Goal: Task Accomplishment & Management: Use online tool/utility

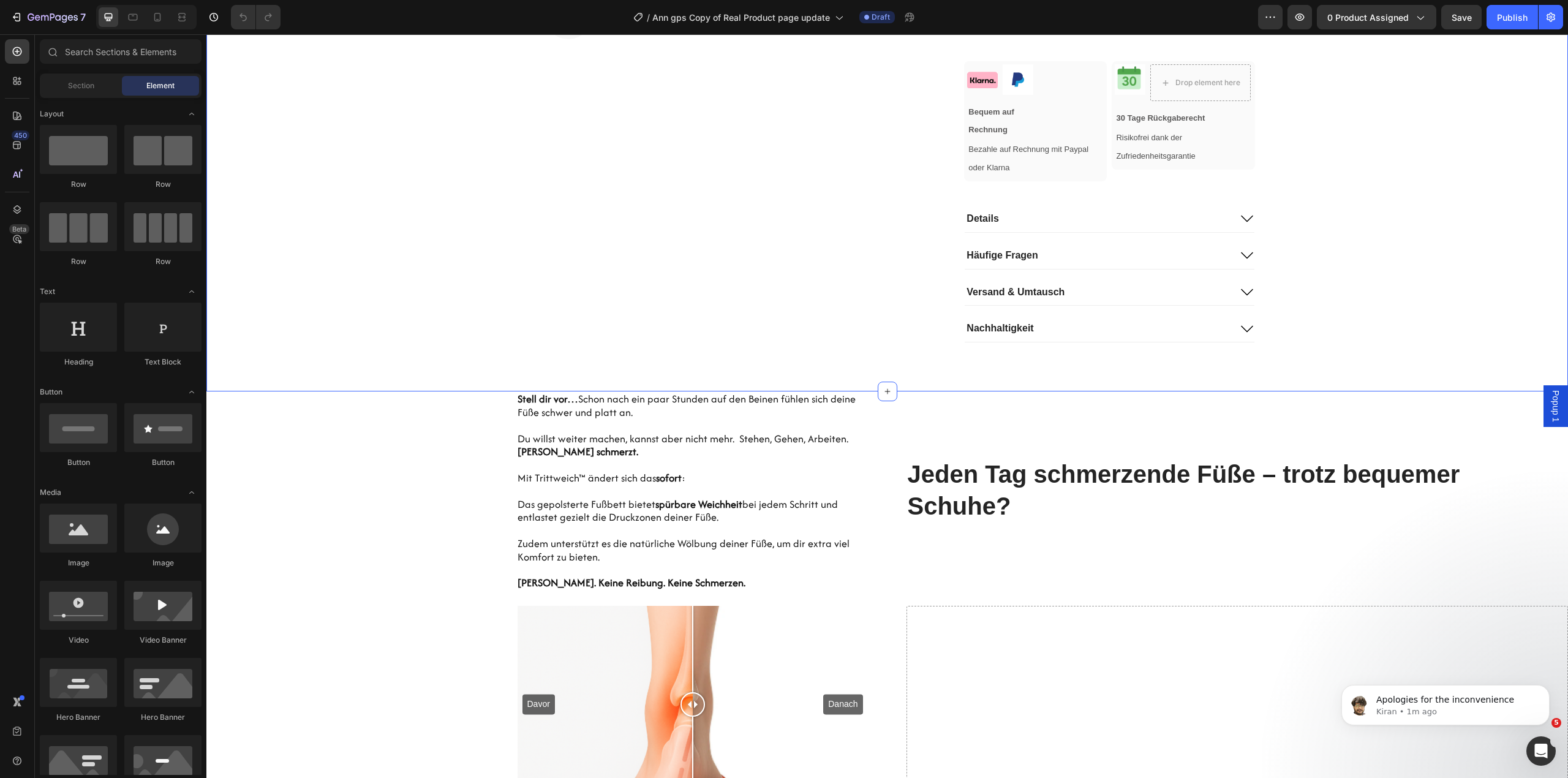
scroll to position [898, 0]
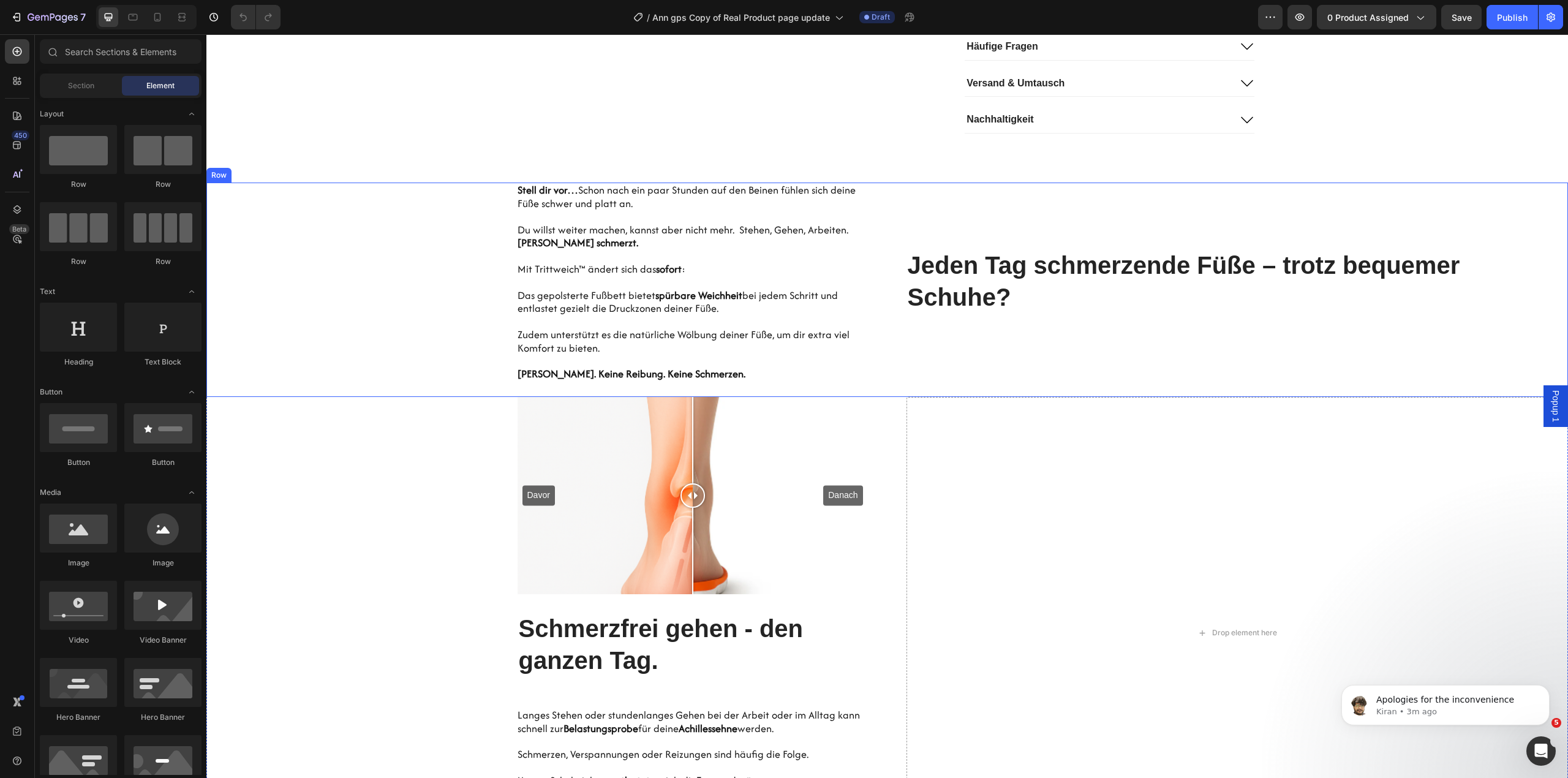
click at [917, 204] on div "Jeden Tag schmerzende Füße – trotz bequemer Schuhe? Heading" at bounding box center [1238, 289] width 662 height 214
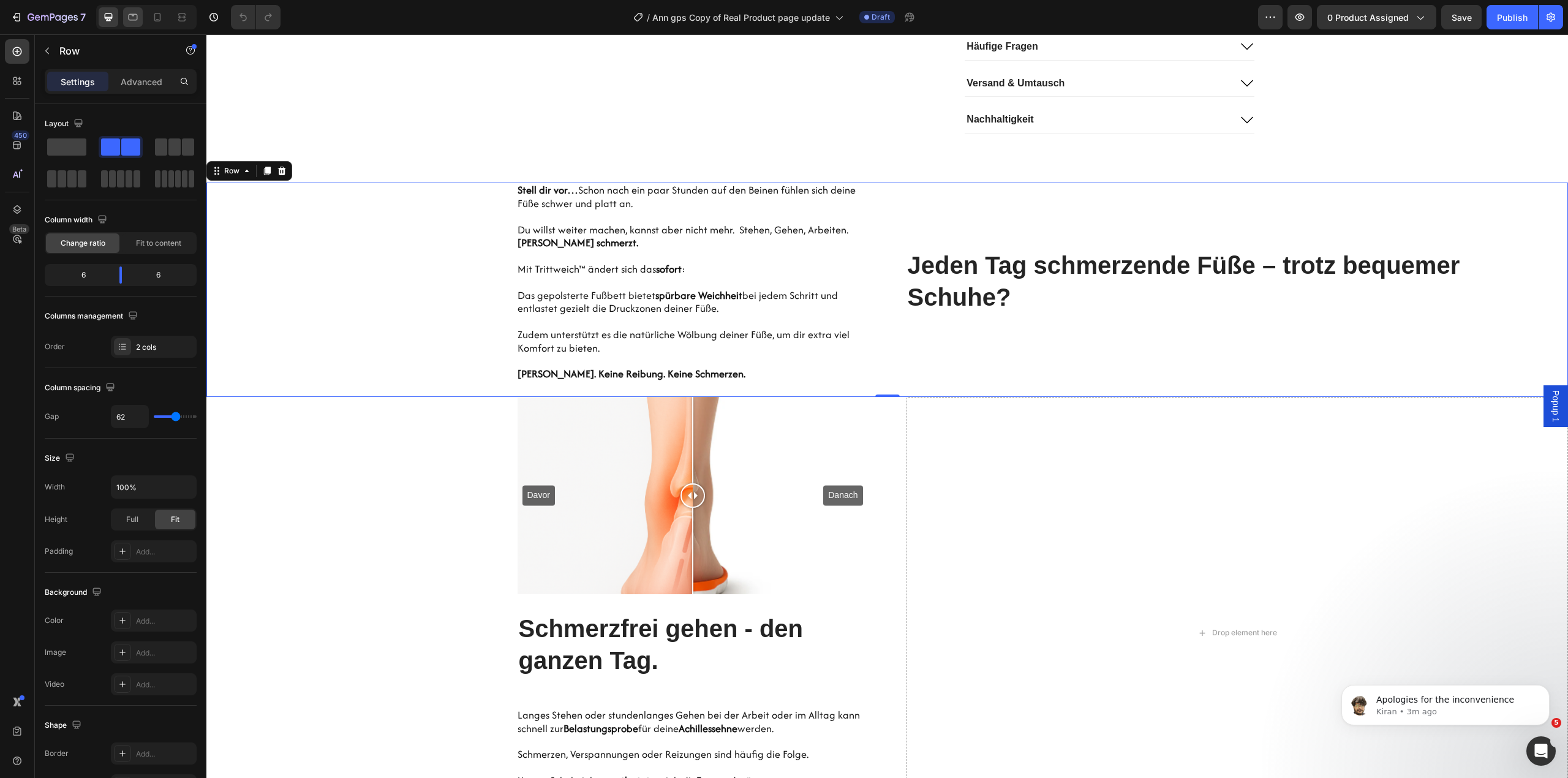
click at [139, 23] on div at bounding box center [132, 17] width 20 height 20
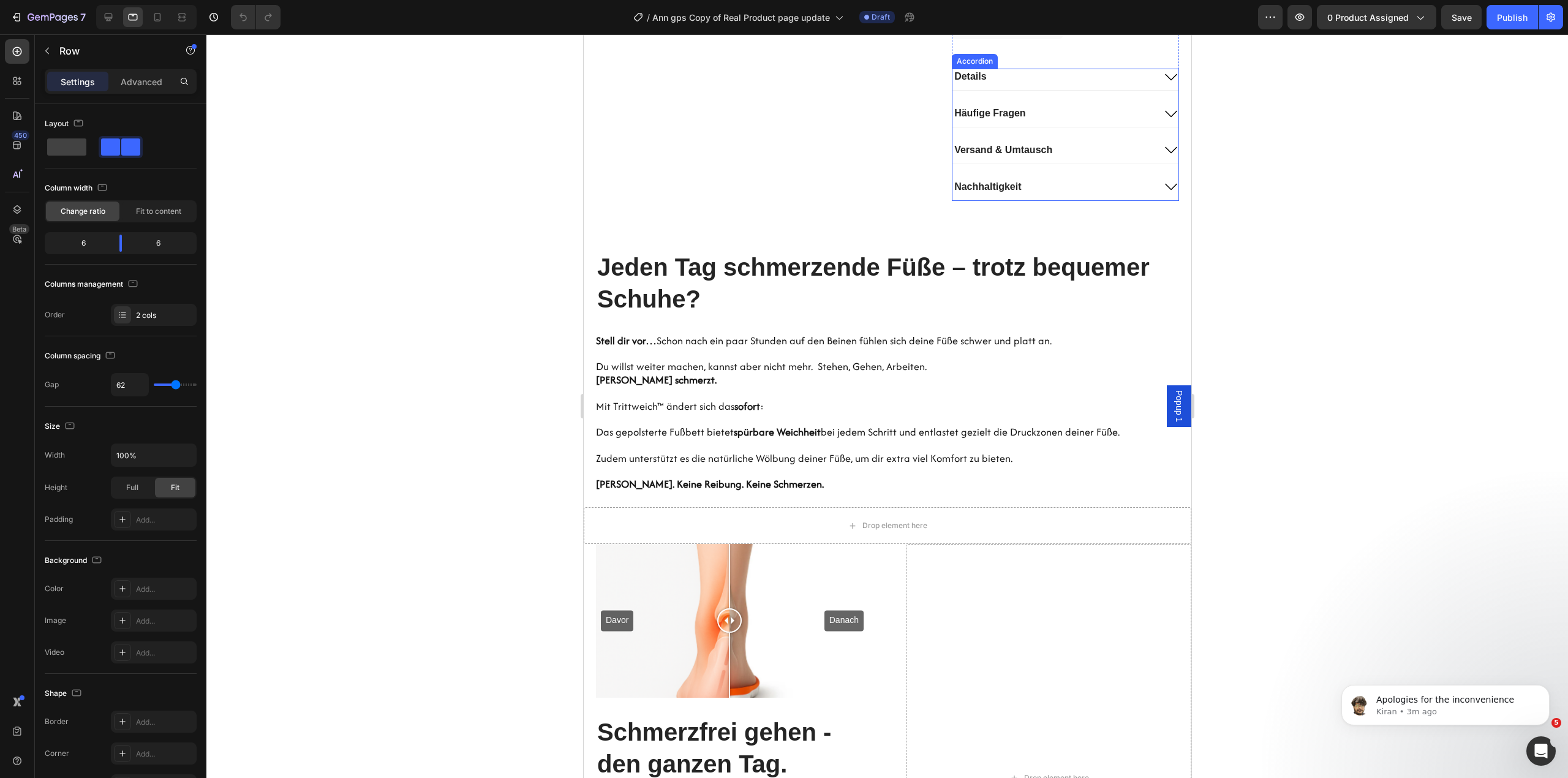
scroll to position [856, 0]
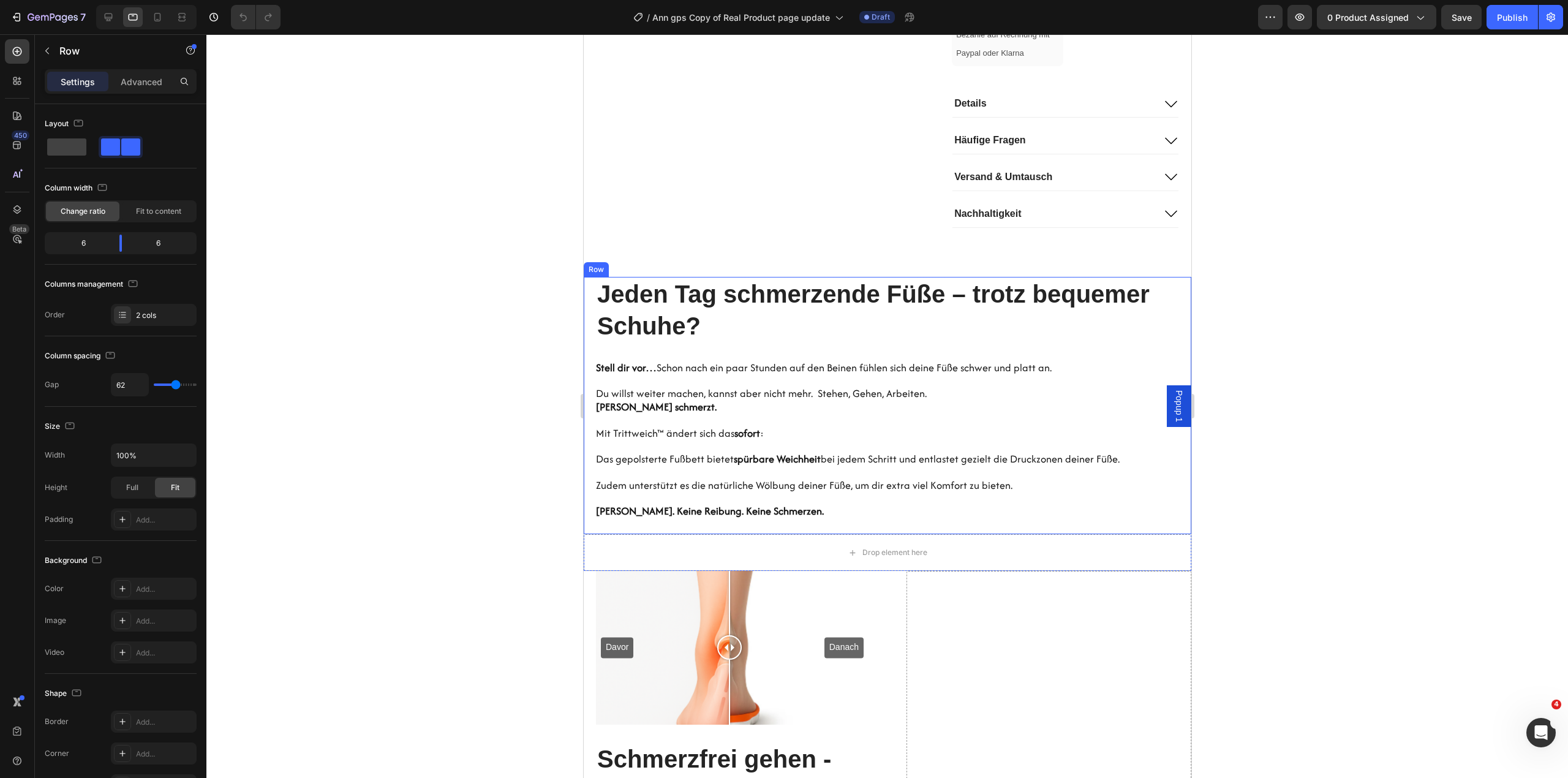
click at [1058, 390] on div "Hero Banner Jeden Tag schmerzende Füße – trotz bequemer Schuhe? Heading Stell d…" at bounding box center [893, 405] width 595 height 258
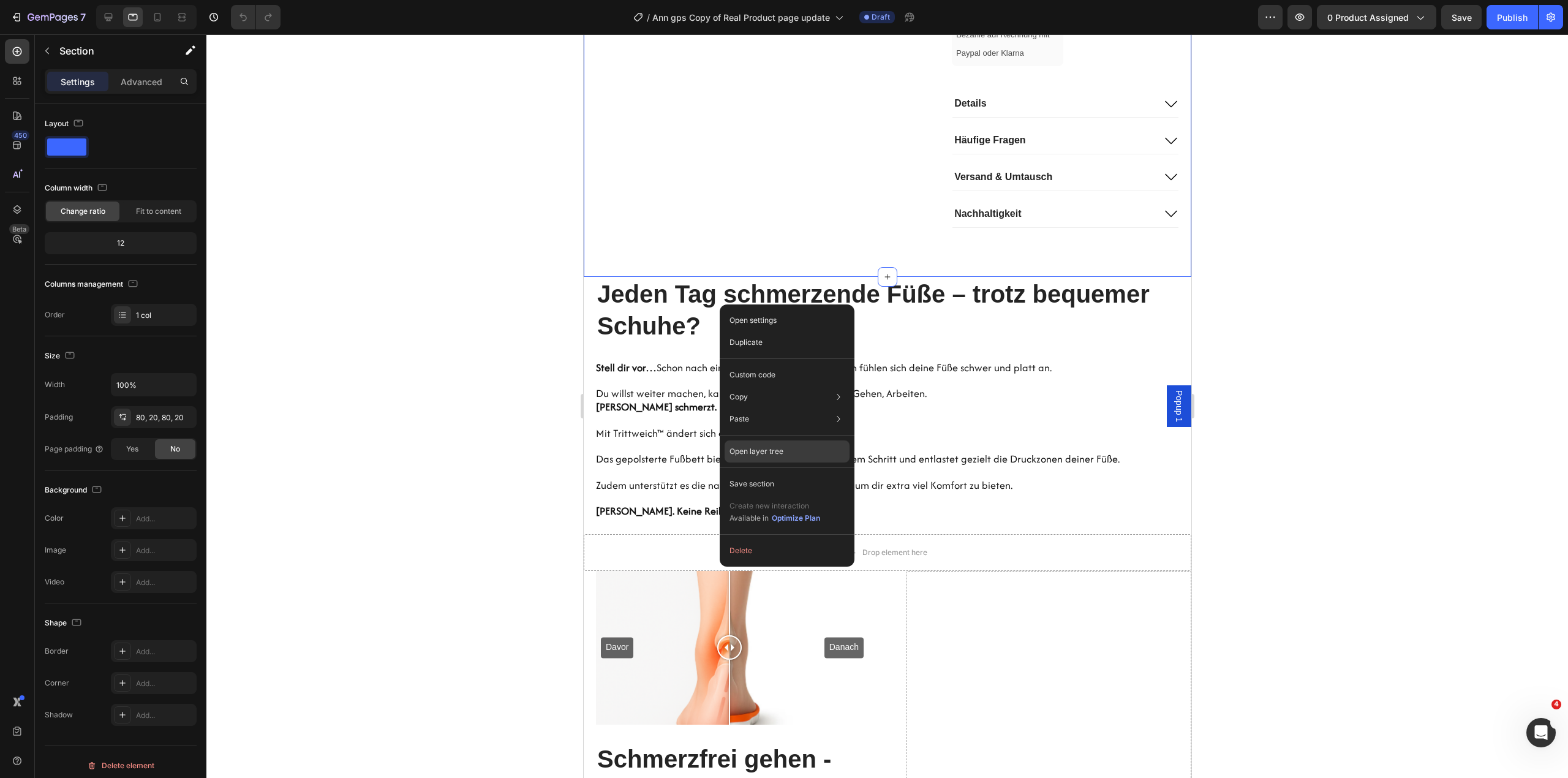
click at [810, 495] on div "Open layer tree" at bounding box center [787, 512] width 125 height 34
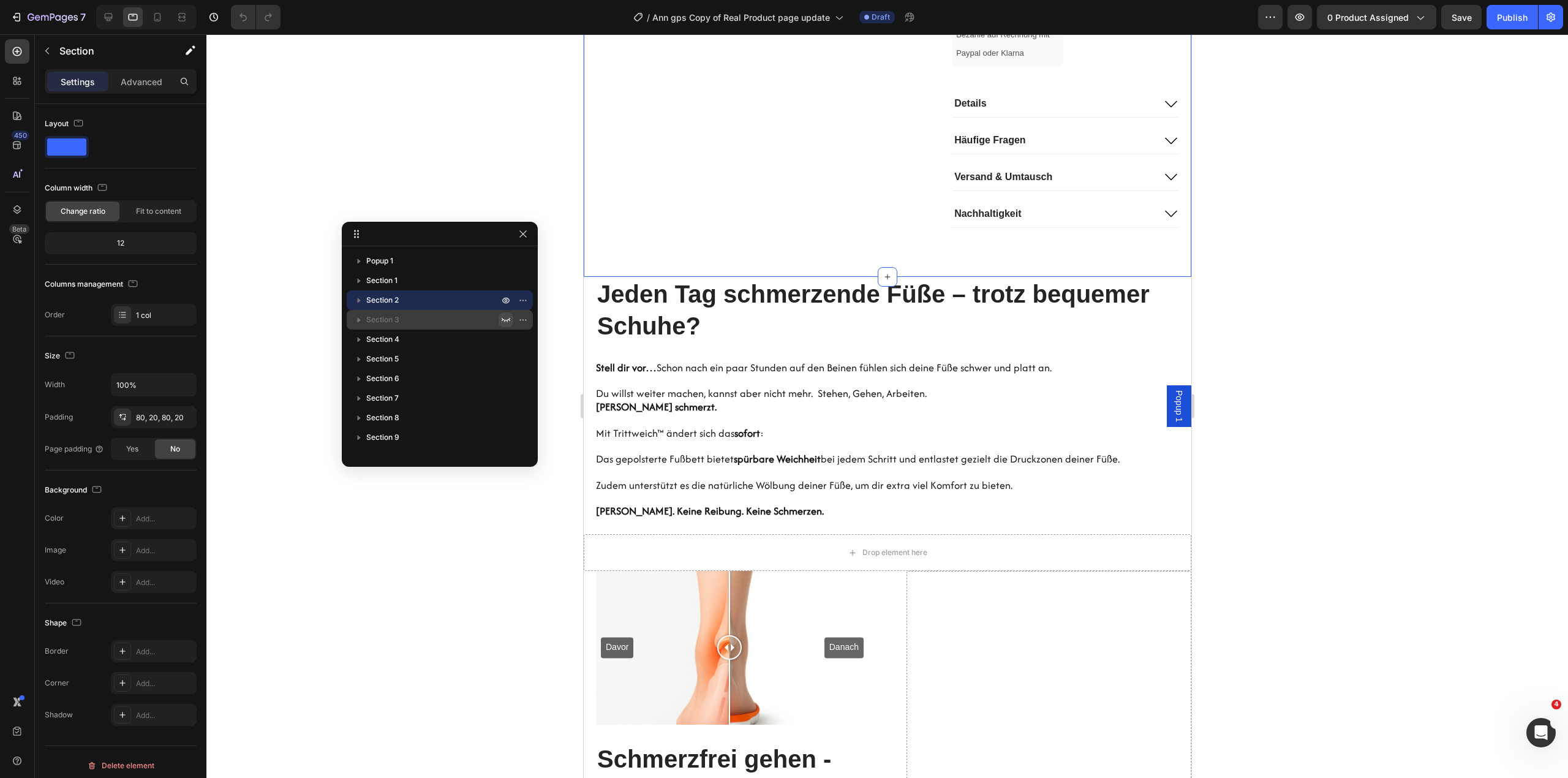
click at [506, 320] on icon "button" at bounding box center [506, 320] width 9 height 4
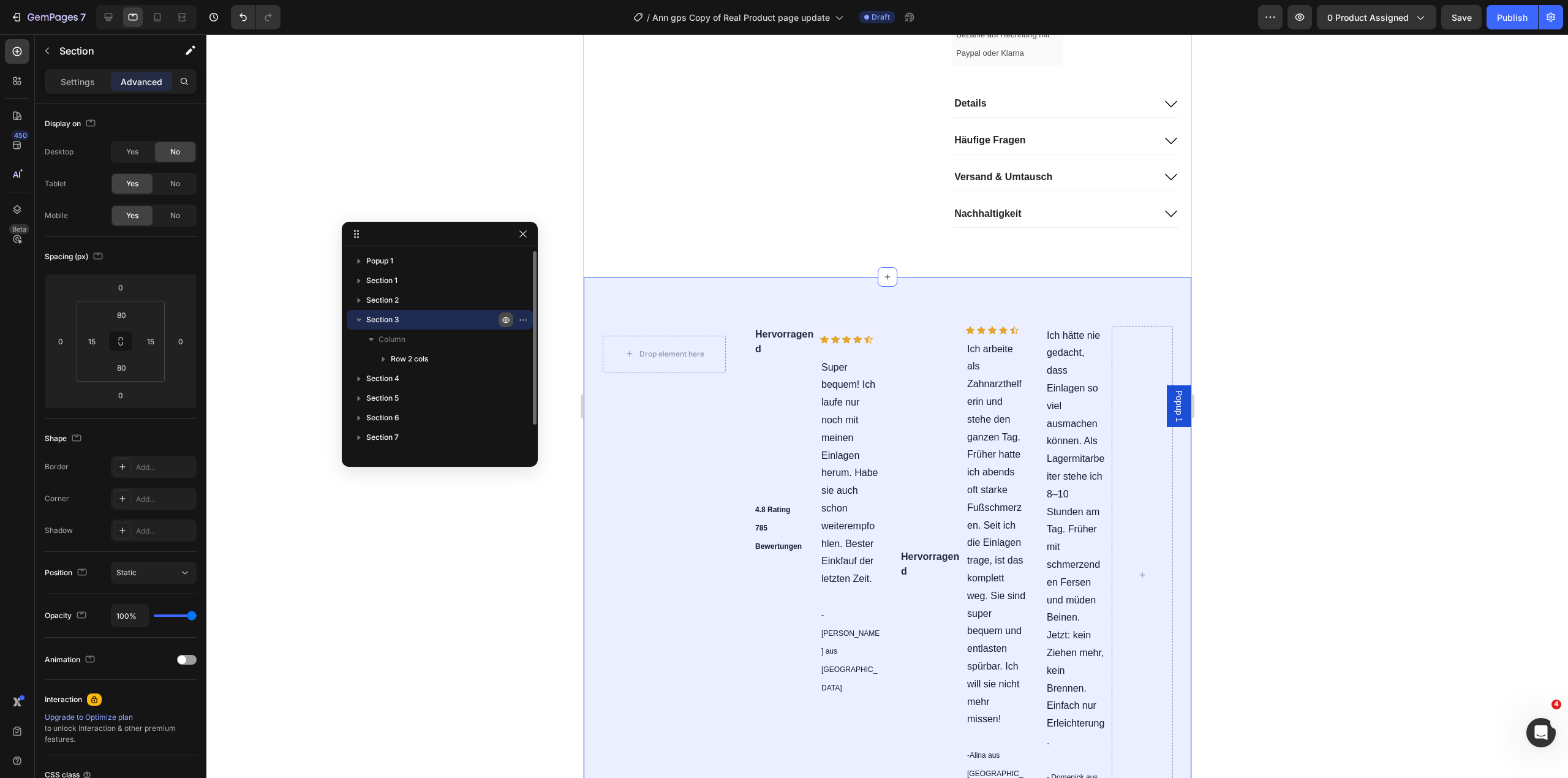
click at [506, 318] on icon "button" at bounding box center [506, 320] width 10 height 10
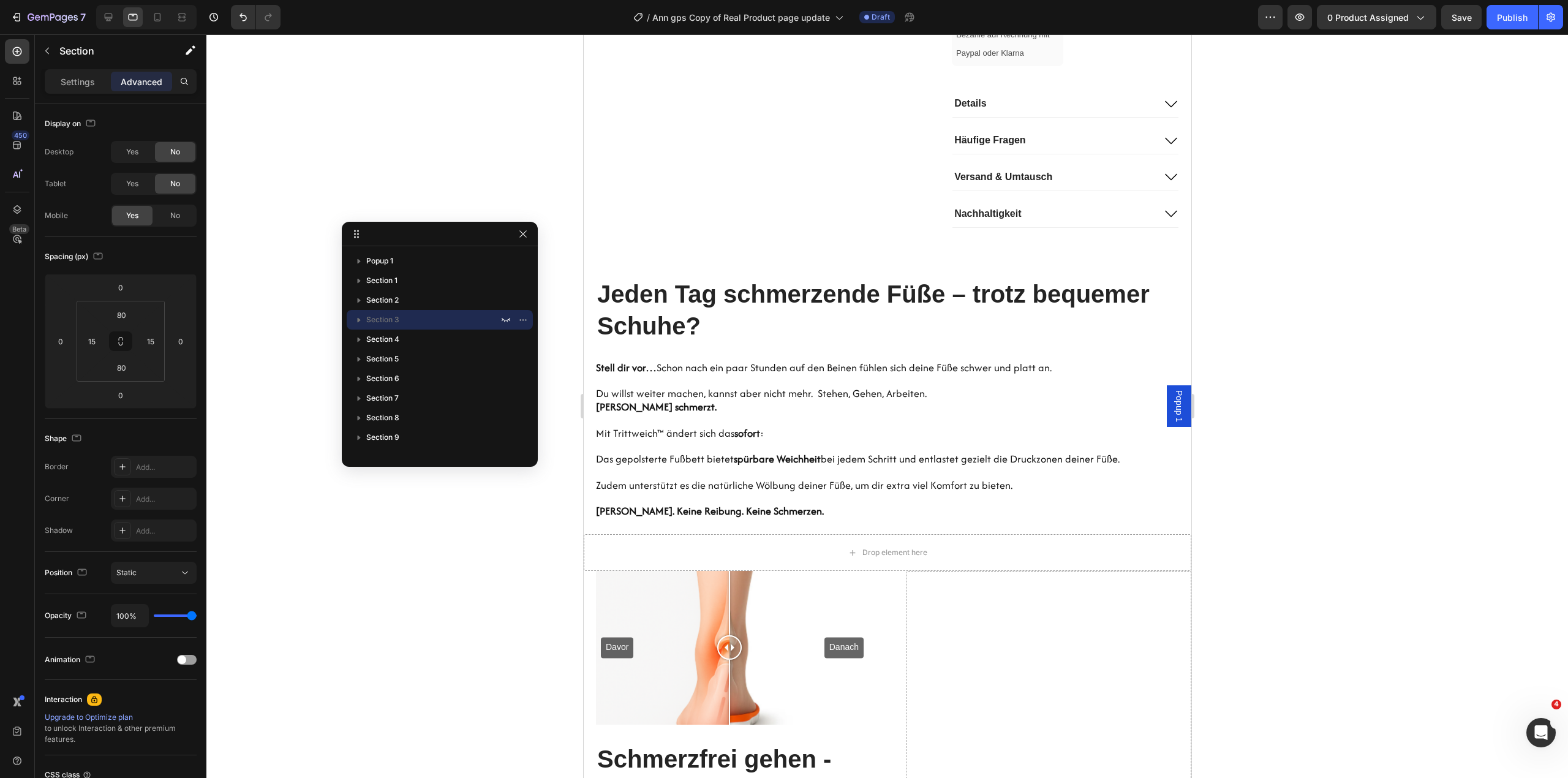
click at [1401, 359] on div at bounding box center [886, 405] width 1361 height 743
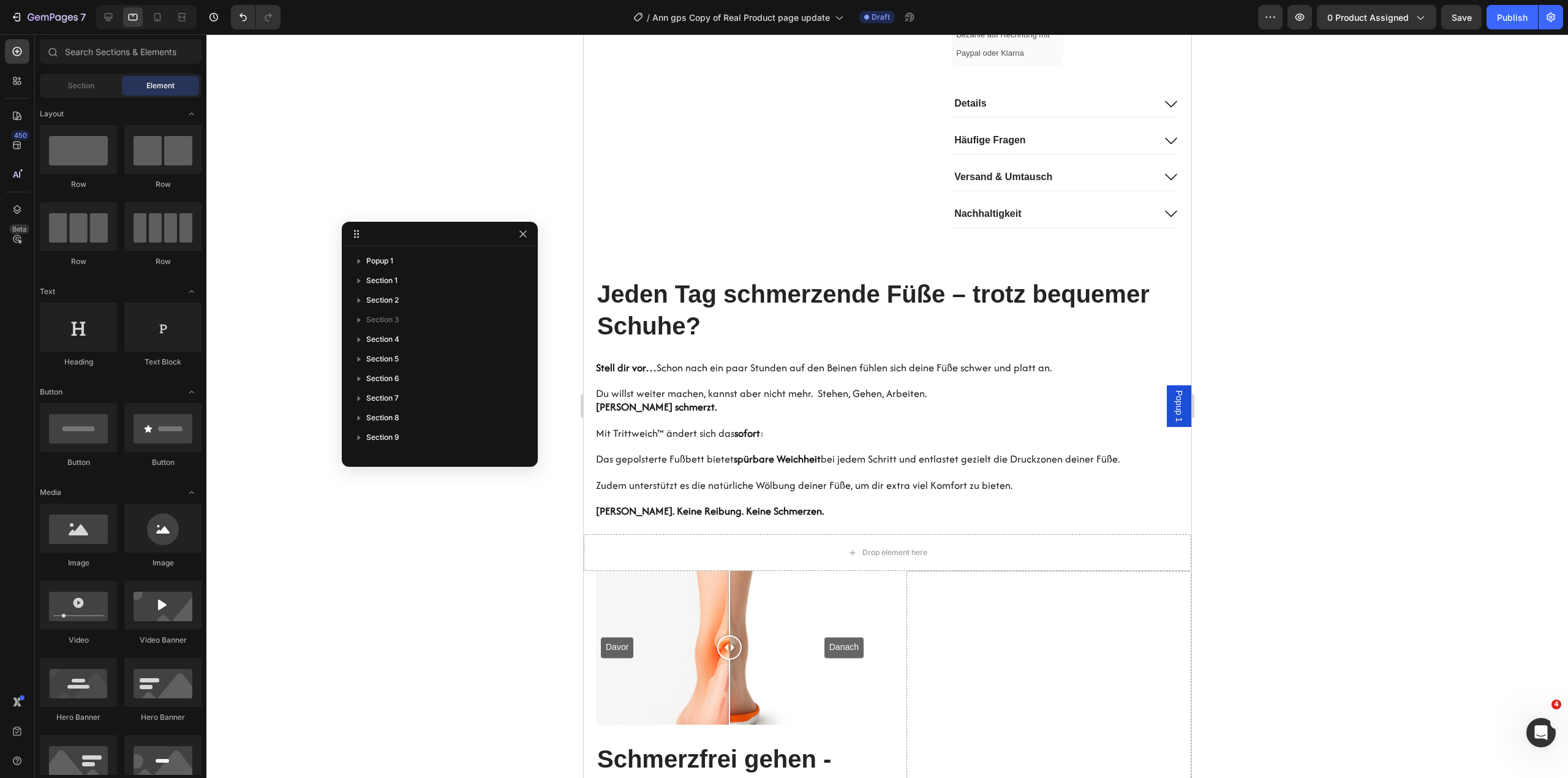
click at [293, 18] on div "/ Ann gps Copy of Real Product page update Draft" at bounding box center [774, 17] width 968 height 25
click at [712, 343] on h2 "Jeden Tag schmerzende Füße – trotz bequemer Schuhe?" at bounding box center [893, 310] width 595 height 66
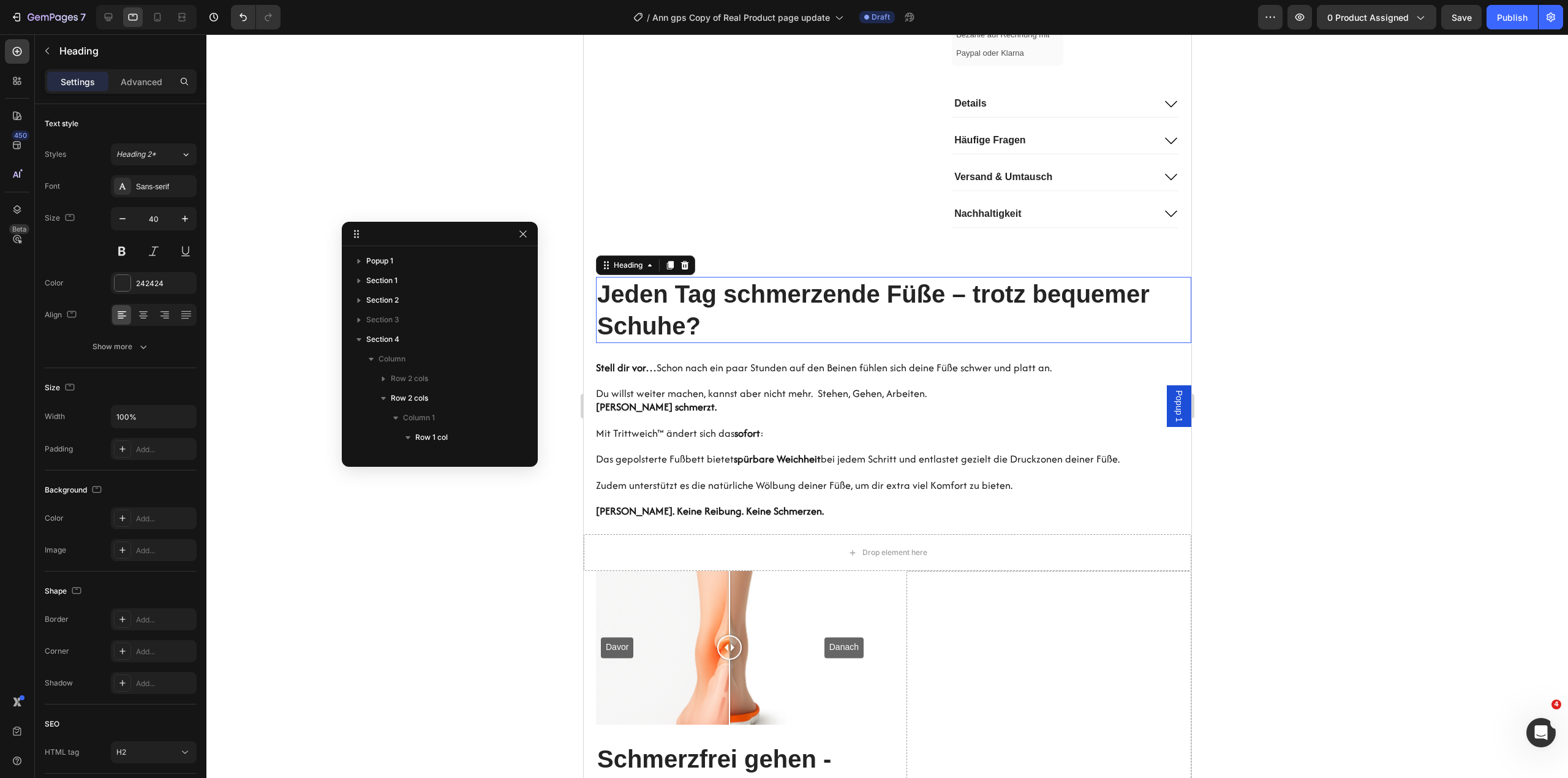
scroll to position [153, 0]
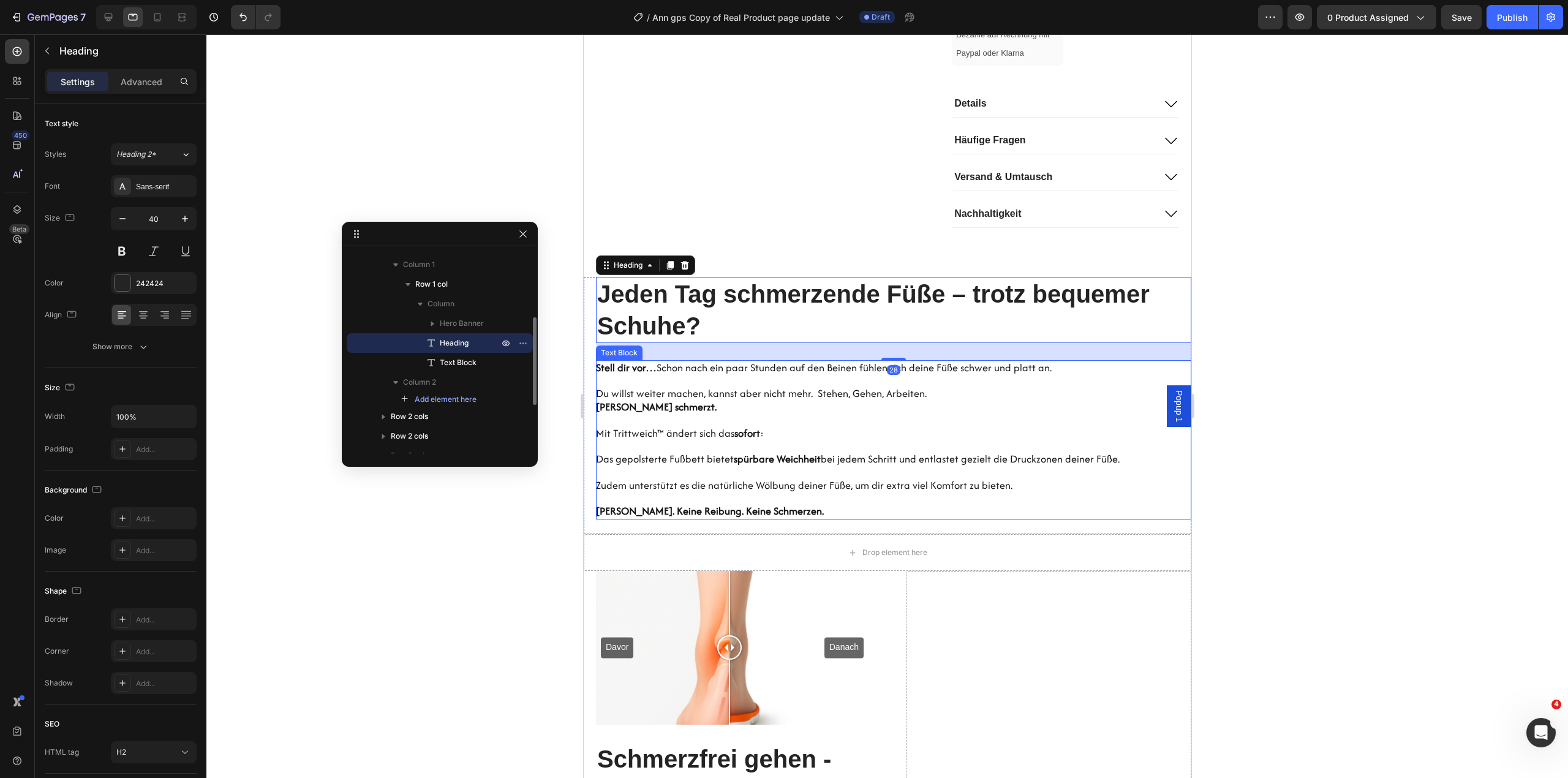
click at [744, 400] on span "Du willst weiter machen, kannst aber nicht mehr. Stehen, Gehen, Arbeiten." at bounding box center [760, 393] width 331 height 15
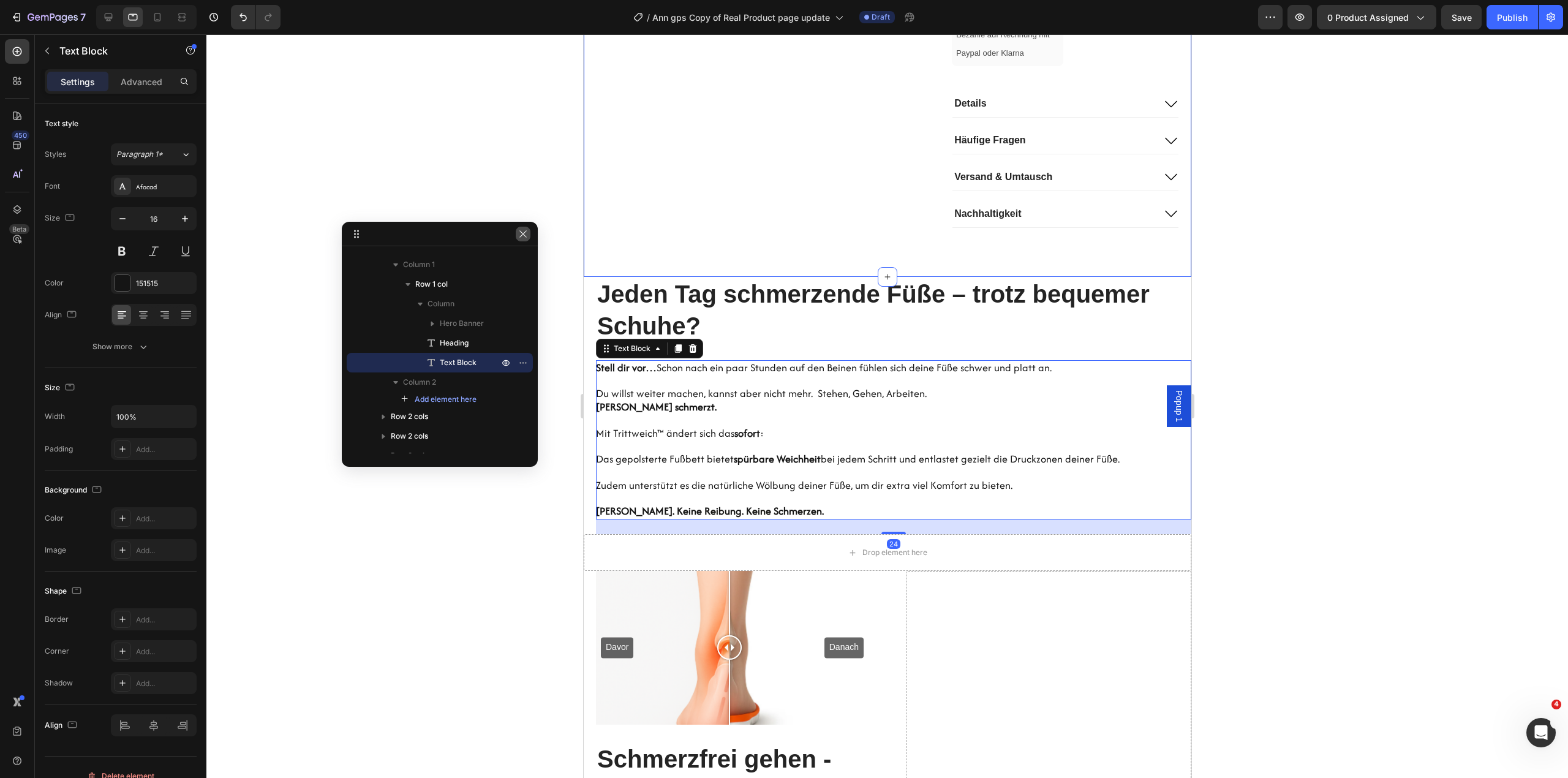
click at [521, 231] on icon "button" at bounding box center [523, 233] width 7 height 7
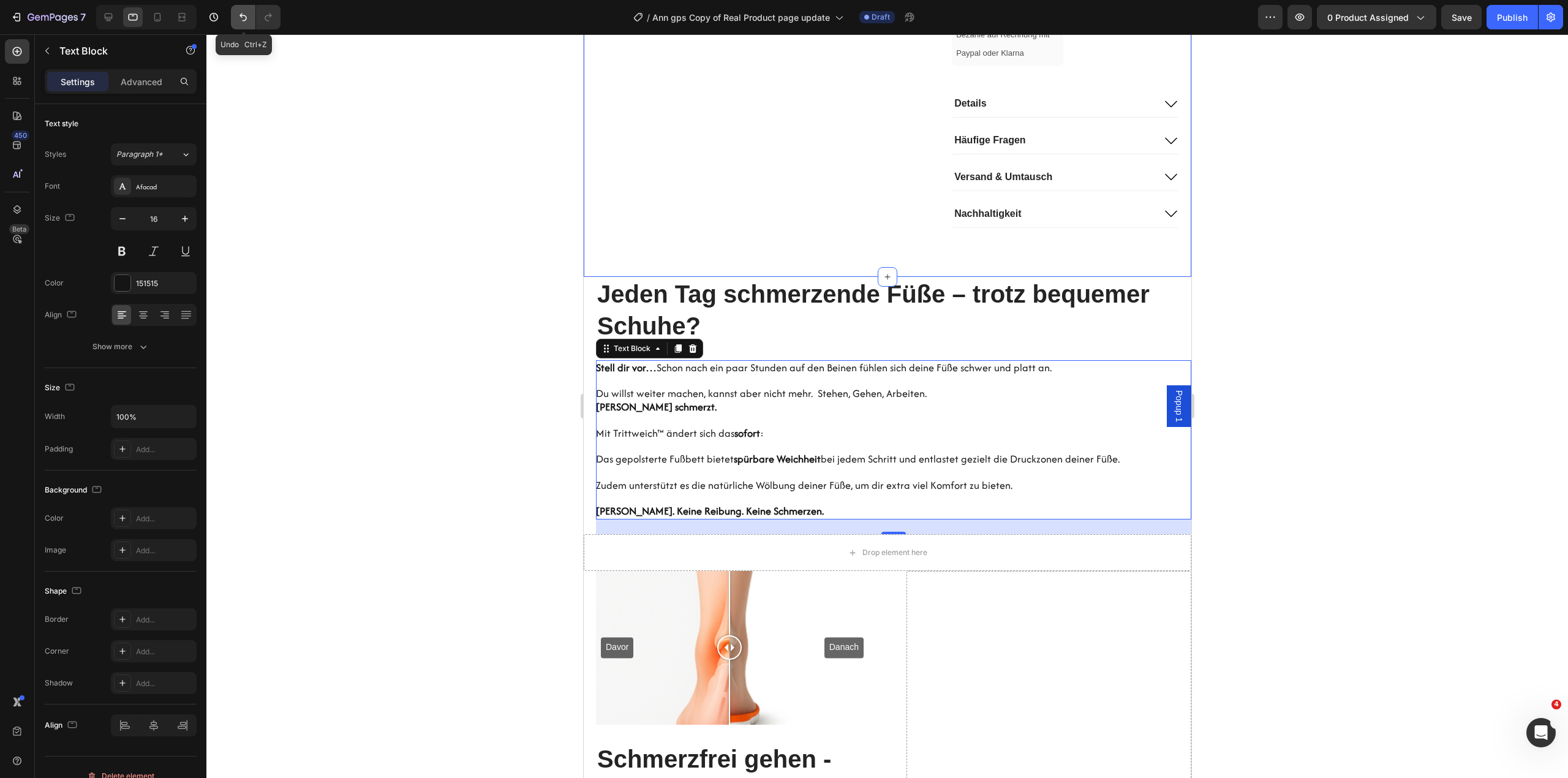
click at [238, 15] on icon "Undo/Redo" at bounding box center [243, 16] width 12 height 12
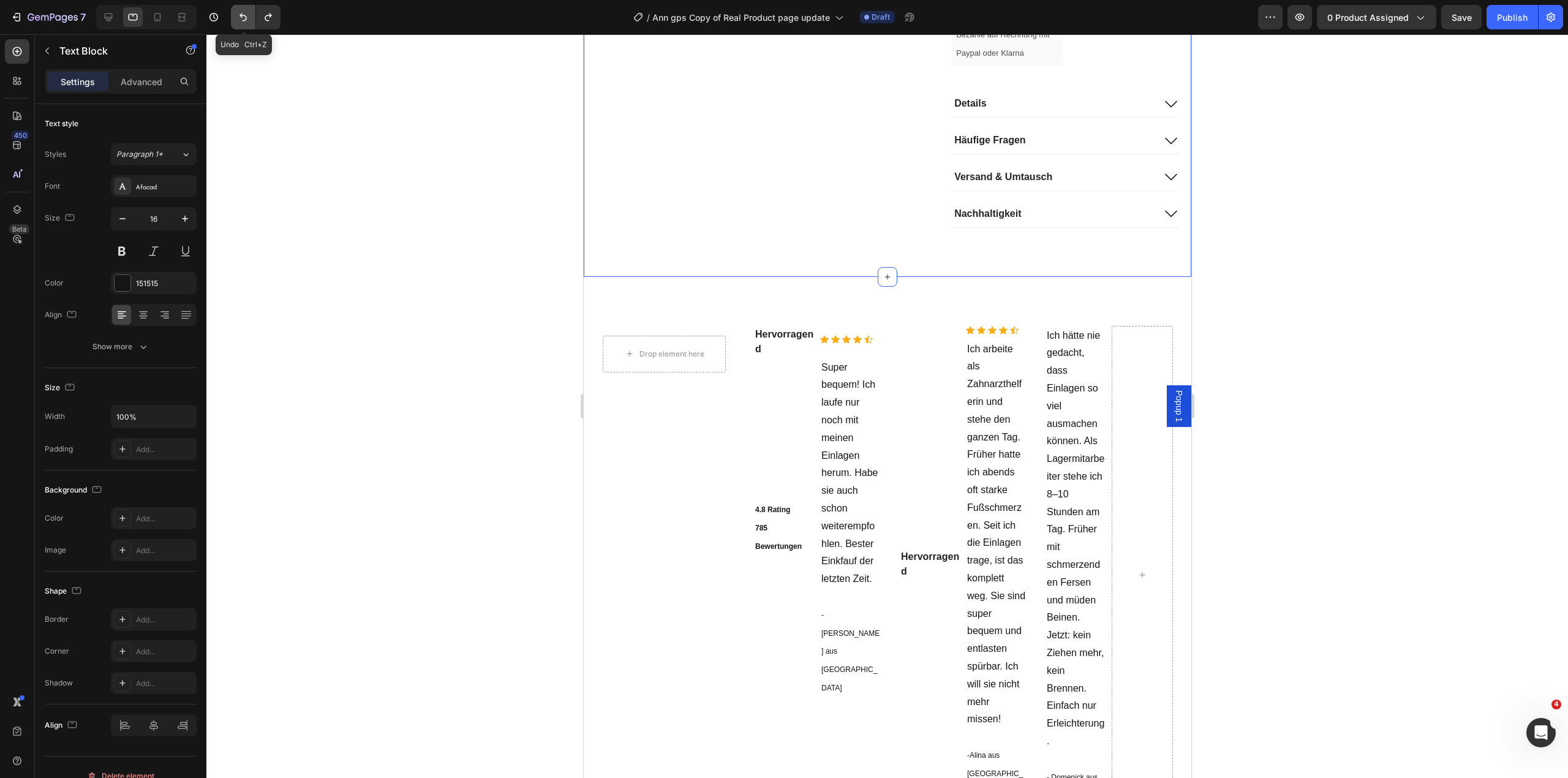
click at [238, 15] on icon "Undo/Redo" at bounding box center [243, 16] width 12 height 12
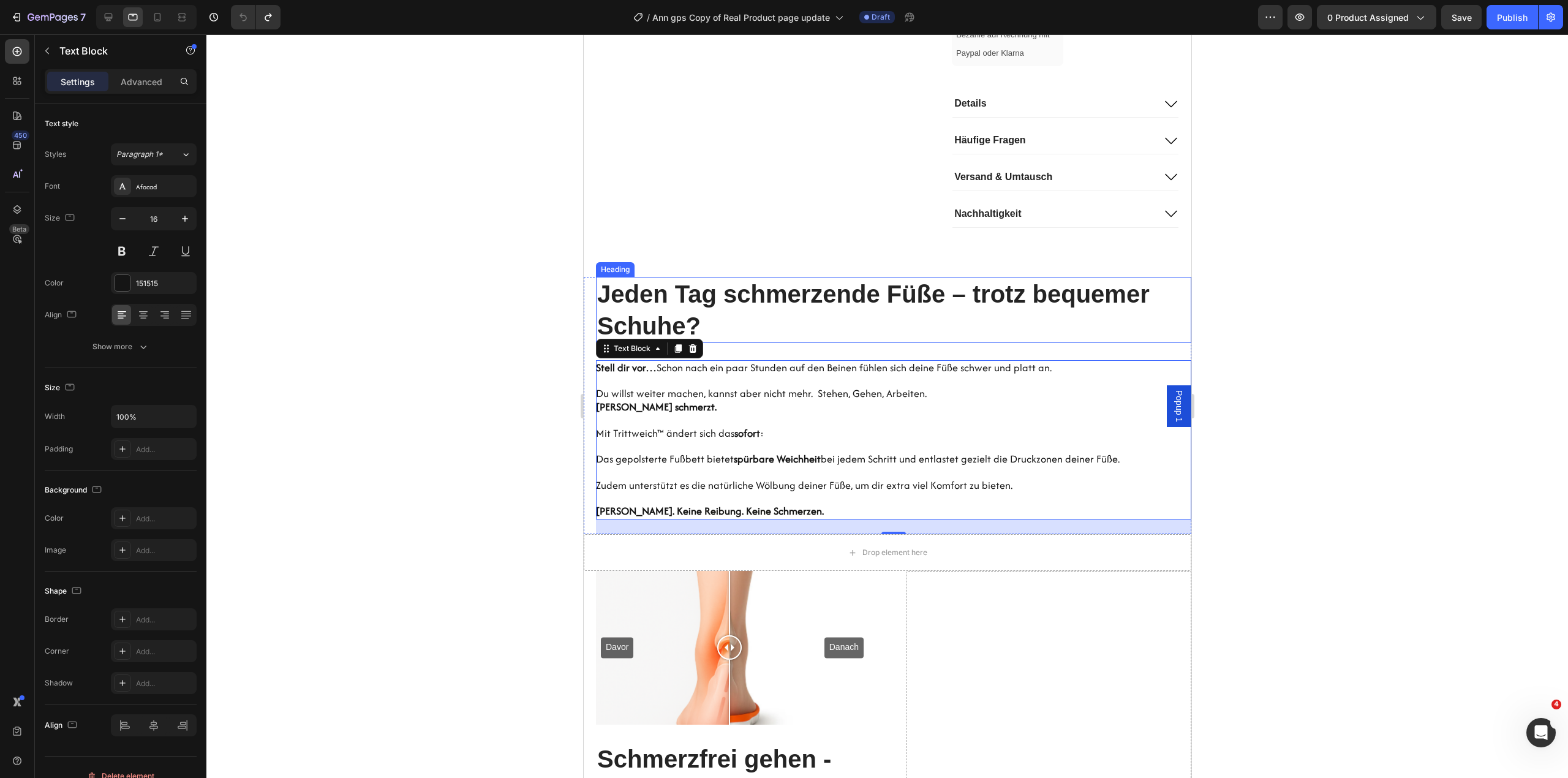
click at [929, 343] on h2 "Jeden Tag schmerzende Füße – trotz bequemer Schuhe?" at bounding box center [893, 310] width 595 height 66
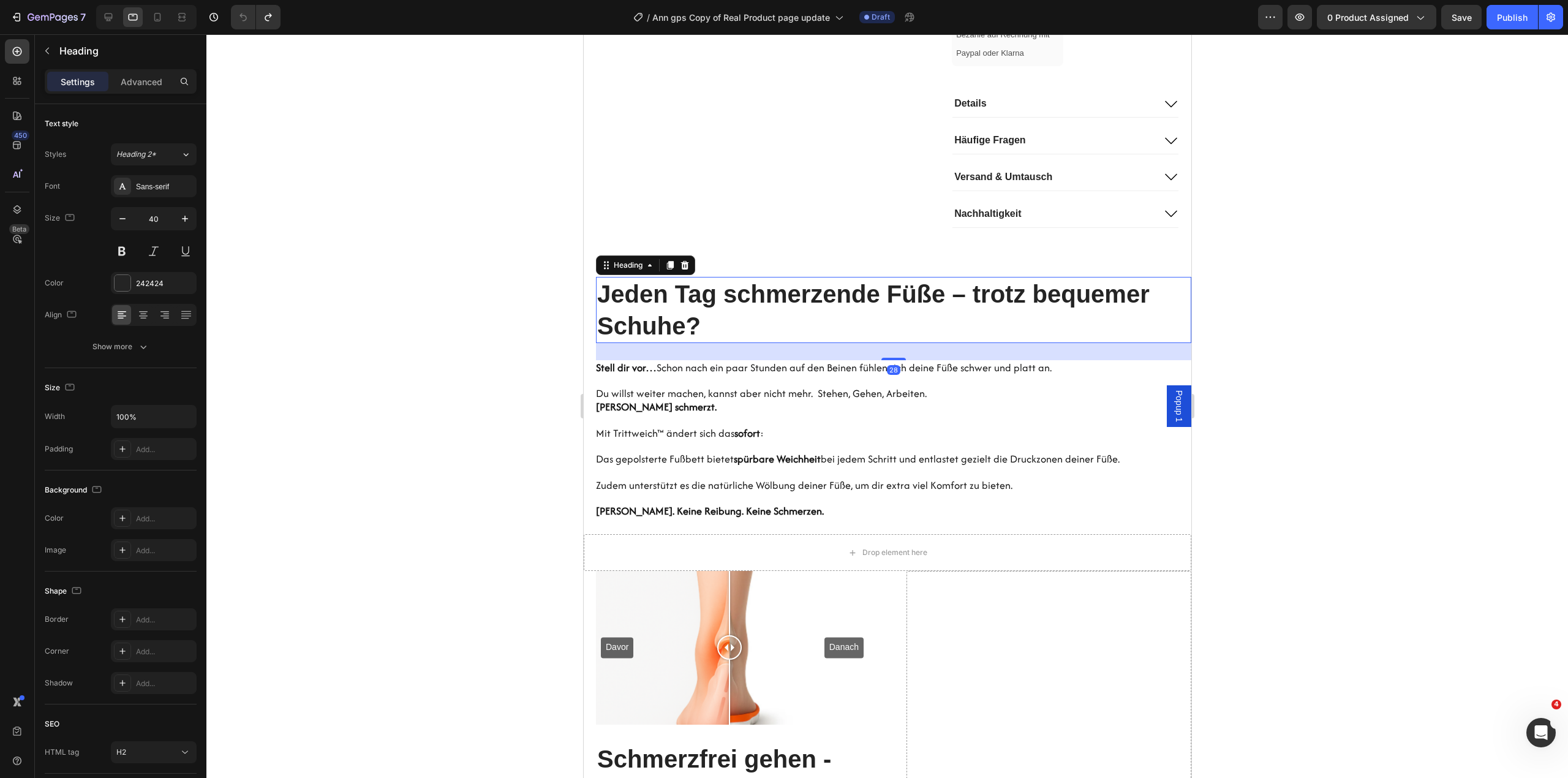
click at [1313, 356] on div at bounding box center [886, 405] width 1361 height 743
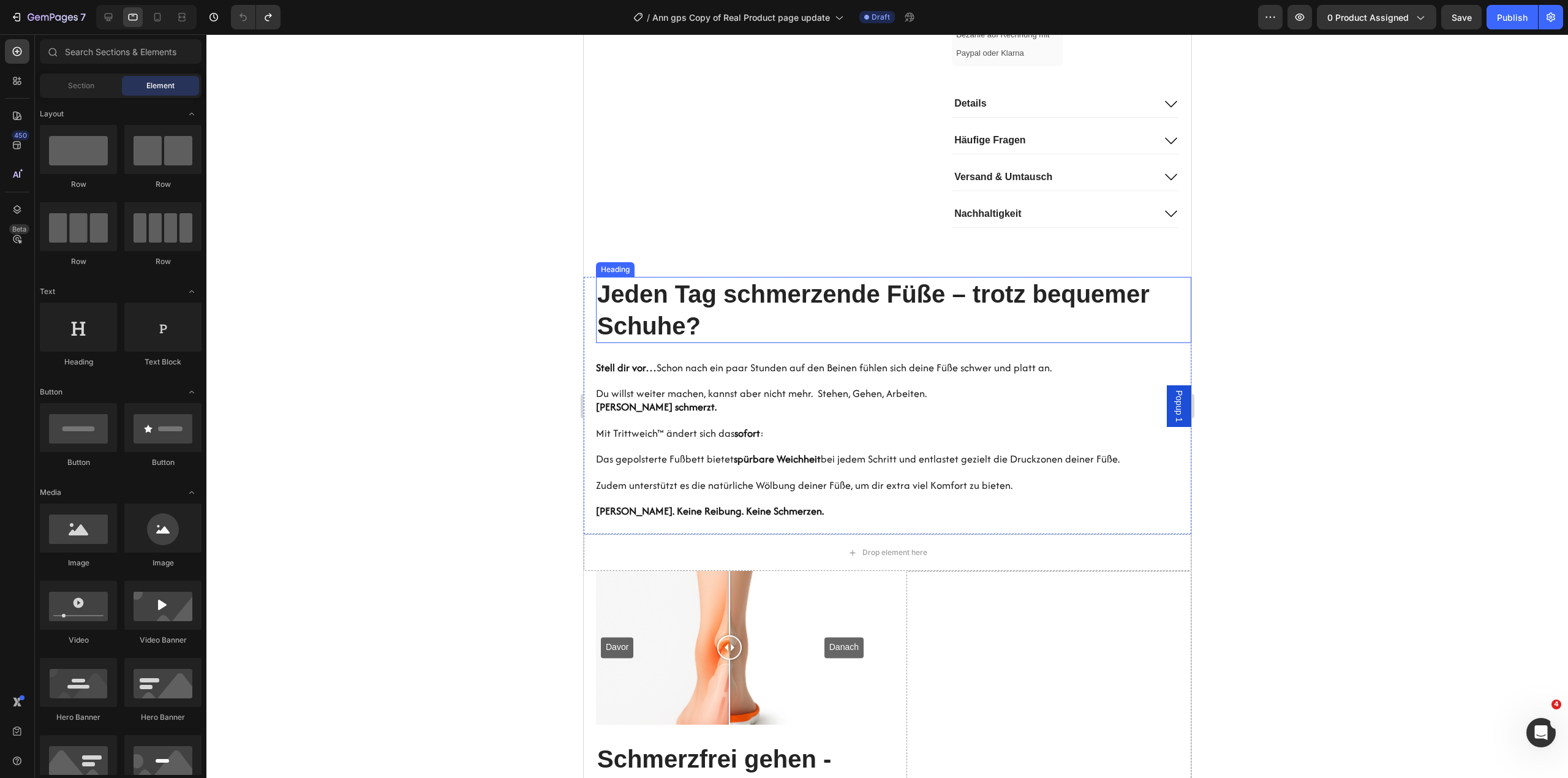
click at [830, 343] on h2 "Jeden Tag schmerzende Füße – trotz bequemer Schuhe?" at bounding box center [893, 310] width 595 height 66
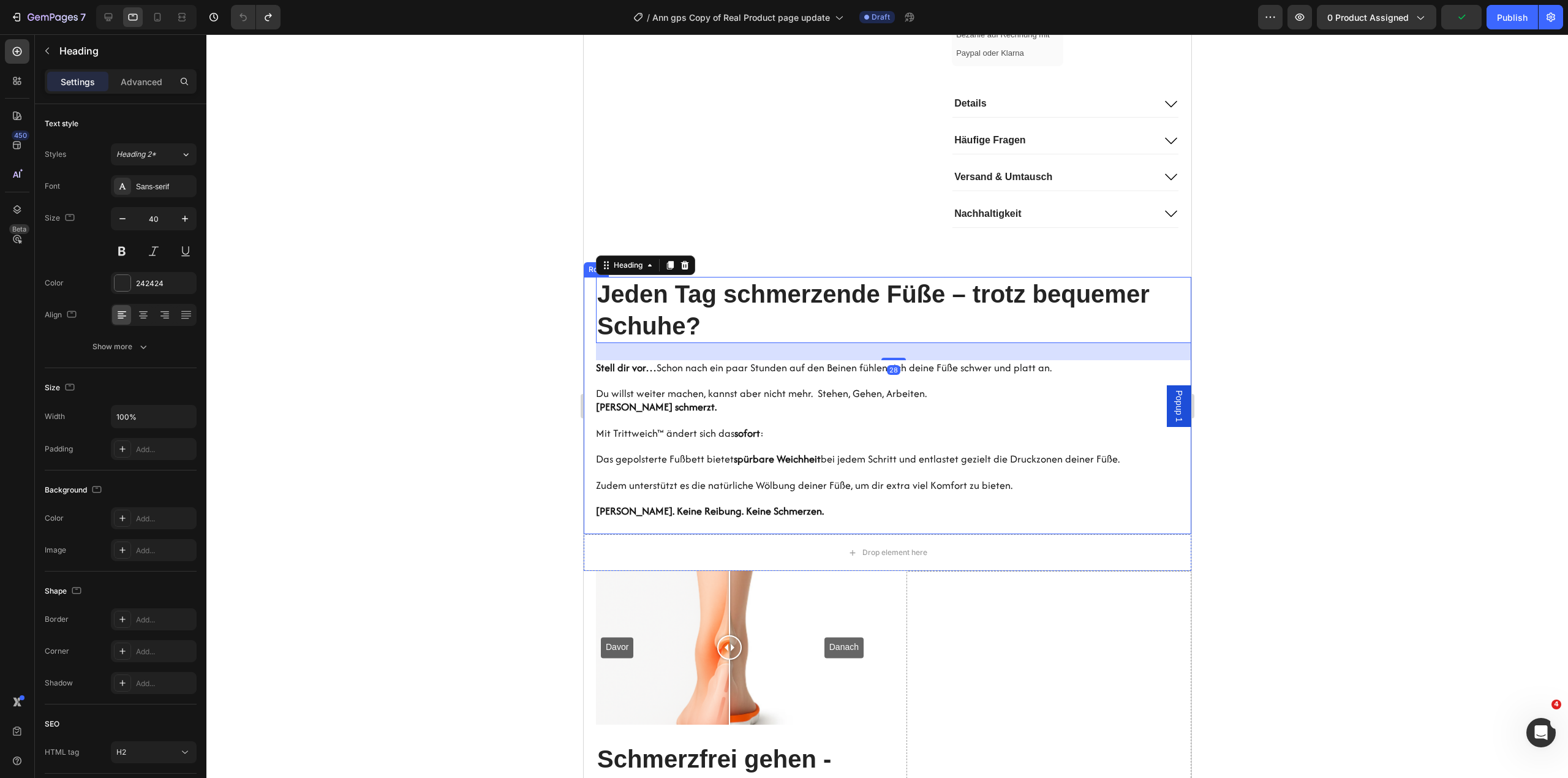
click at [589, 355] on div "Hero Banner Jeden Tag schmerzende Füße – trotz bequemer Schuhe? Heading 28 Stel…" at bounding box center [887, 405] width 608 height 258
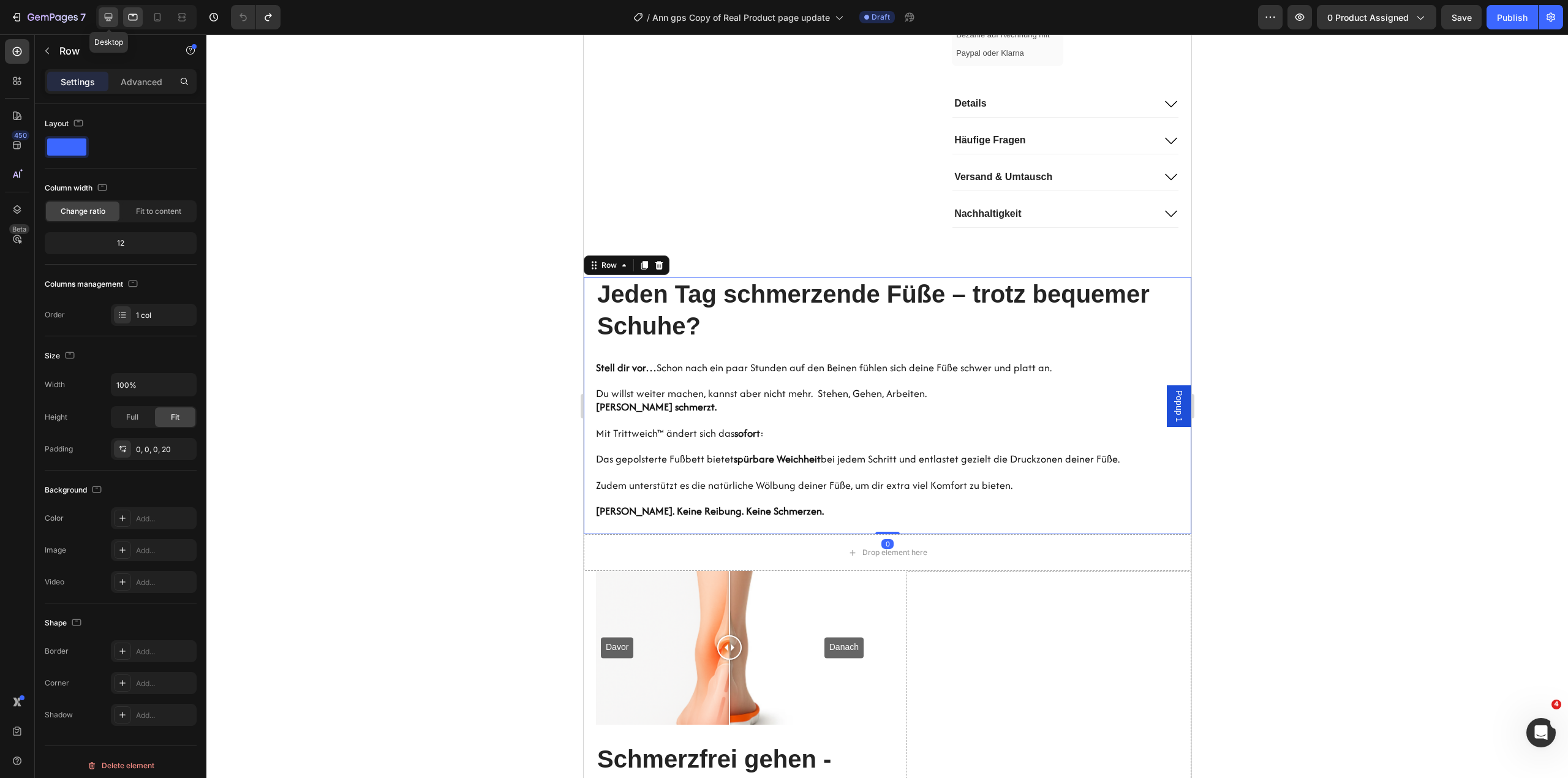
click at [112, 21] on icon at bounding box center [108, 16] width 12 height 12
type input "592"
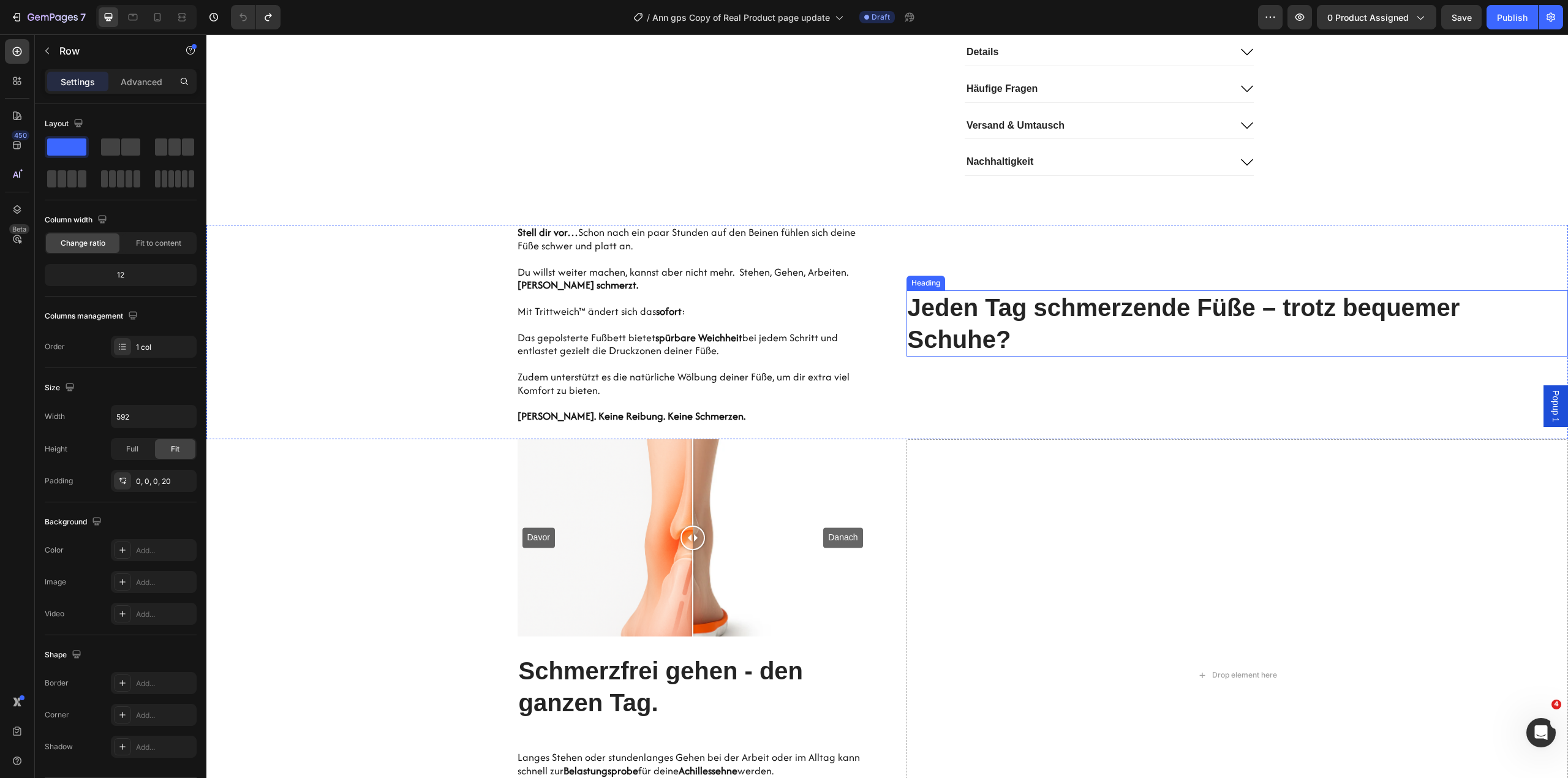
scroll to position [813, 0]
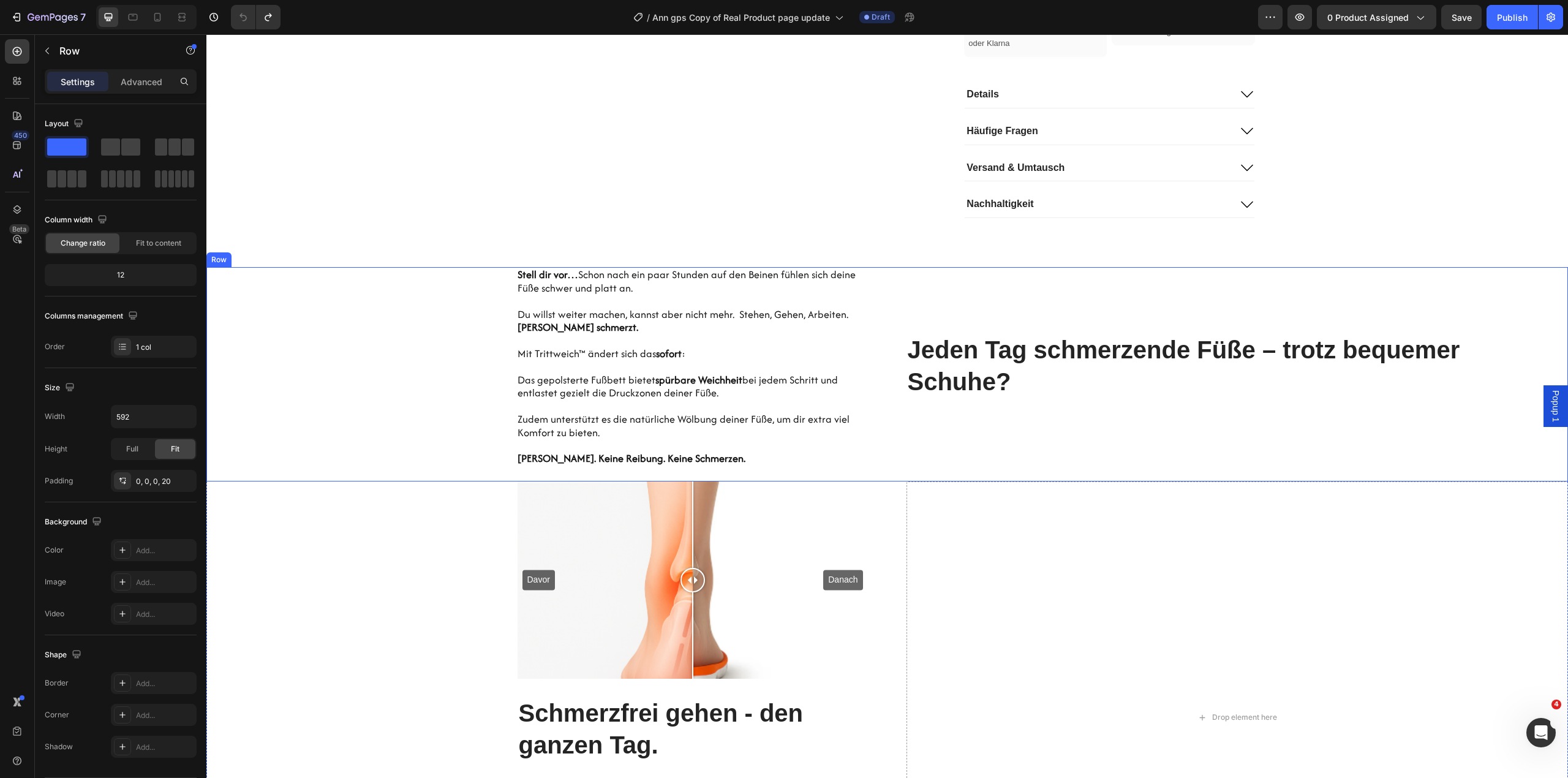
click at [1193, 302] on div "Jeden Tag schmerzende Füße – trotz bequemer Schuhe? Heading" at bounding box center [1238, 374] width 662 height 214
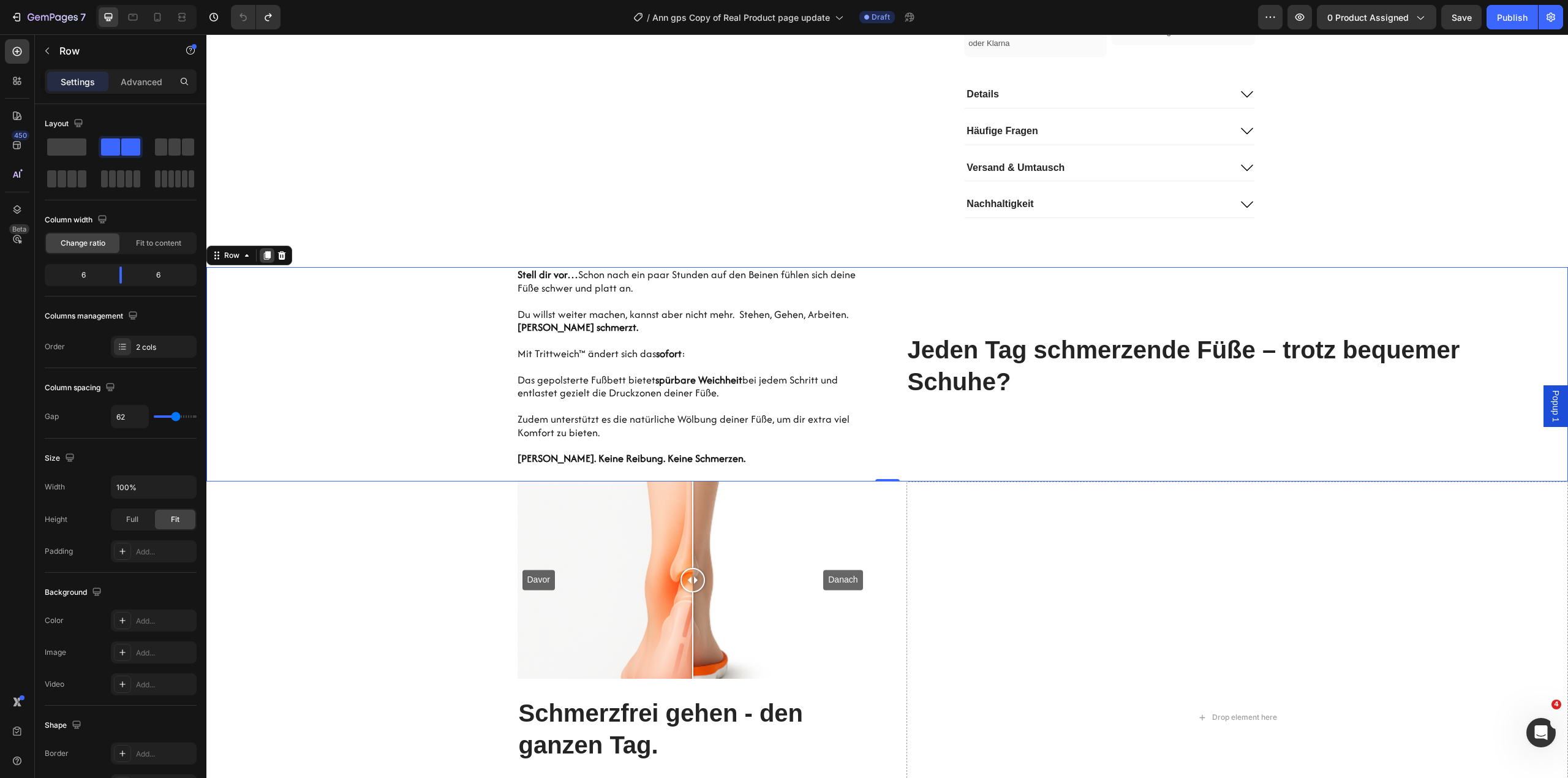
click at [266, 258] on icon at bounding box center [267, 255] width 7 height 9
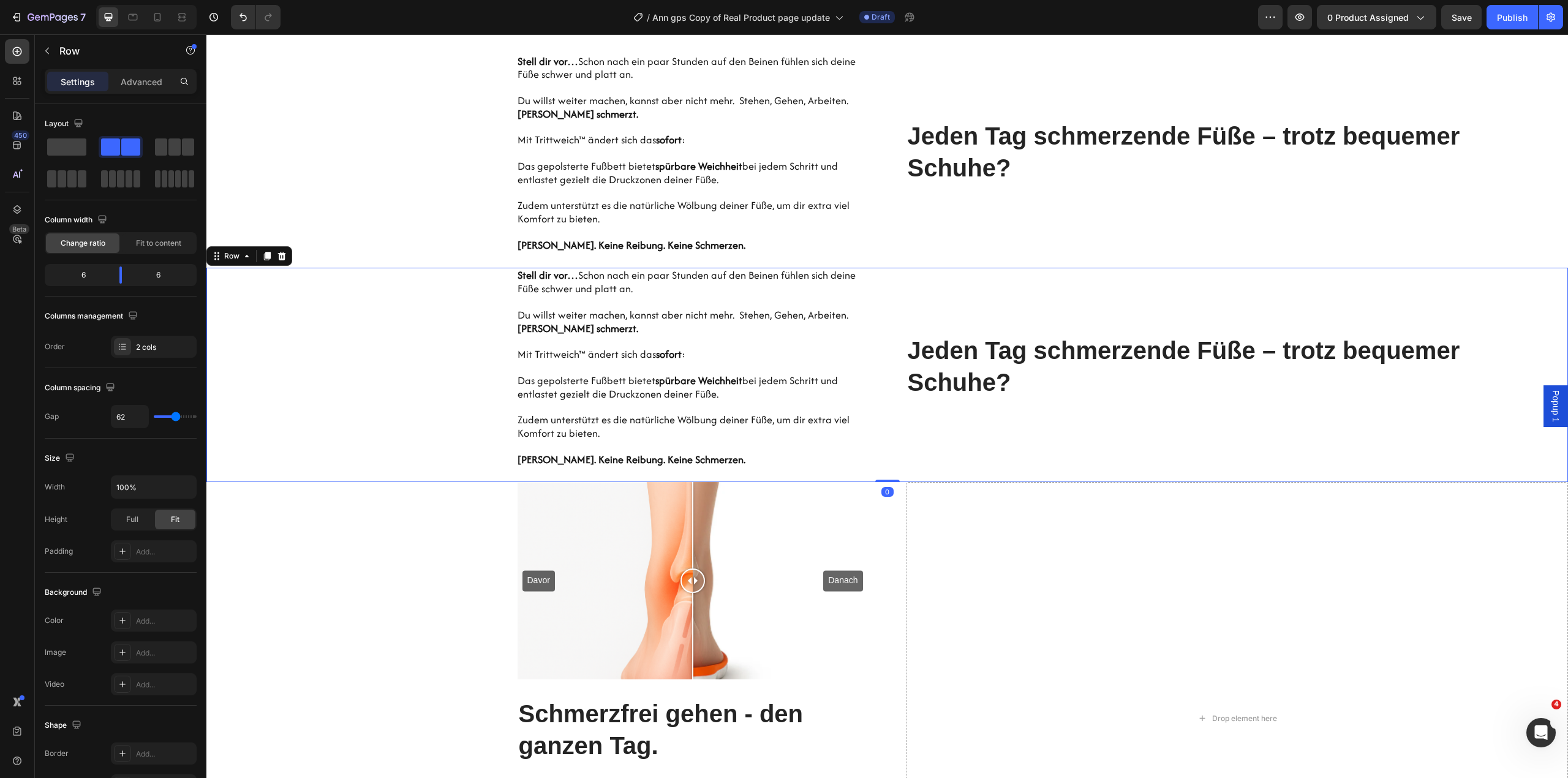
scroll to position [1058, 0]
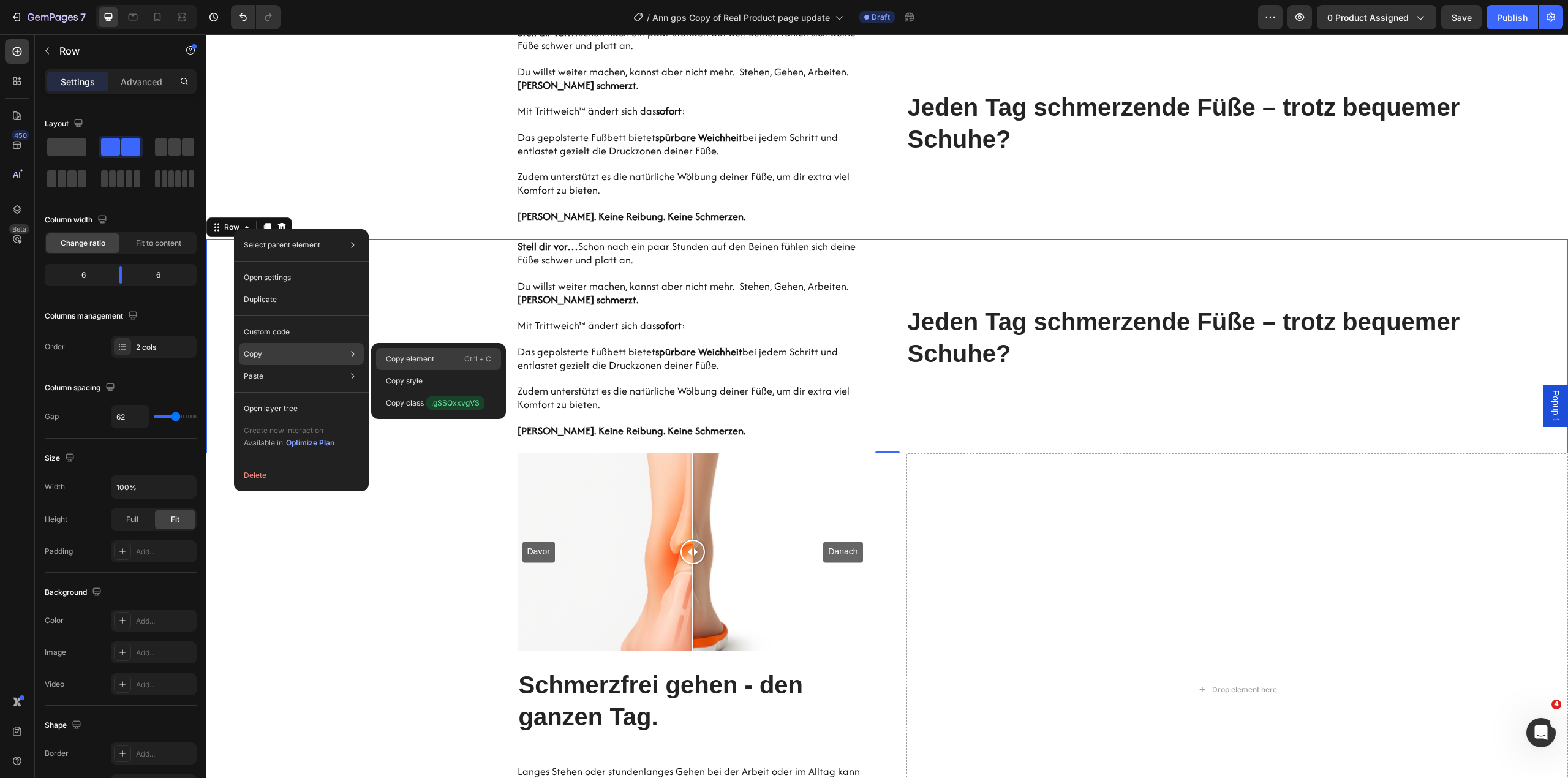
click at [421, 355] on p "Copy element" at bounding box center [410, 358] width 49 height 11
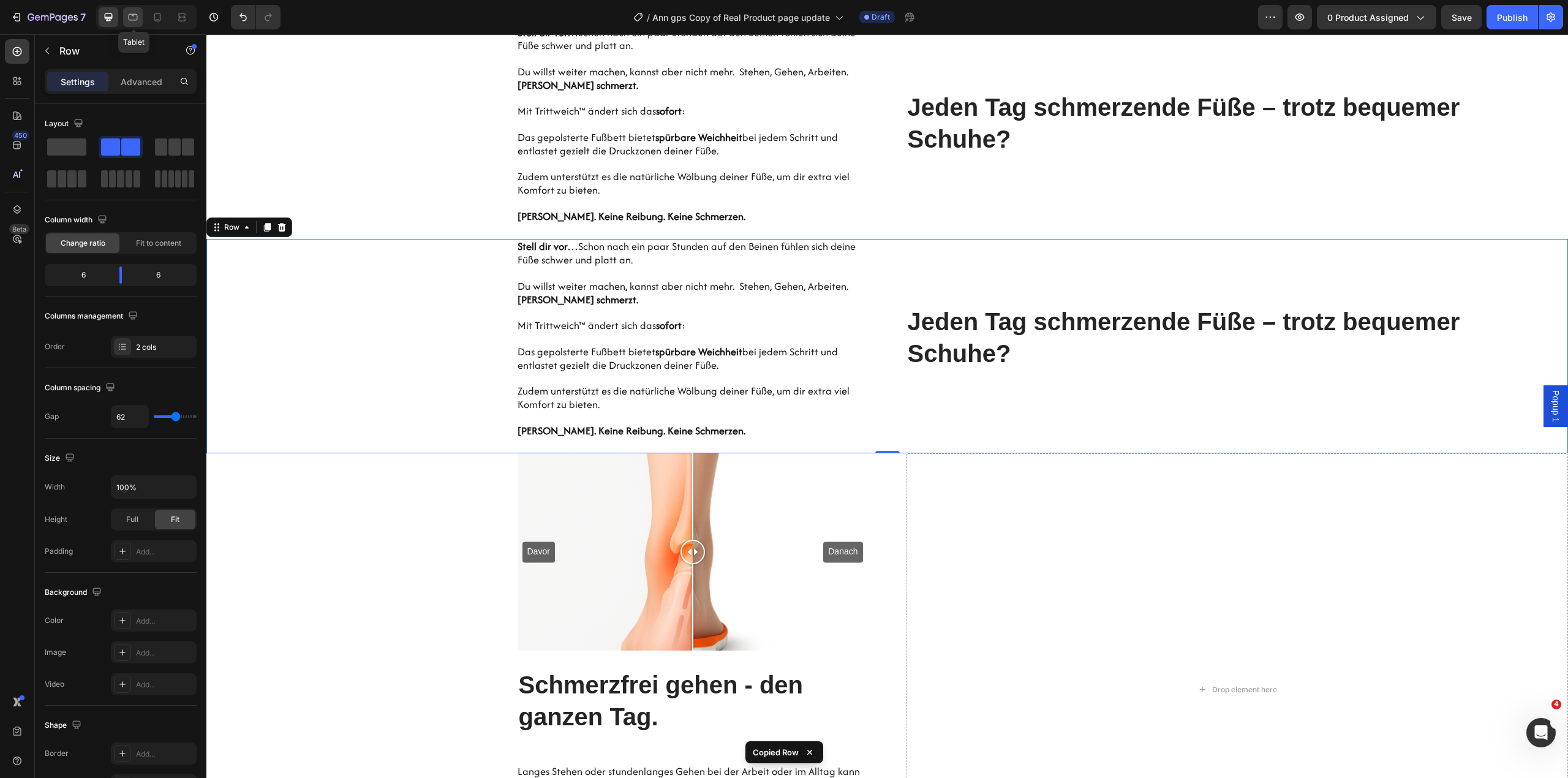
click at [134, 15] on icon at bounding box center [132, 16] width 12 height 12
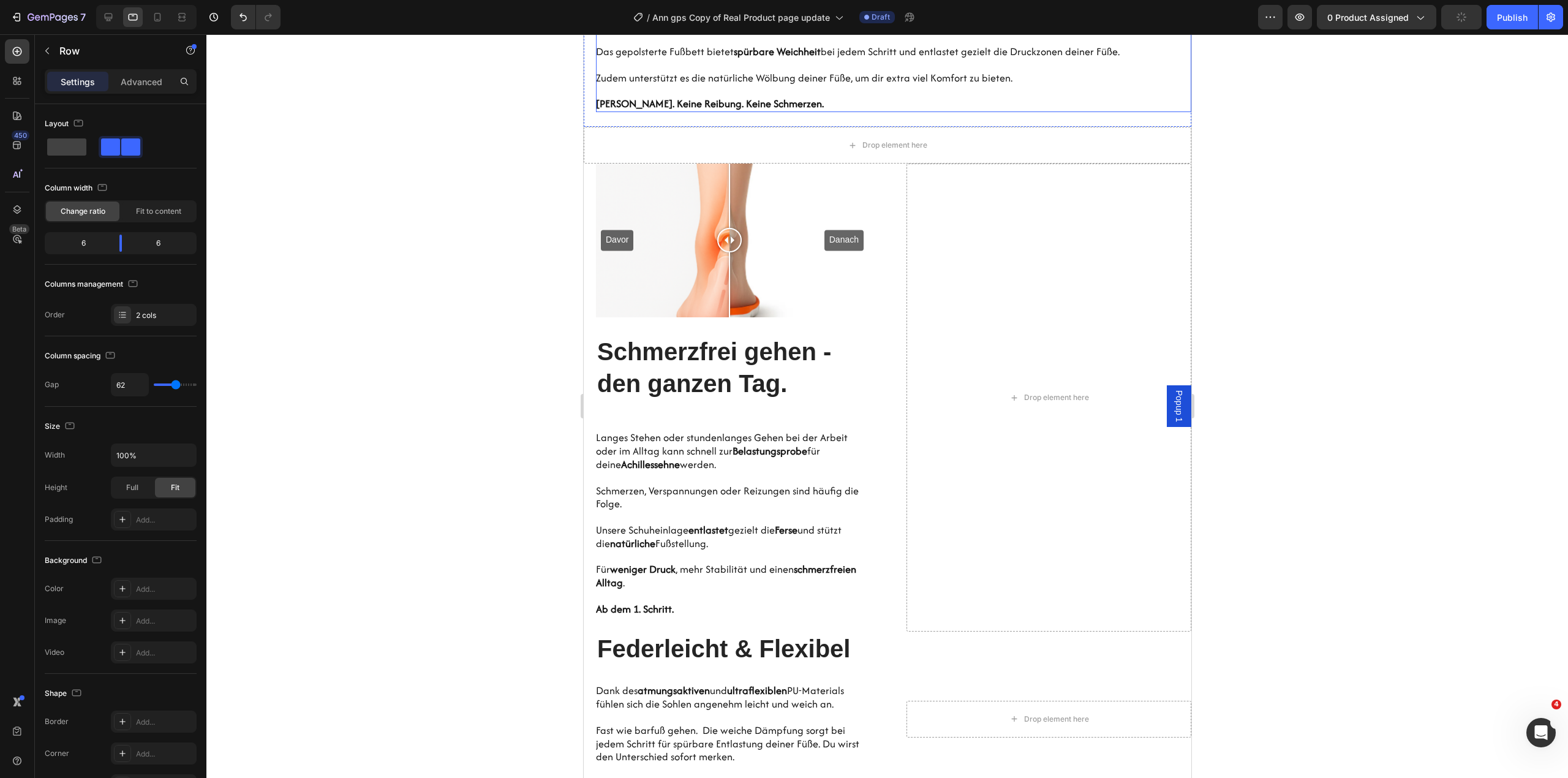
scroll to position [855, 0]
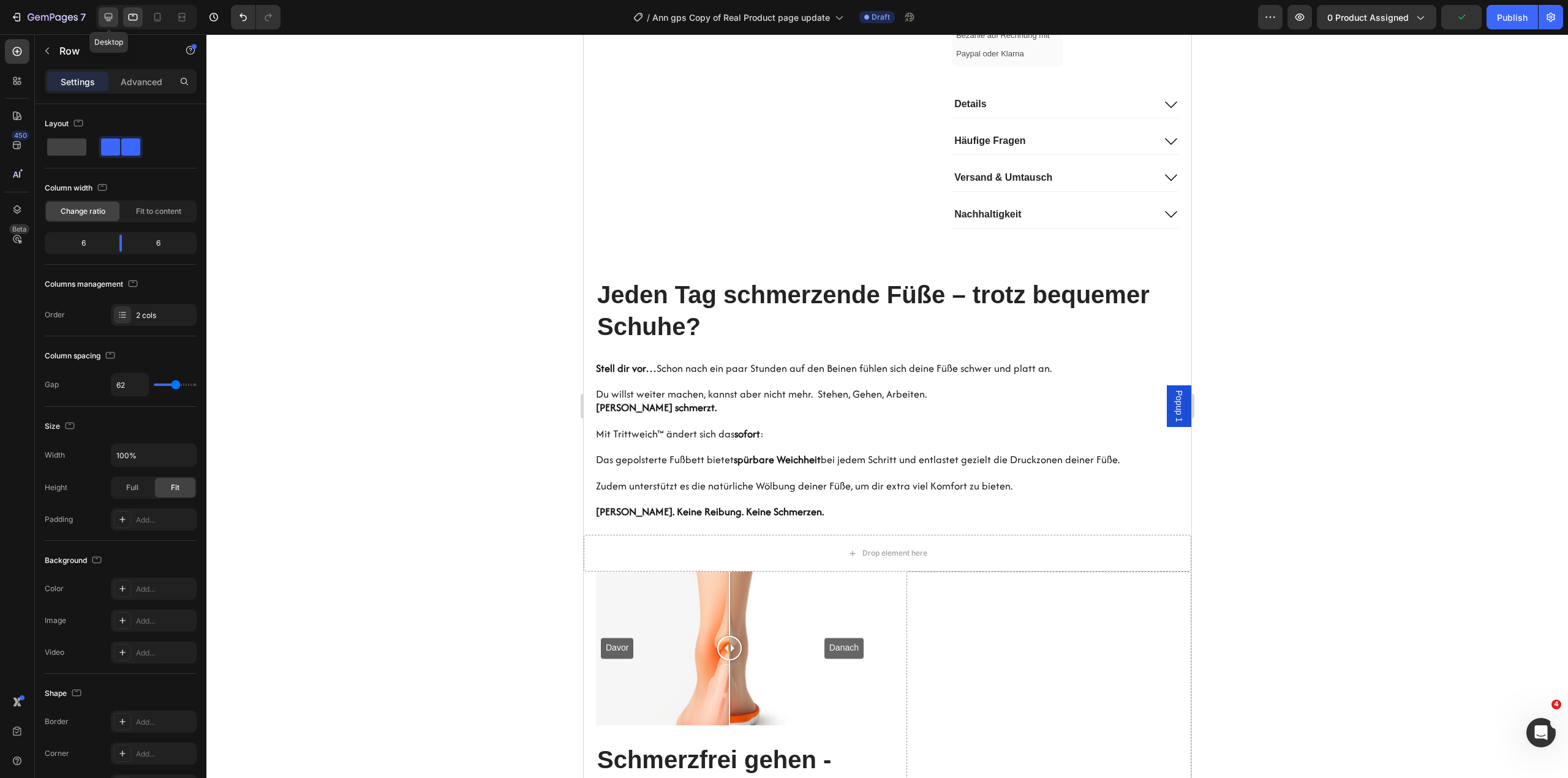
click at [110, 8] on div at bounding box center [108, 17] width 20 height 20
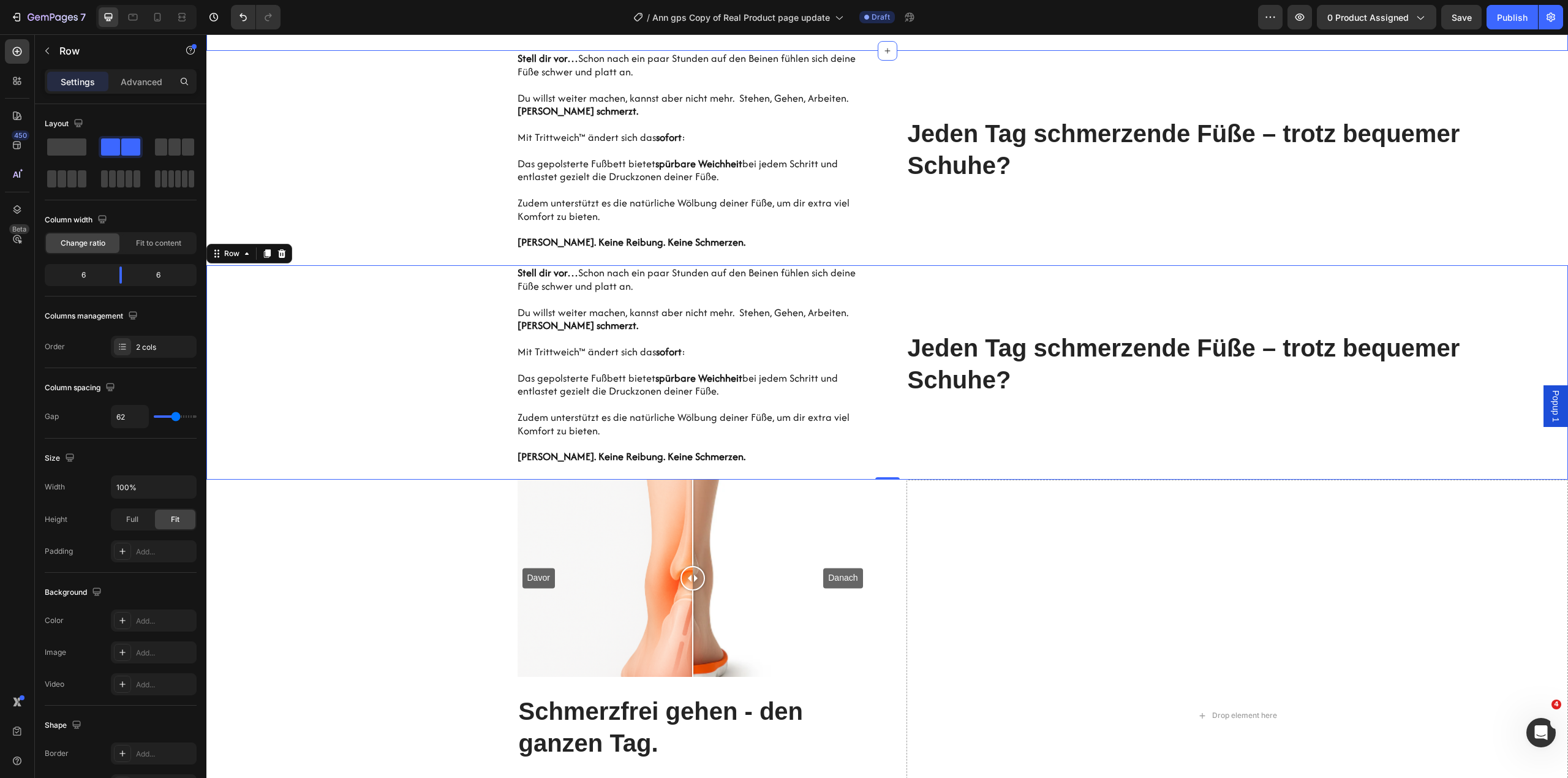
scroll to position [733, 0]
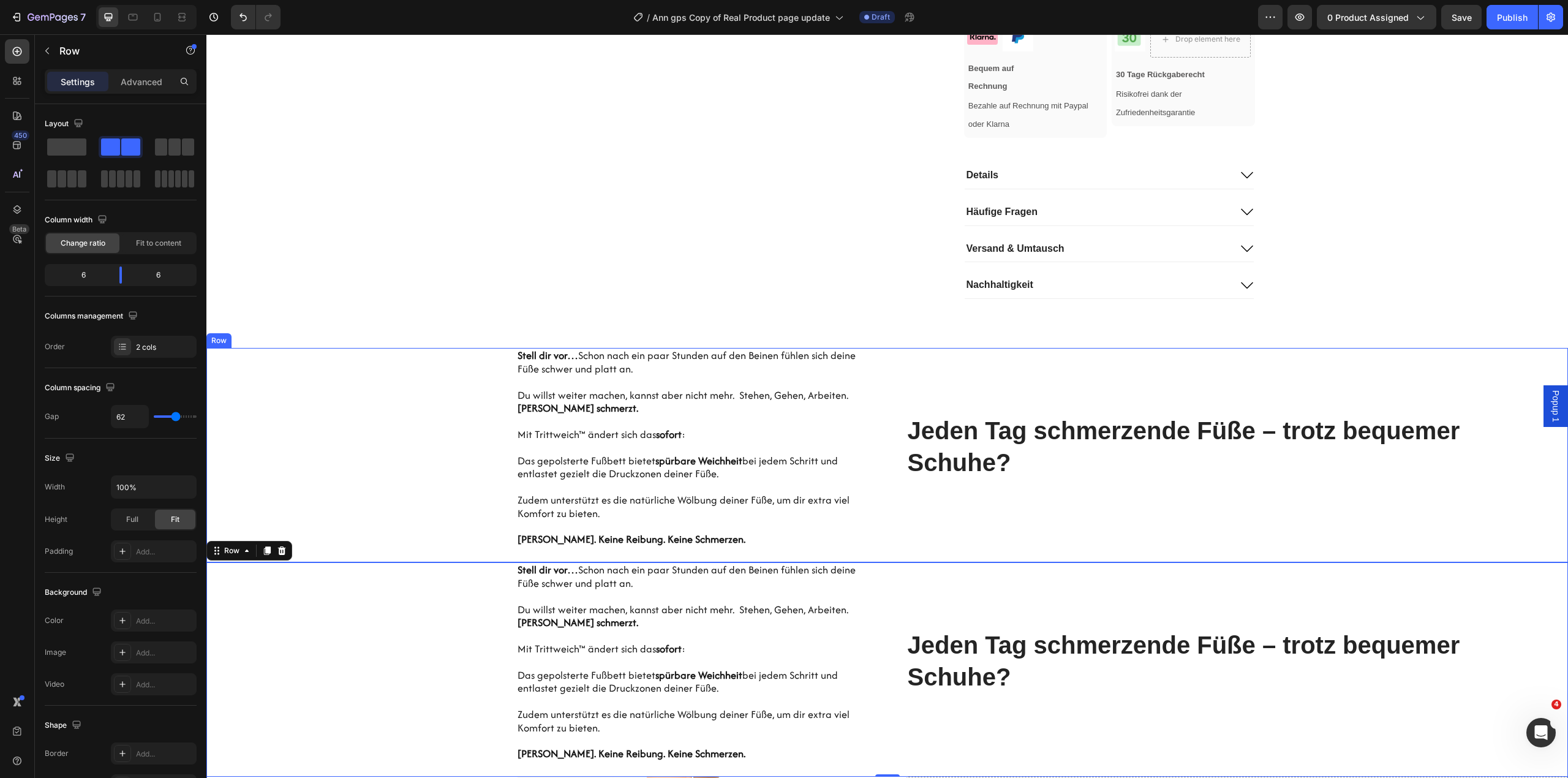
click at [458, 365] on div "Hero Banner Stell dir vor… Schon nach ein paar Stunden auf den Beinen fühlen si…" at bounding box center [537, 455] width 662 height 214
click at [131, 95] on div "Settings Advanced" at bounding box center [120, 86] width 171 height 35
click at [135, 86] on p "Advanced" at bounding box center [141, 81] width 42 height 13
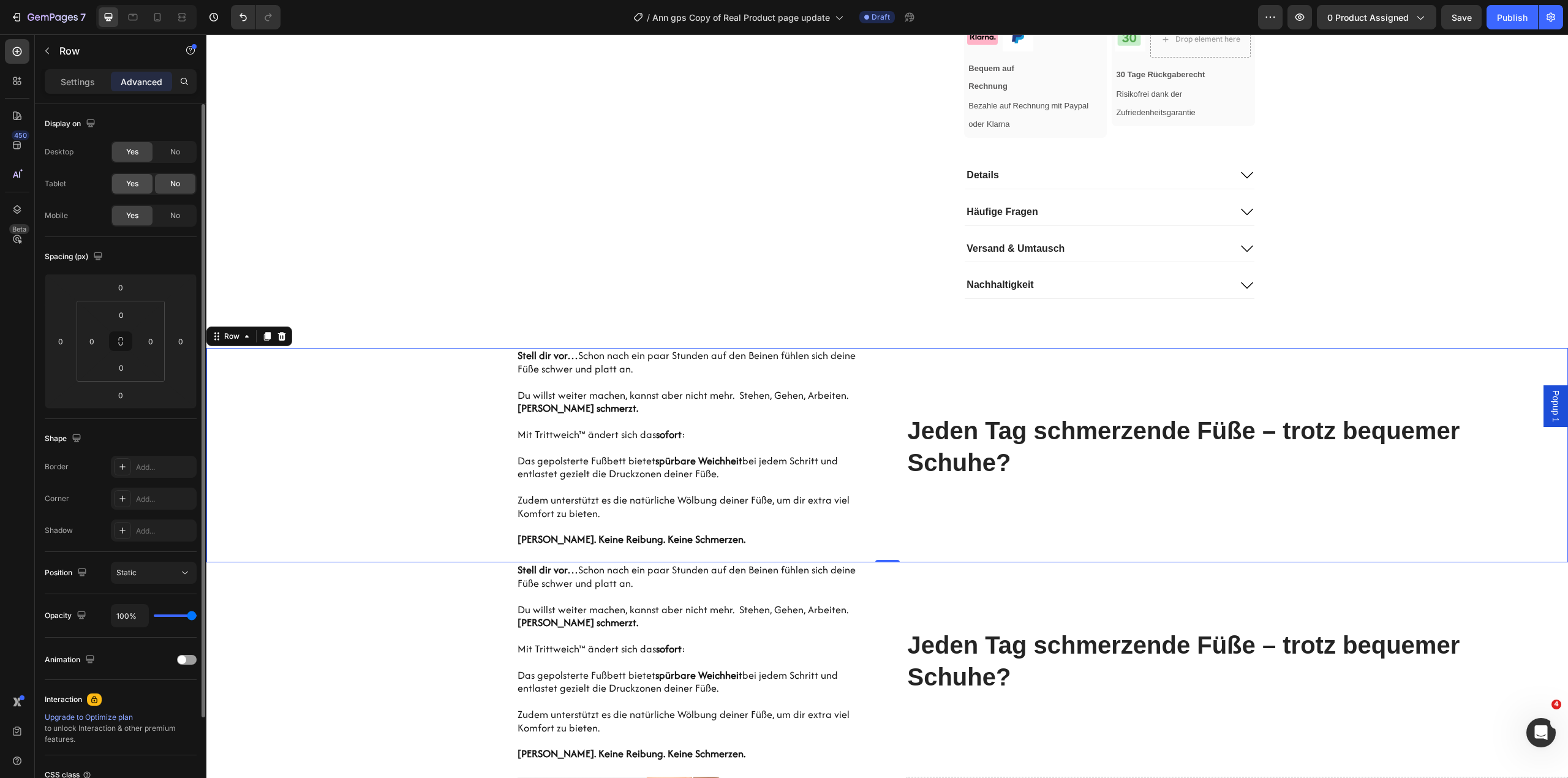
click at [126, 183] on span "Yes" at bounding box center [132, 183] width 12 height 11
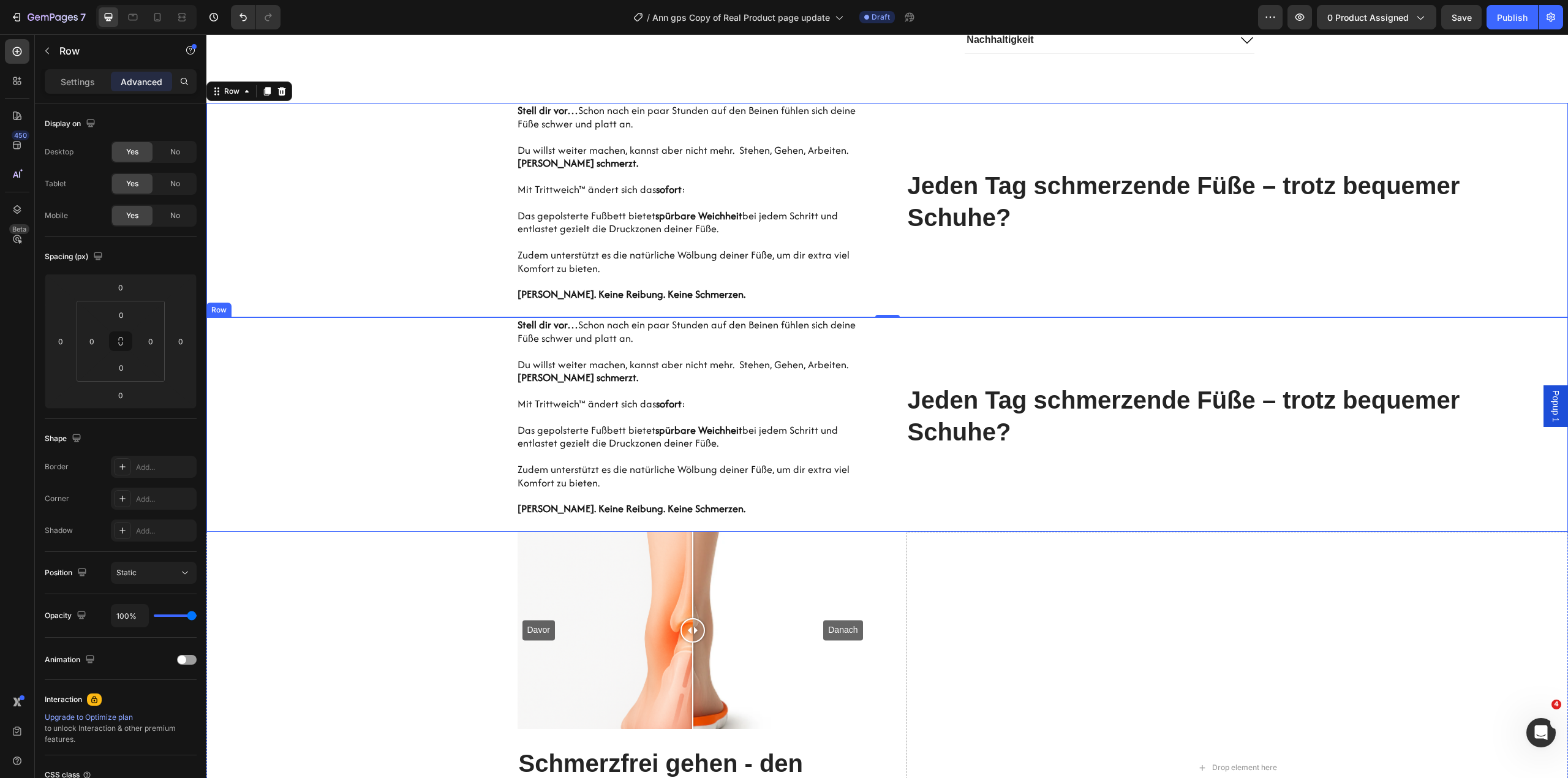
click at [953, 338] on div "Jeden Tag schmerzende Füße – trotz bequemer Schuhe? Heading" at bounding box center [1238, 424] width 662 height 214
click at [283, 310] on icon at bounding box center [282, 306] width 8 height 9
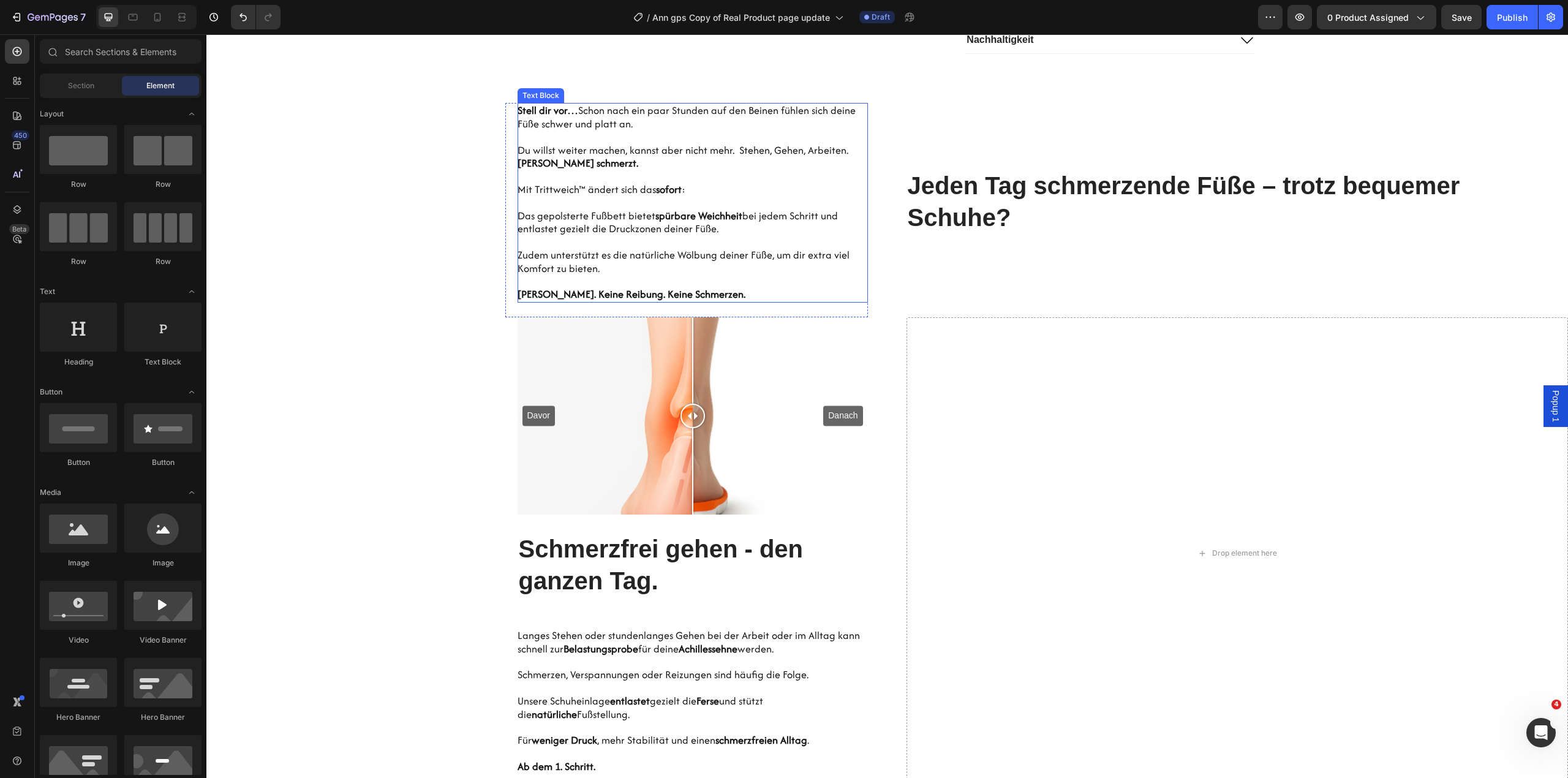
scroll to position [814, 0]
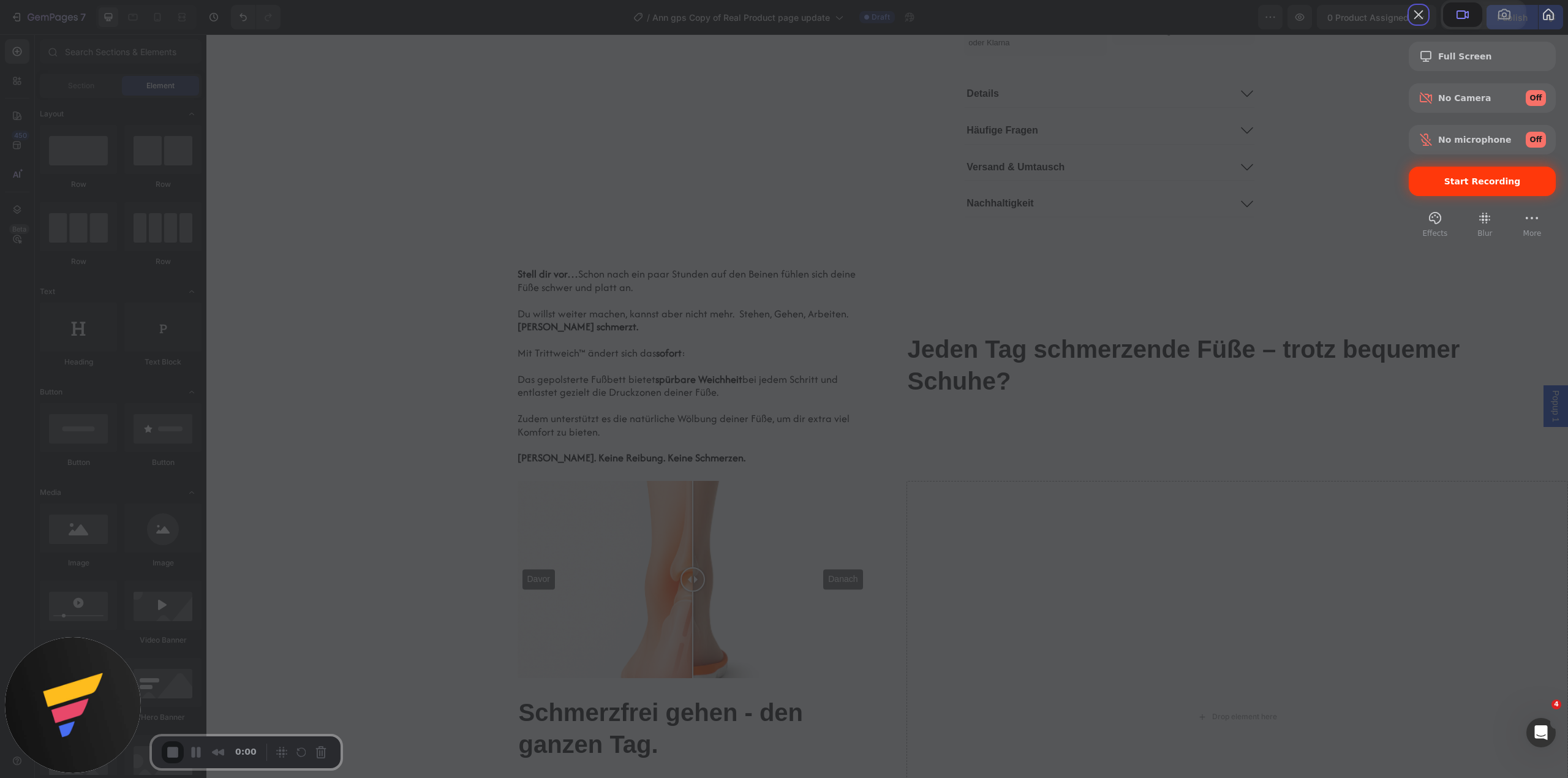
click at [1444, 186] on span "Start Recording" at bounding box center [1482, 182] width 76 height 10
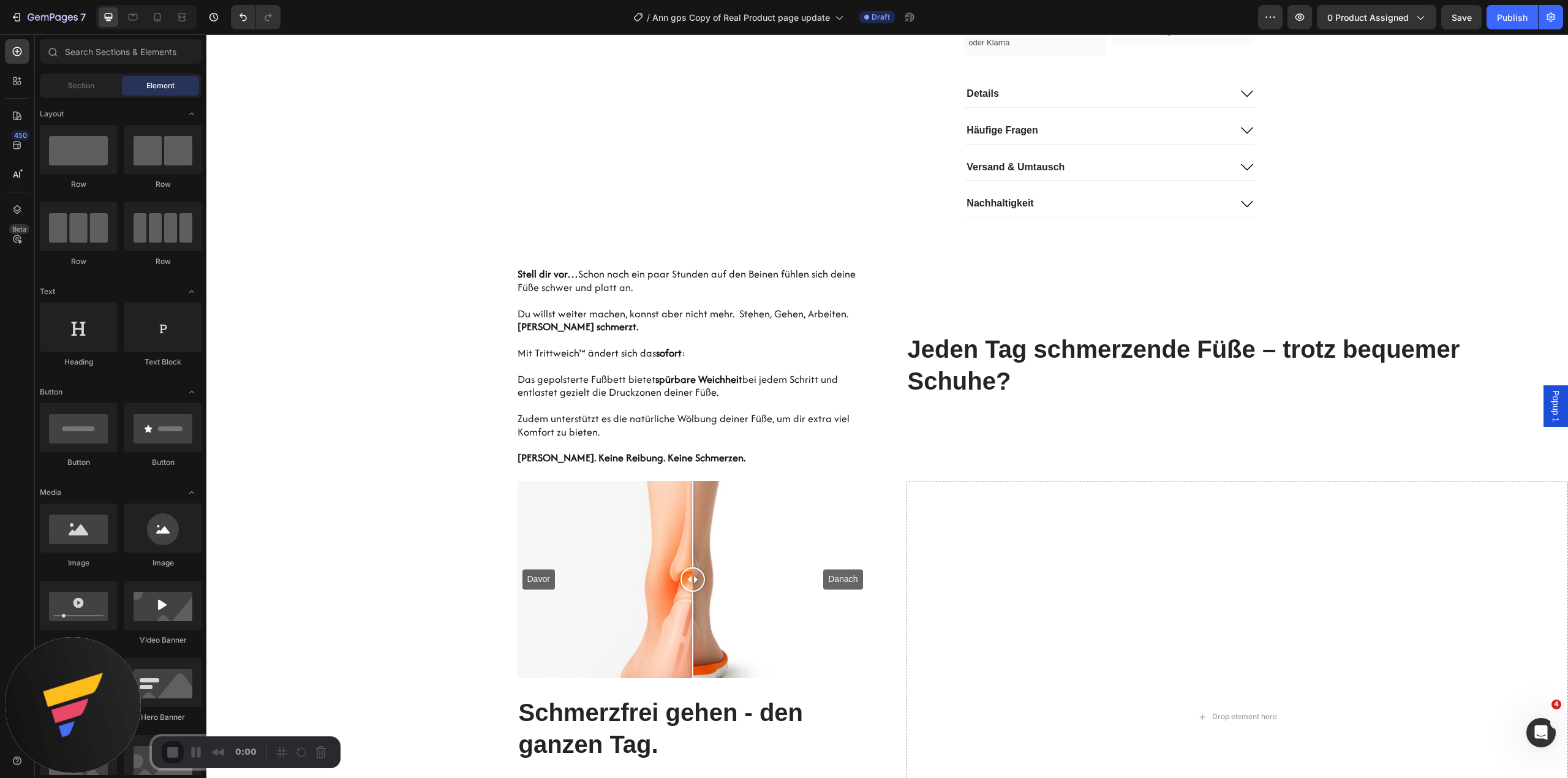
click at [378, 310] on div "Hero Banner Stell dir vor… Schon nach ein paar Stunden auf den Beinen fühlen si…" at bounding box center [537, 374] width 662 height 214
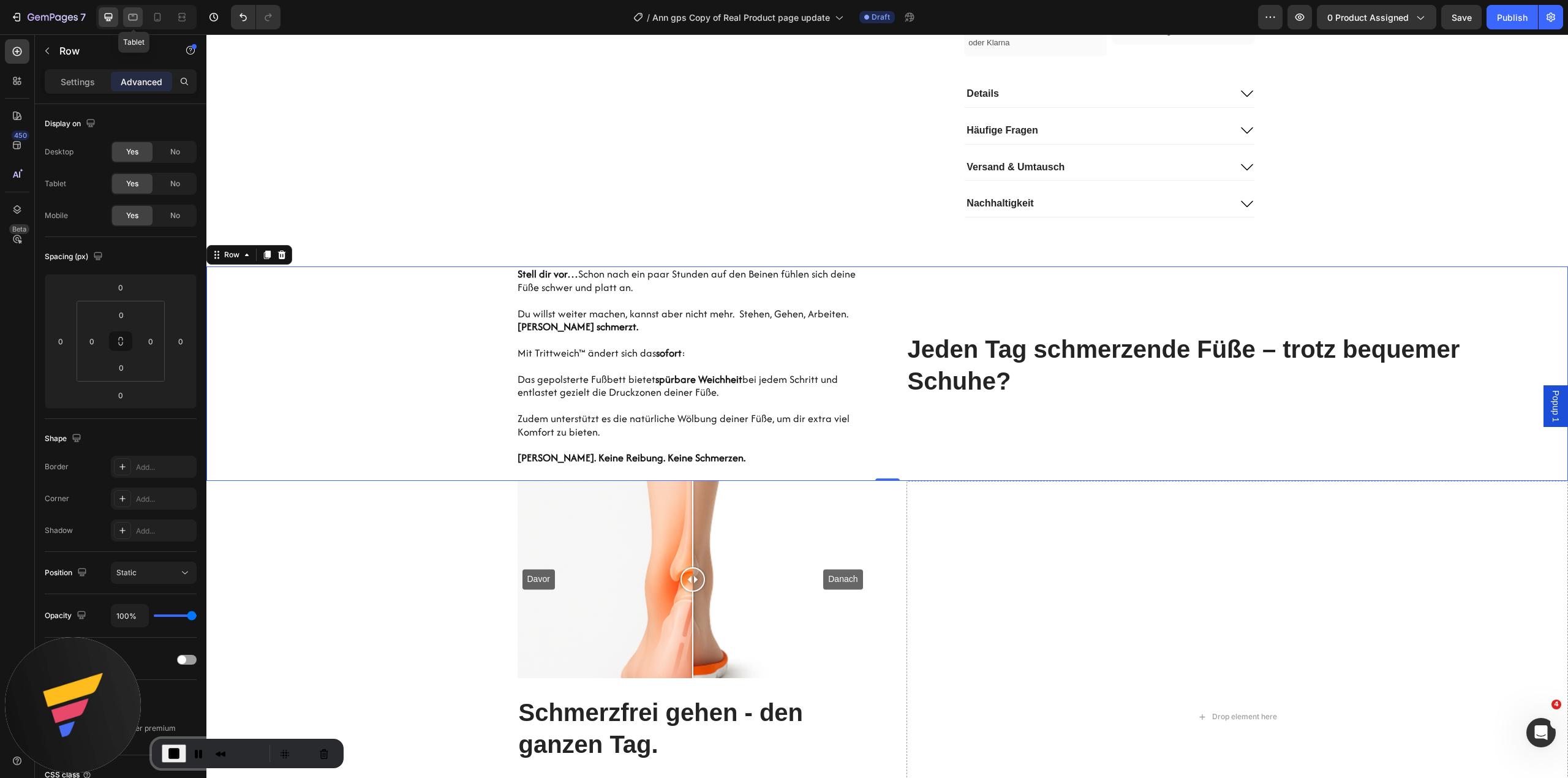
click at [136, 12] on icon at bounding box center [132, 16] width 12 height 12
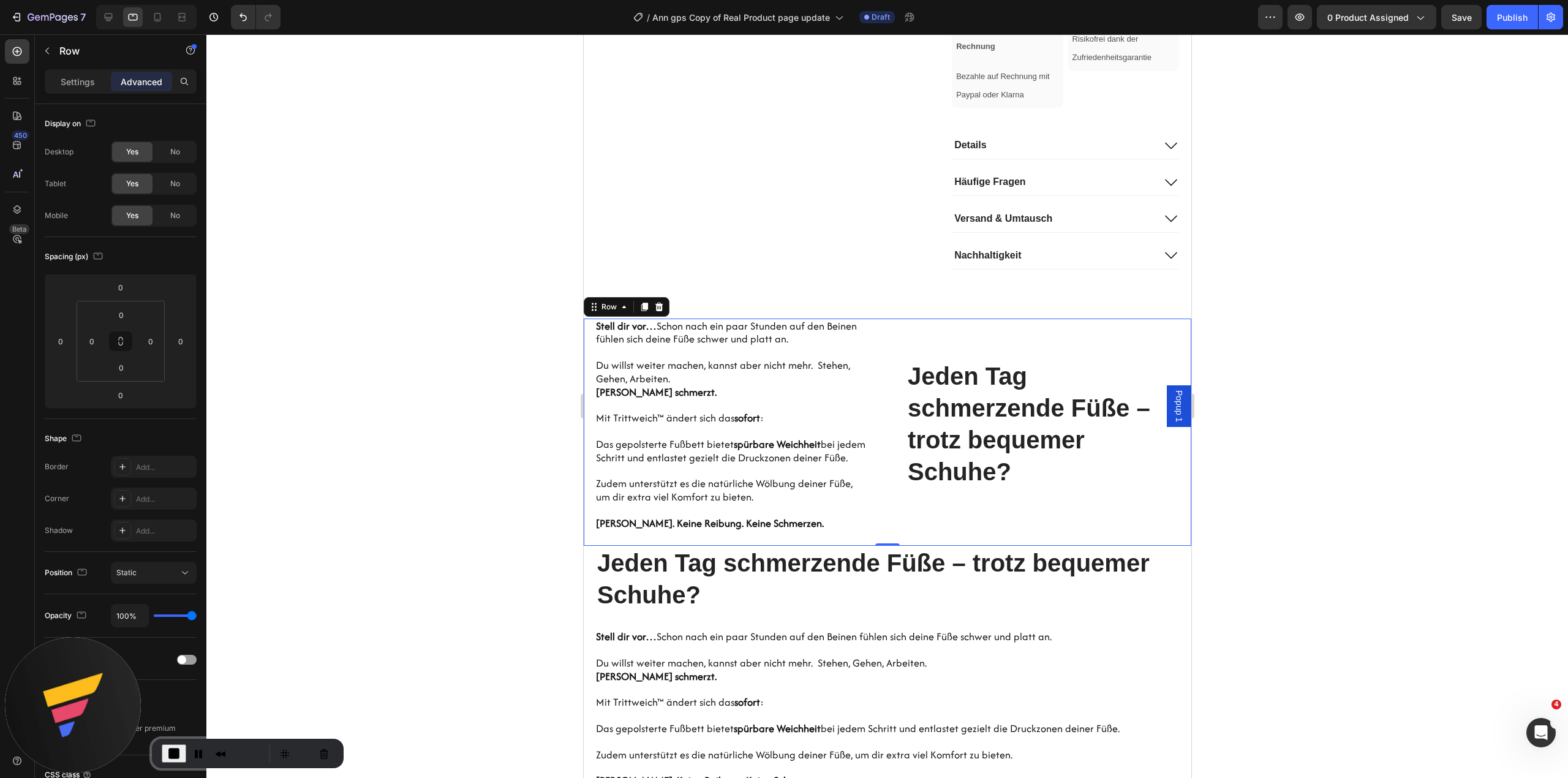
scroll to position [1091, 0]
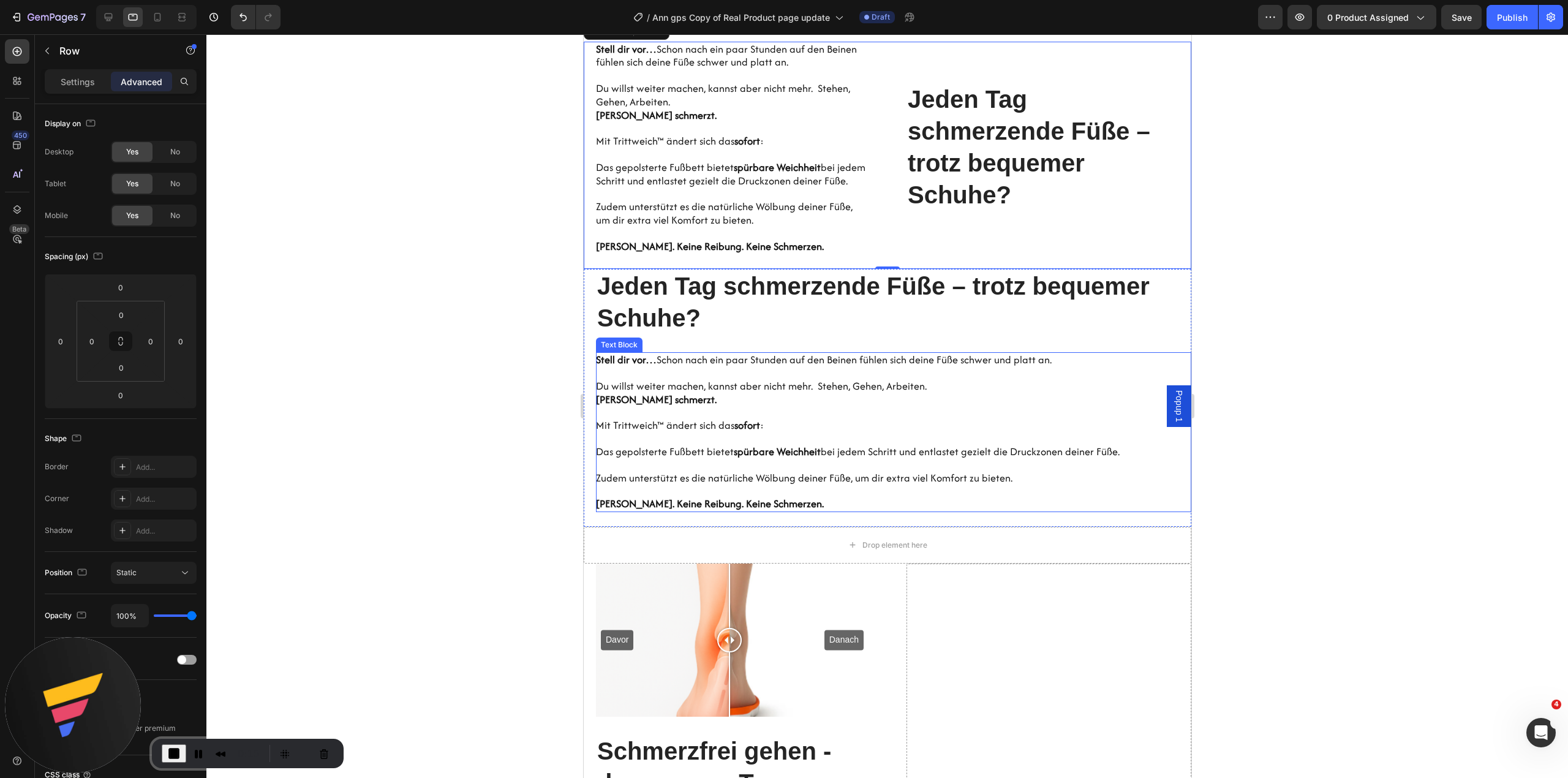
click at [1168, 511] on p "[PERSON_NAME]. Keine Reibung. Keine Schmerzen." at bounding box center [893, 504] width 595 height 13
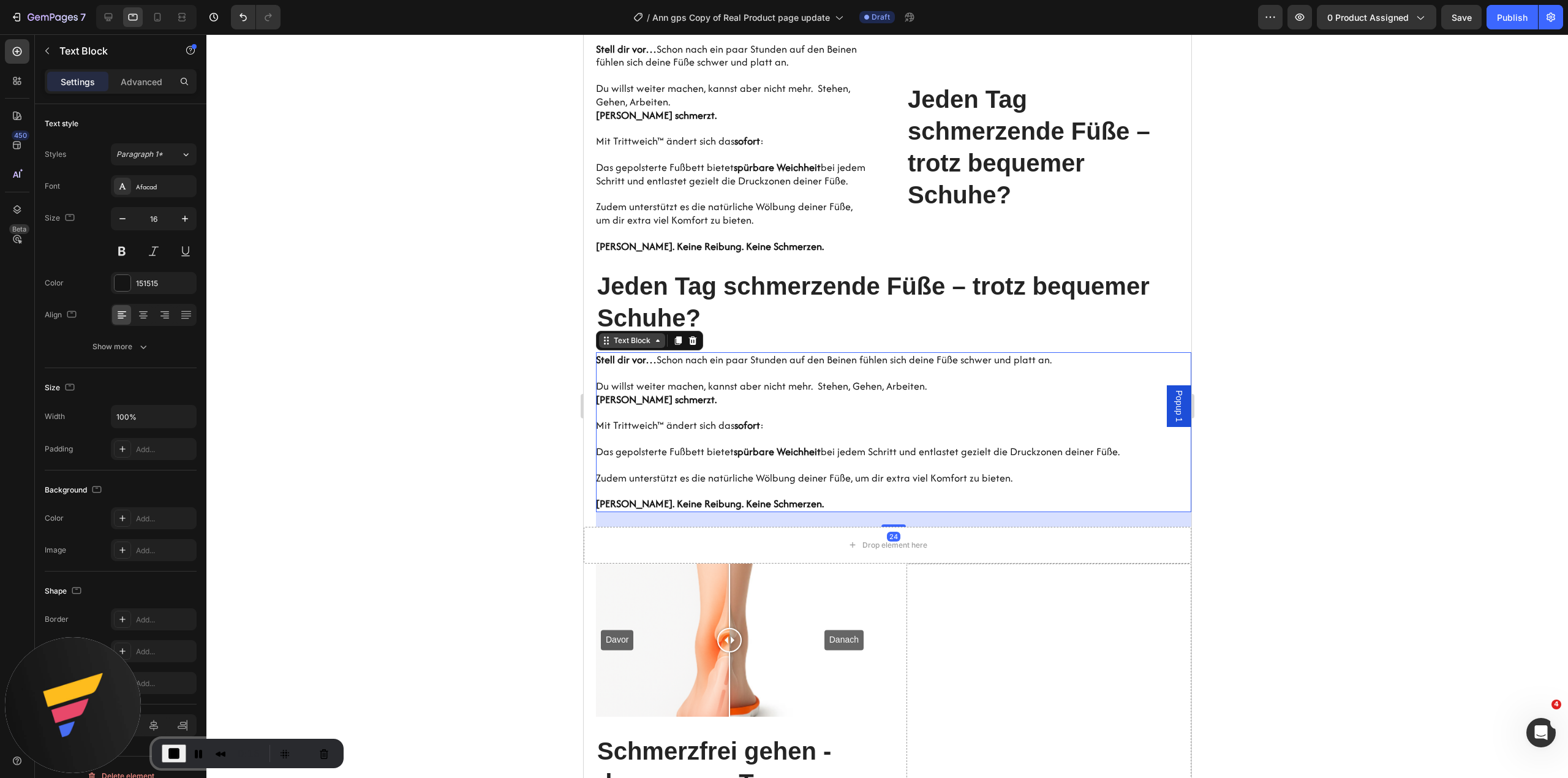
click at [638, 346] on div "Text Block" at bounding box center [631, 340] width 42 height 11
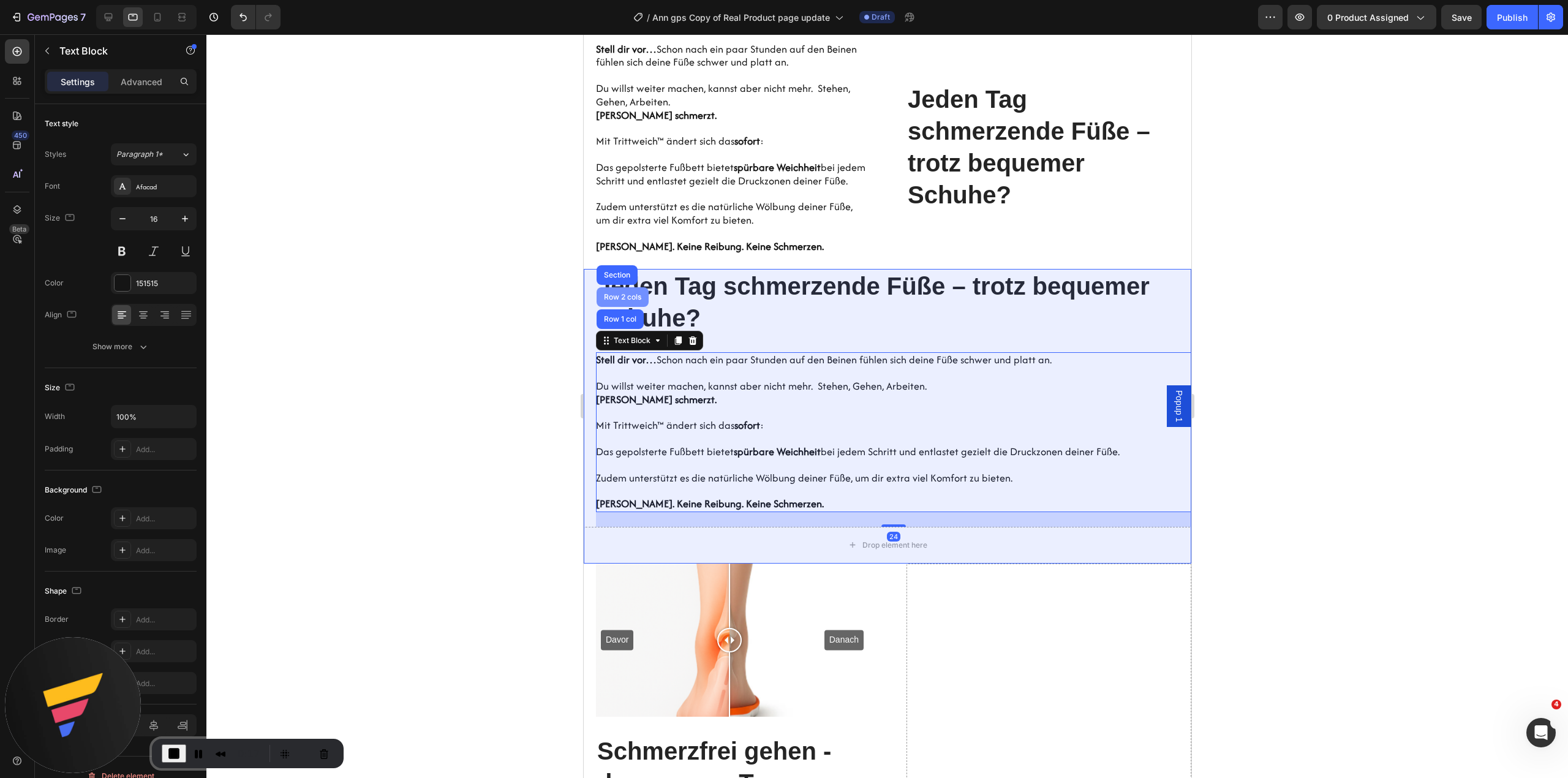
click at [625, 307] on div "Row 2 cols" at bounding box center [622, 297] width 52 height 20
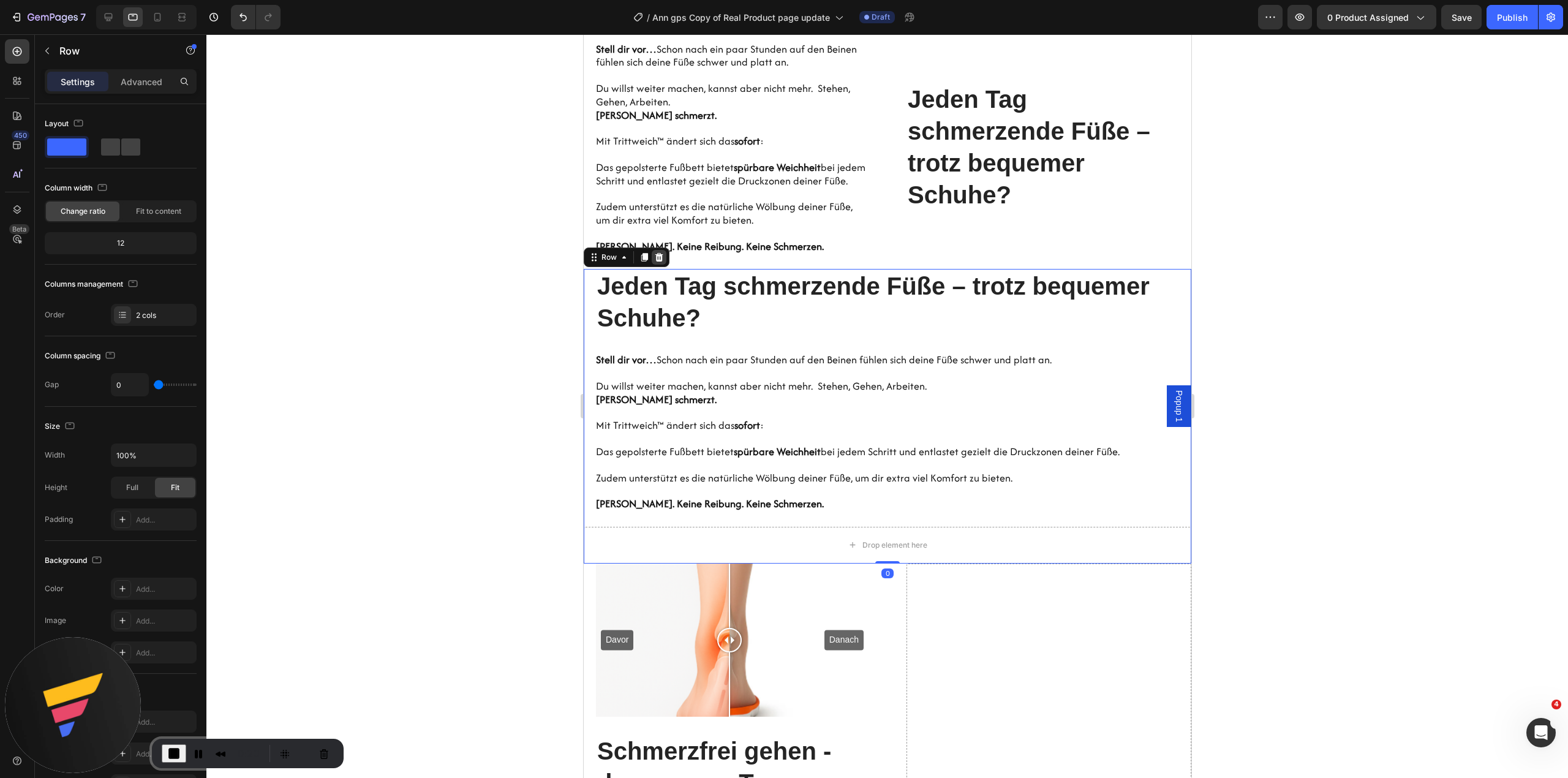
click at [656, 262] on icon at bounding box center [658, 257] width 10 height 10
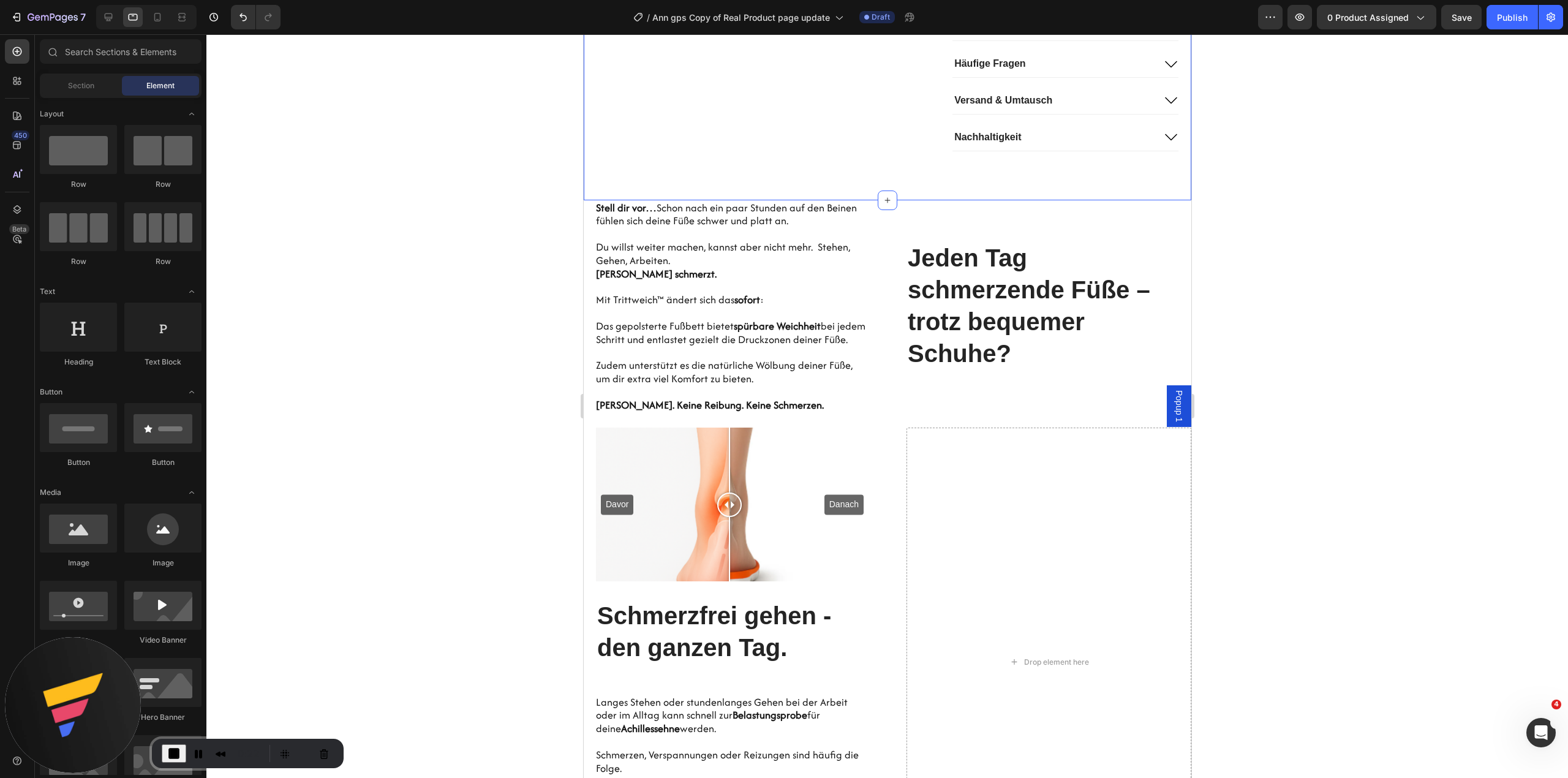
scroll to position [927, 0]
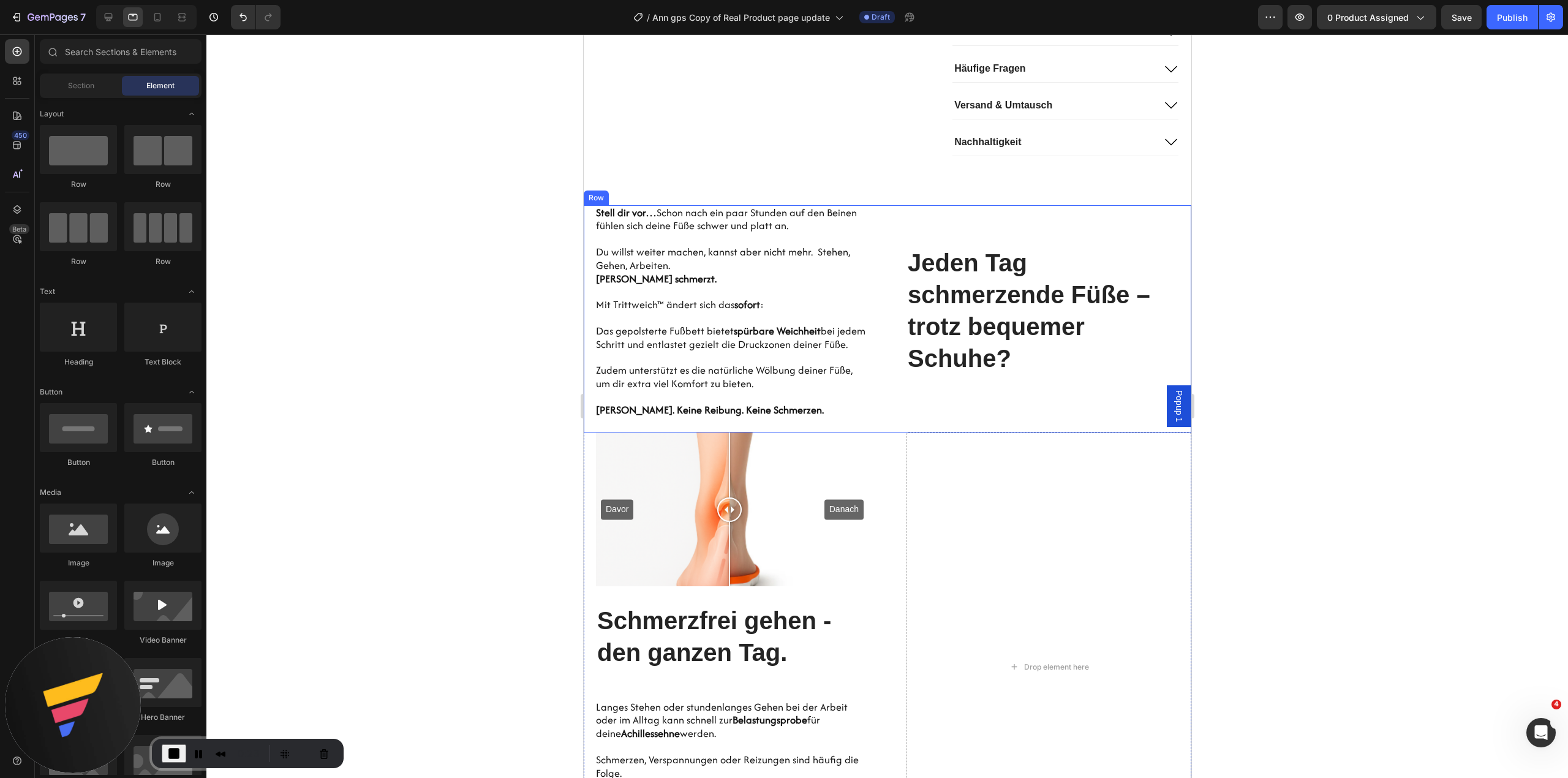
click at [951, 260] on div "Jeden Tag schmerzende Füße – trotz bequemer Schuhe? Heading" at bounding box center [1048, 318] width 285 height 228
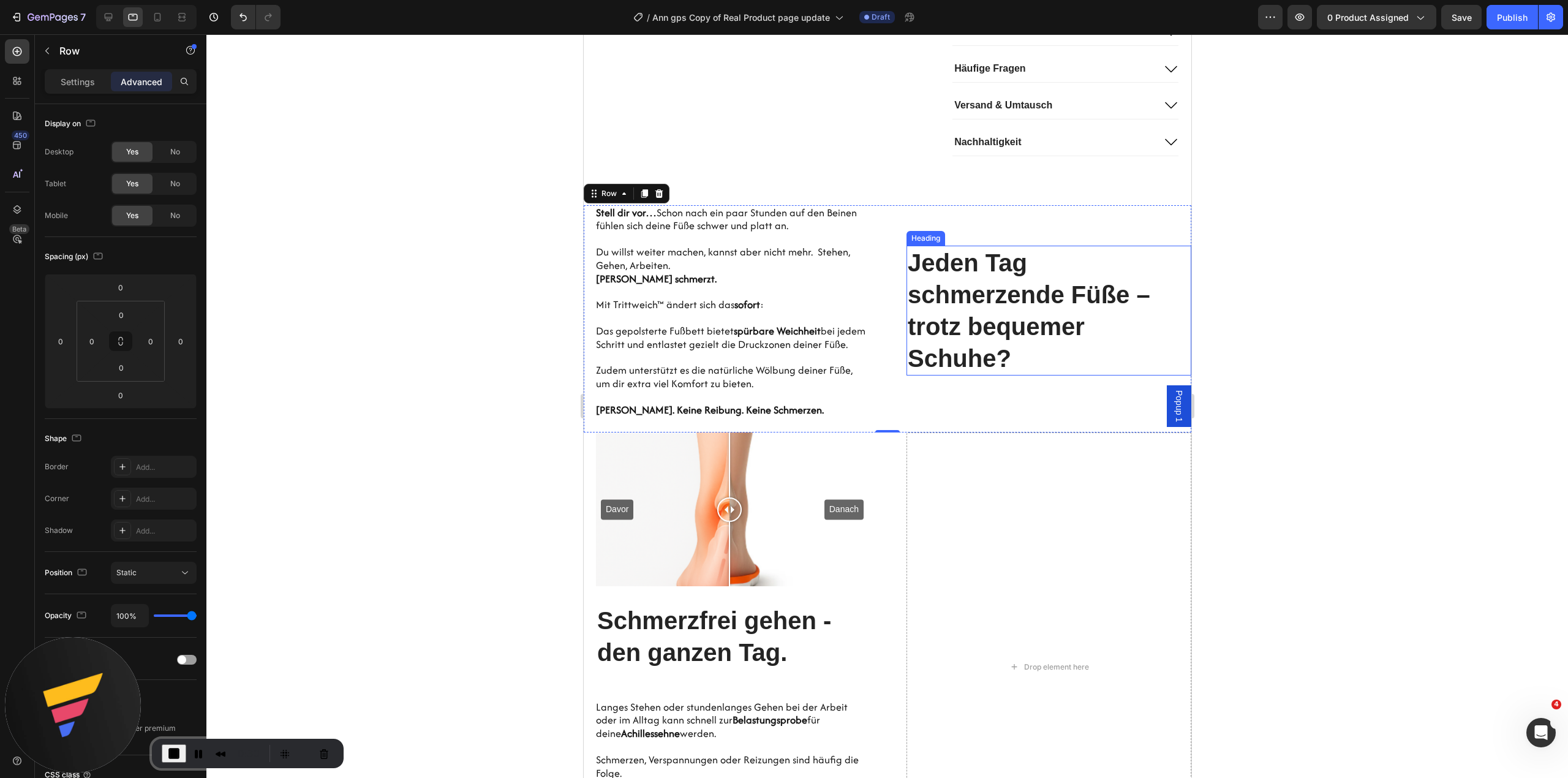
click at [929, 324] on h2 "Jeden Tag schmerzende Füße – trotz bequemer Schuhe?" at bounding box center [1048, 311] width 285 height 130
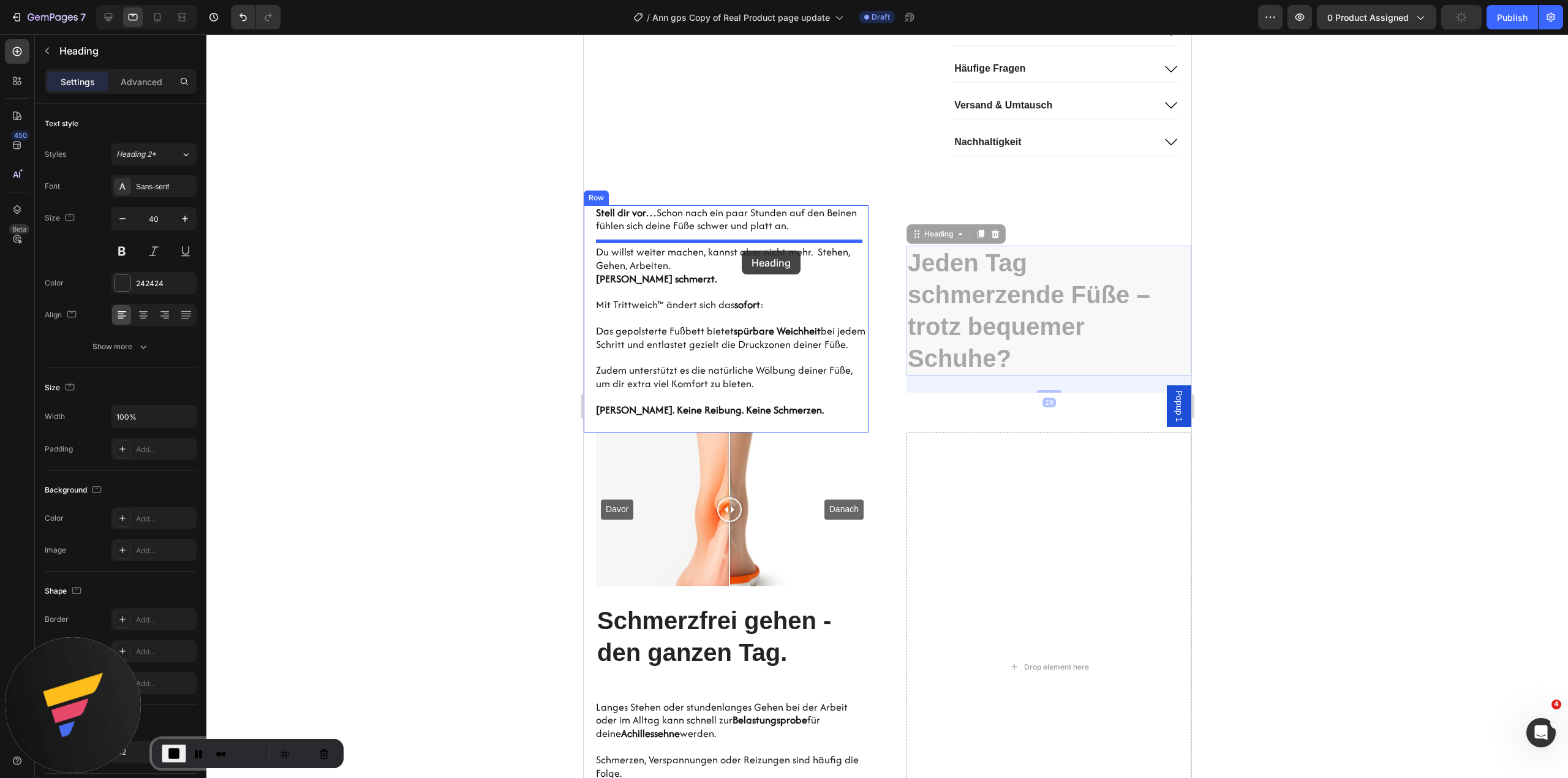
drag, startPoint x: 924, startPoint y: 268, endPoint x: 741, endPoint y: 250, distance: 183.9
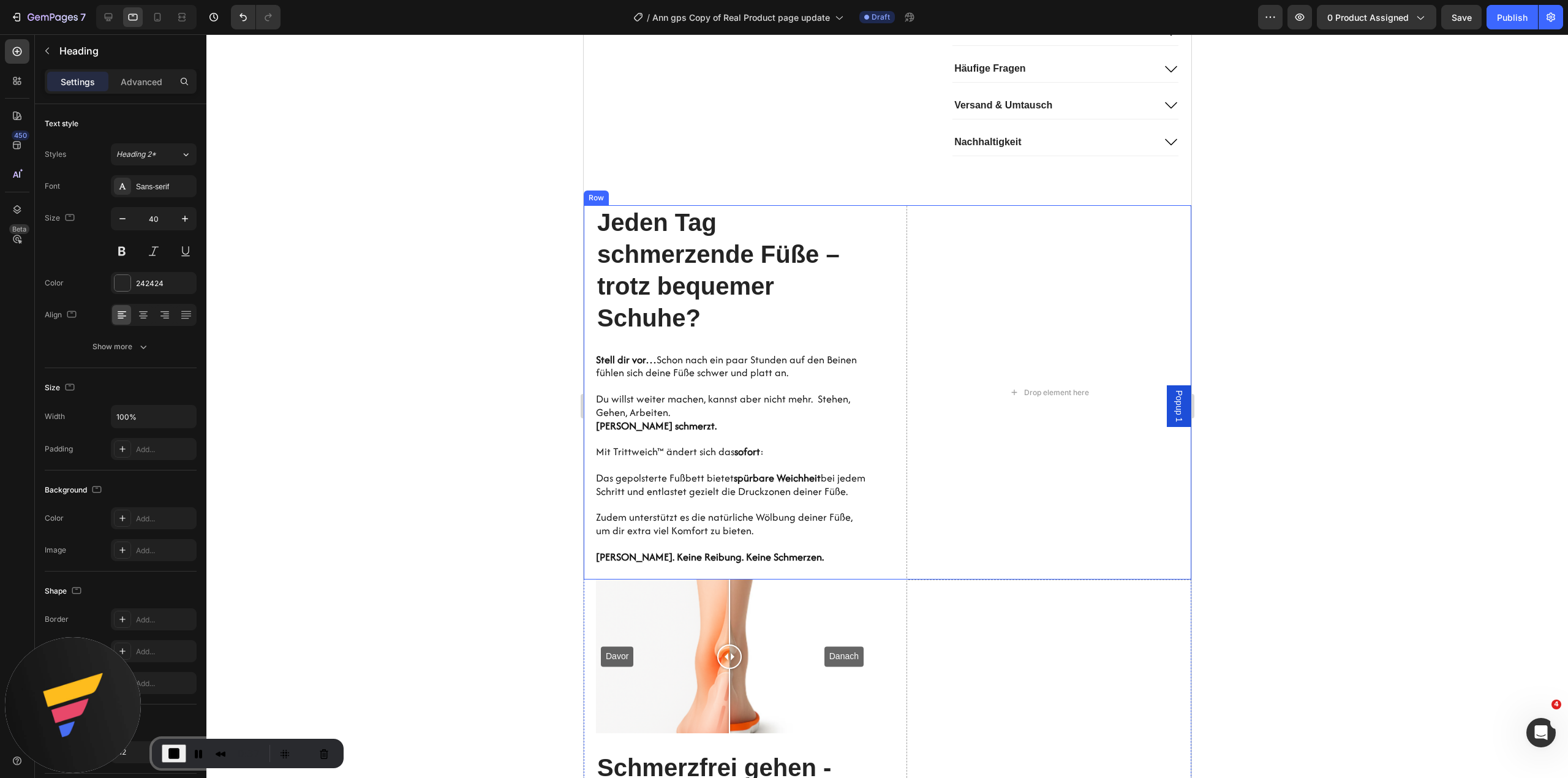
click at [893, 270] on div "Hero Banner Jeden Tag schmerzende Füße – trotz bequemer Schuhe? Heading 0 Stell…" at bounding box center [887, 392] width 608 height 374
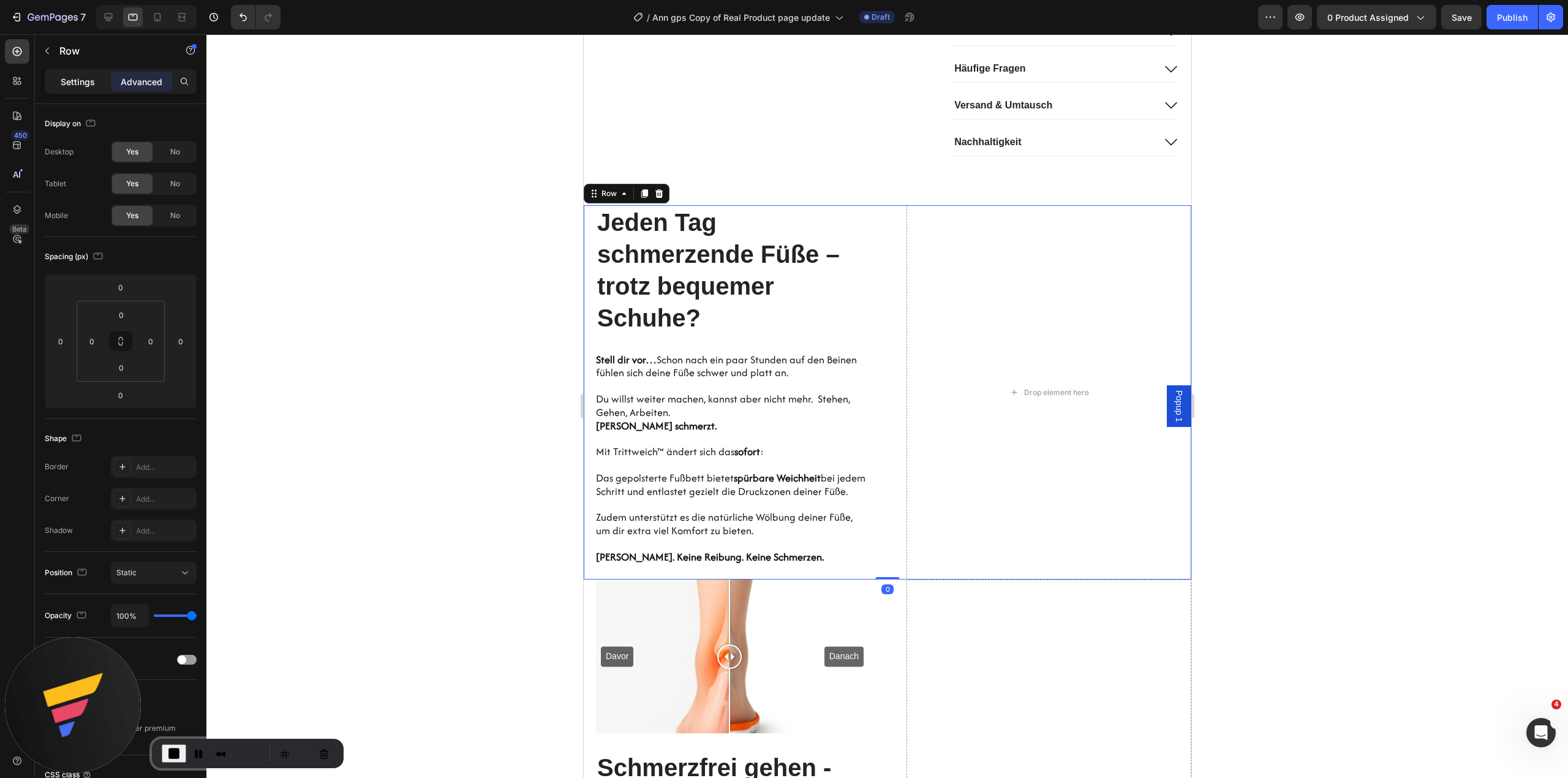
click at [64, 79] on p "Settings" at bounding box center [78, 81] width 34 height 13
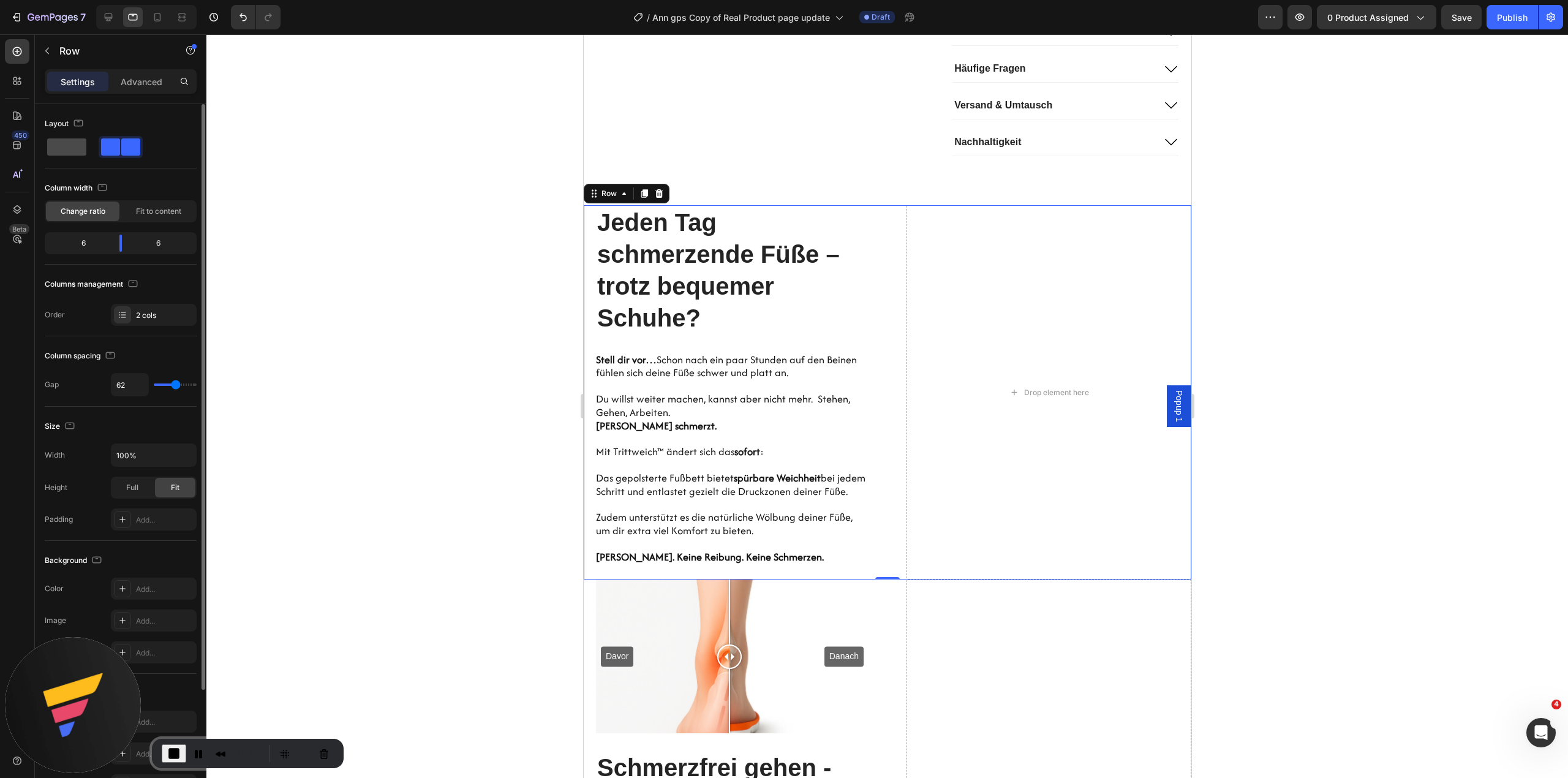
click at [62, 148] on span at bounding box center [67, 147] width 39 height 17
type input "0"
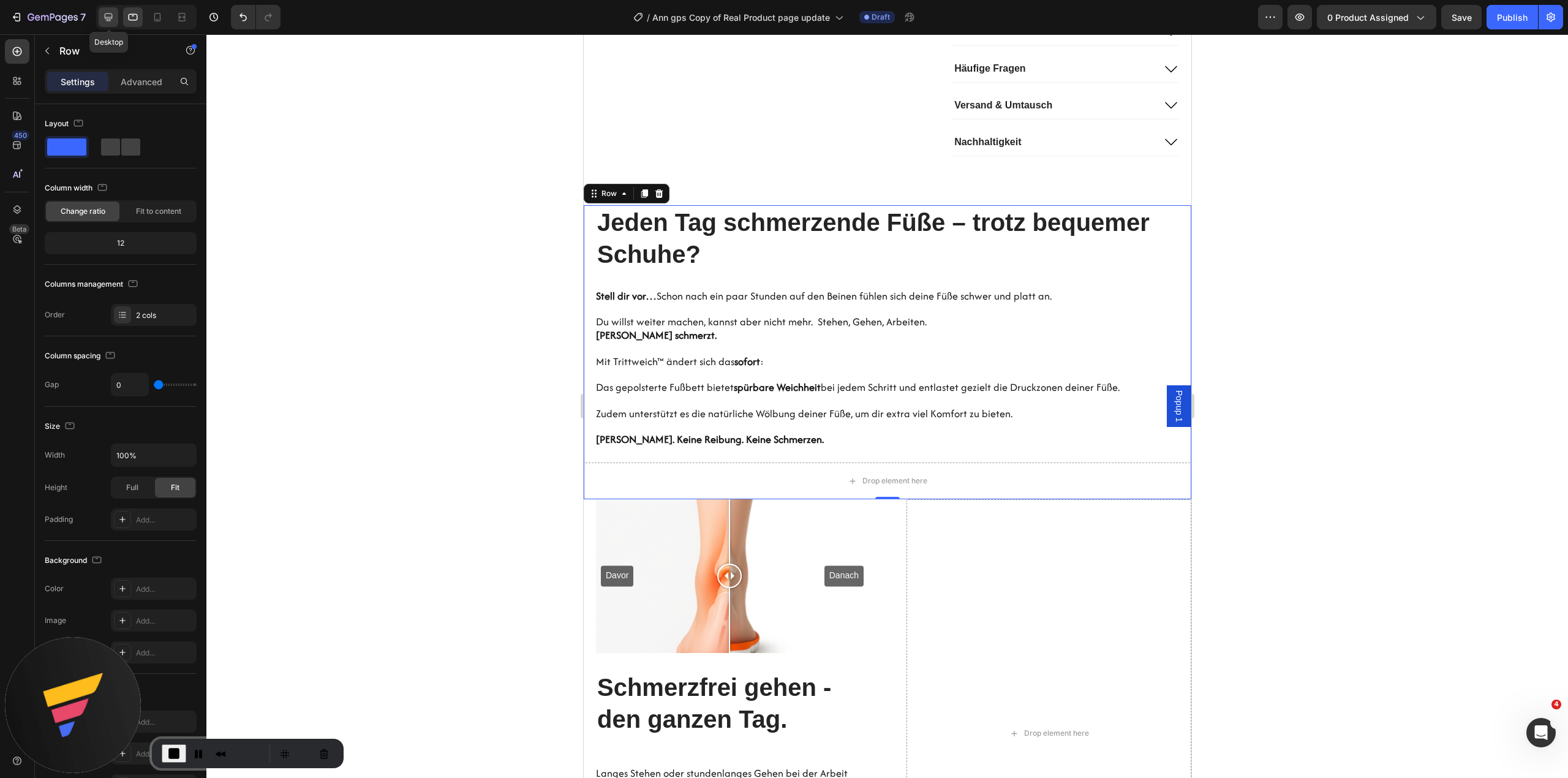
click at [104, 22] on icon at bounding box center [108, 16] width 12 height 12
type input "62"
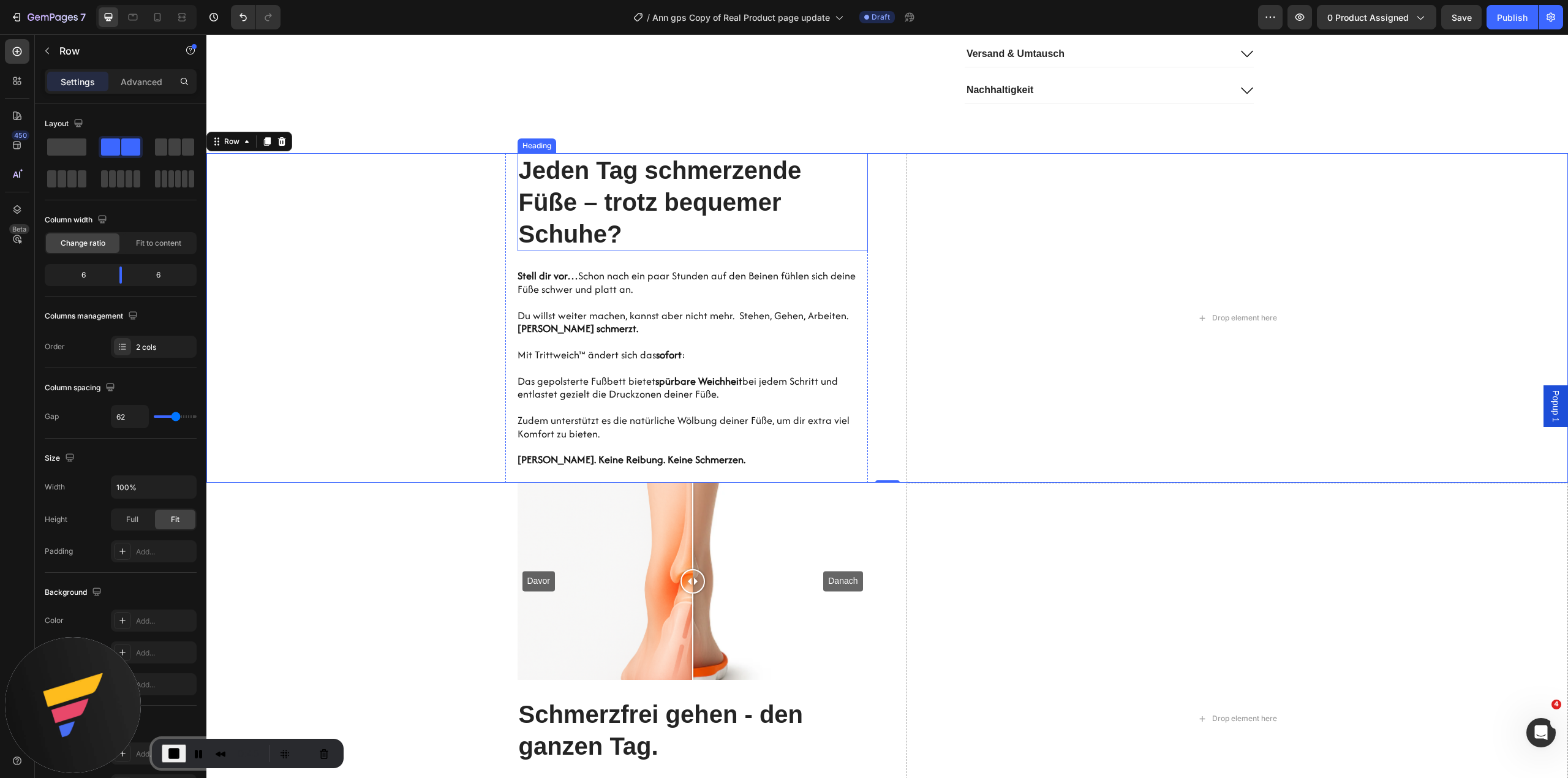
scroll to position [1006, 0]
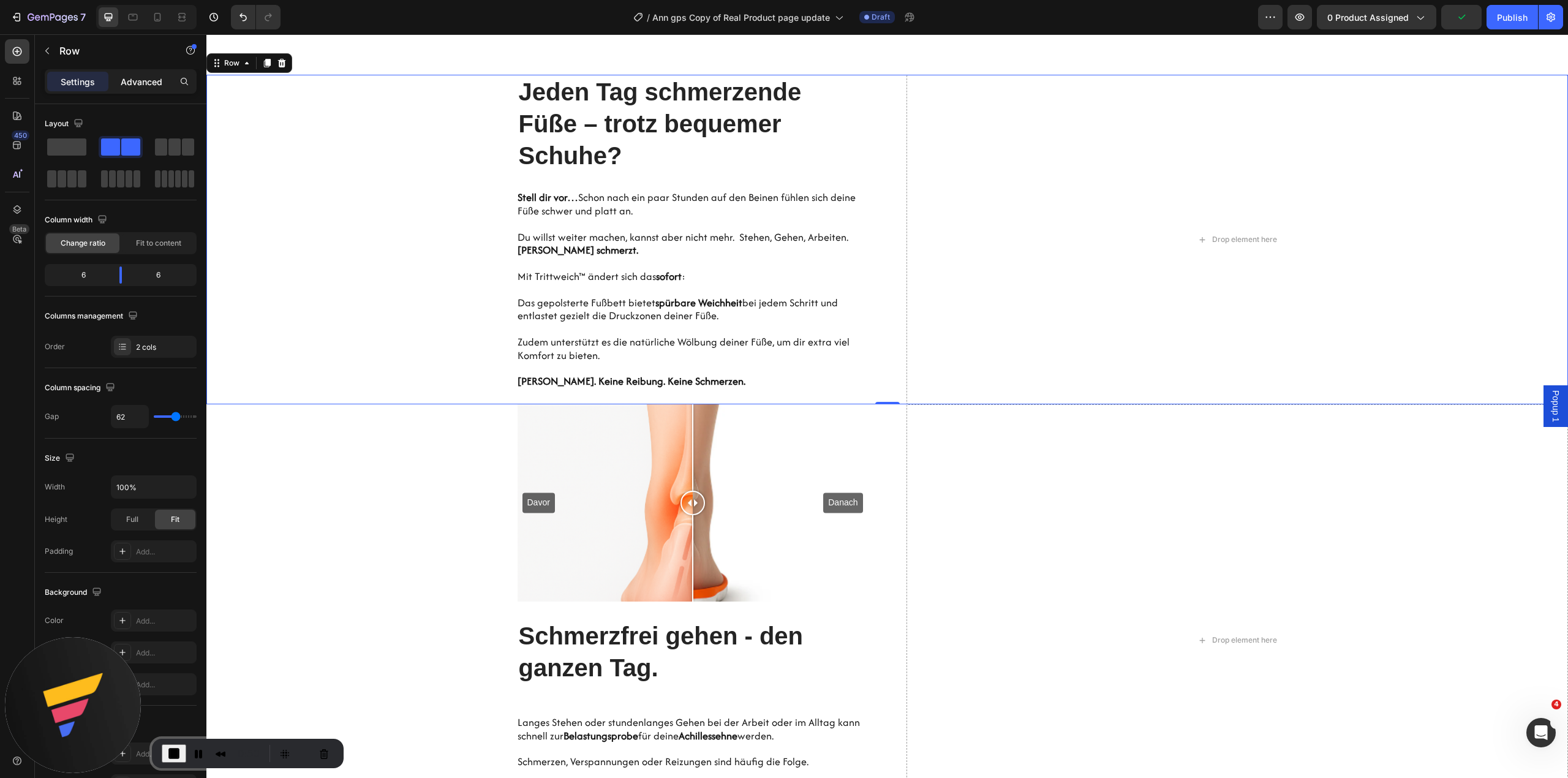
click at [138, 82] on p "Advanced" at bounding box center [141, 81] width 42 height 13
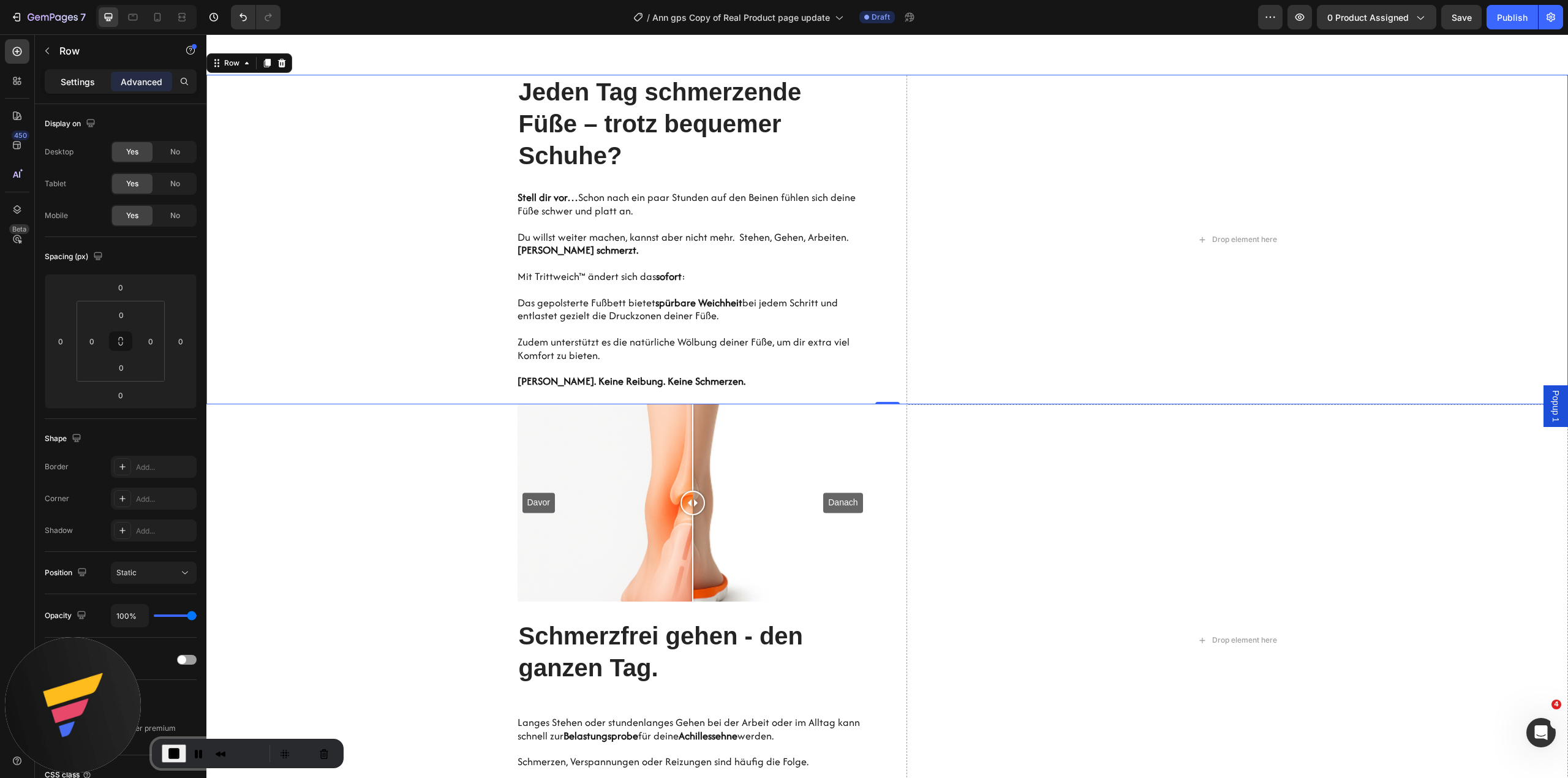
click at [79, 84] on p "Settings" at bounding box center [78, 81] width 34 height 13
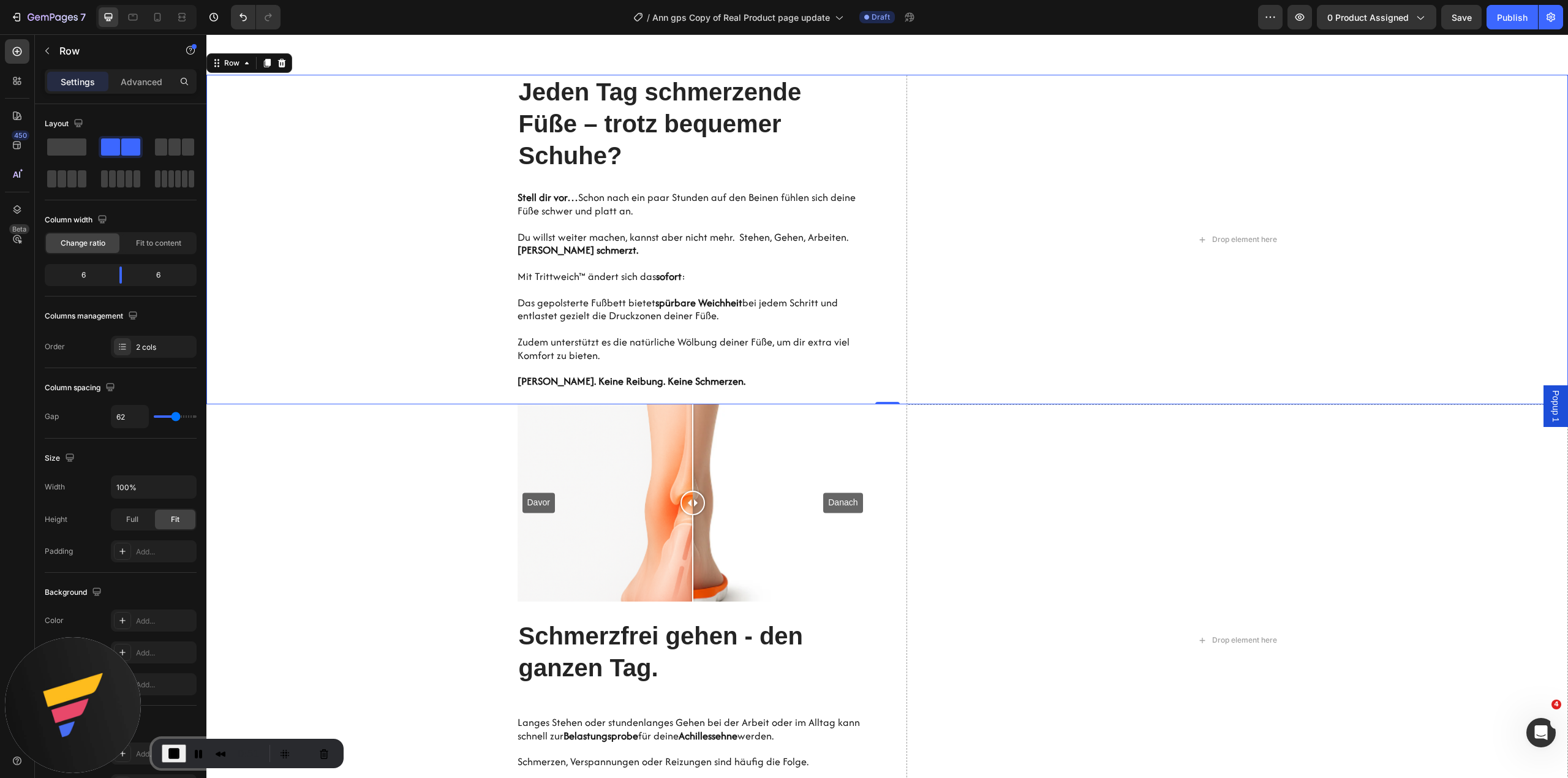
click at [138, 5] on div at bounding box center [146, 17] width 100 height 25
click at [130, 20] on icon at bounding box center [133, 17] width 9 height 7
type input "0"
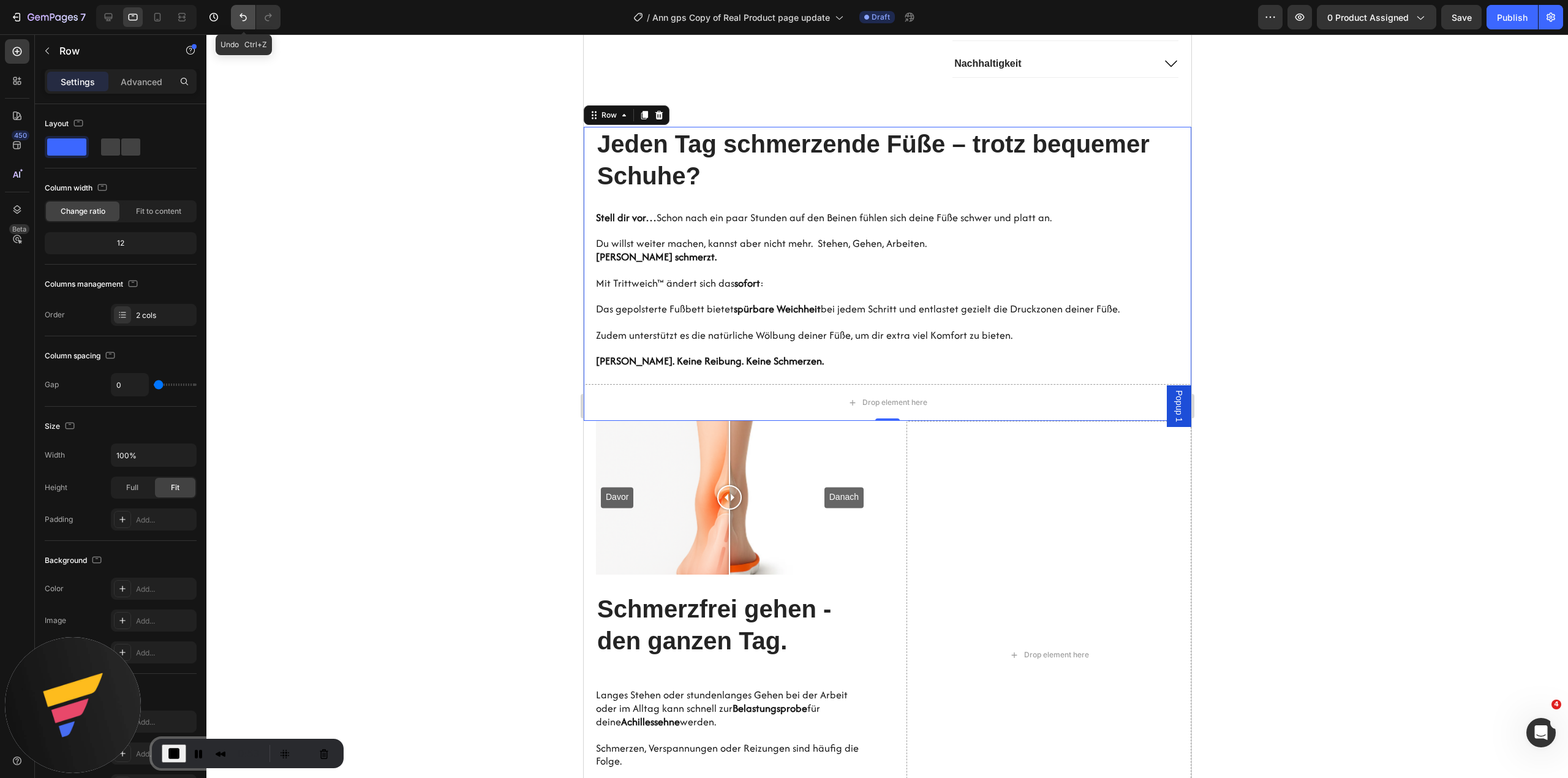
scroll to position [1091, 0]
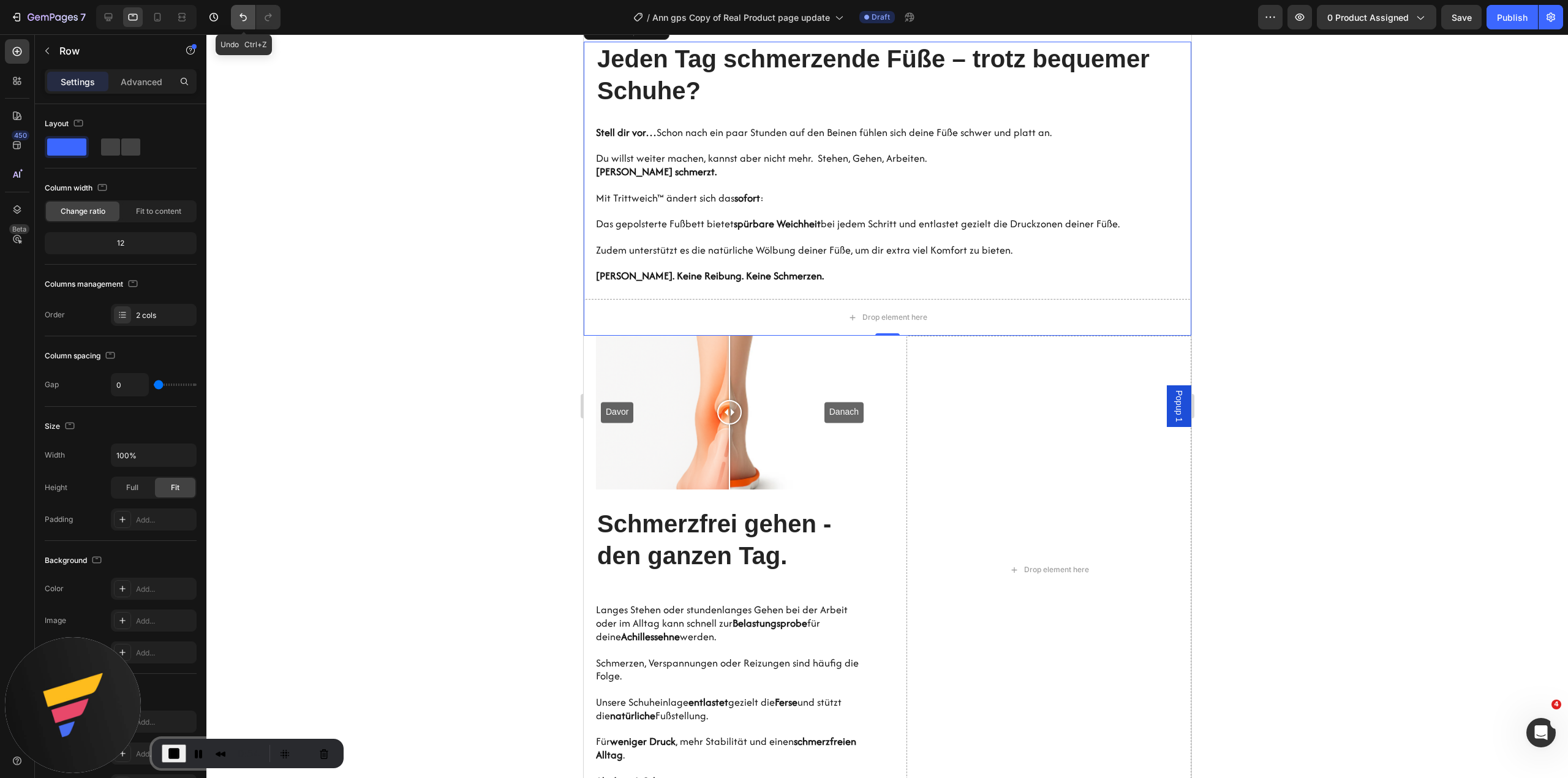
click at [241, 15] on icon "Undo/Redo" at bounding box center [243, 17] width 8 height 8
type input "62"
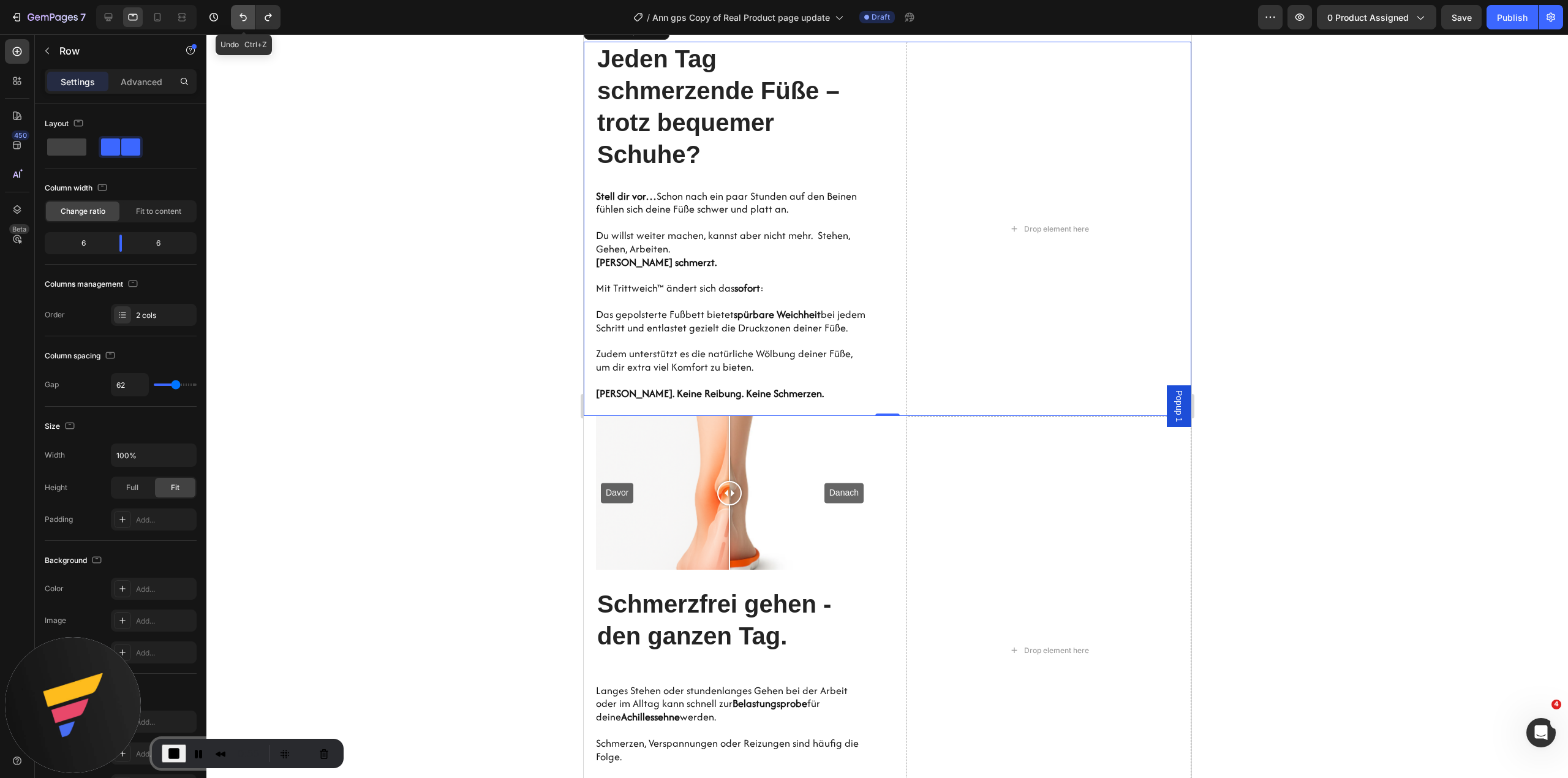
click at [241, 15] on icon "Undo/Redo" at bounding box center [243, 17] width 8 height 8
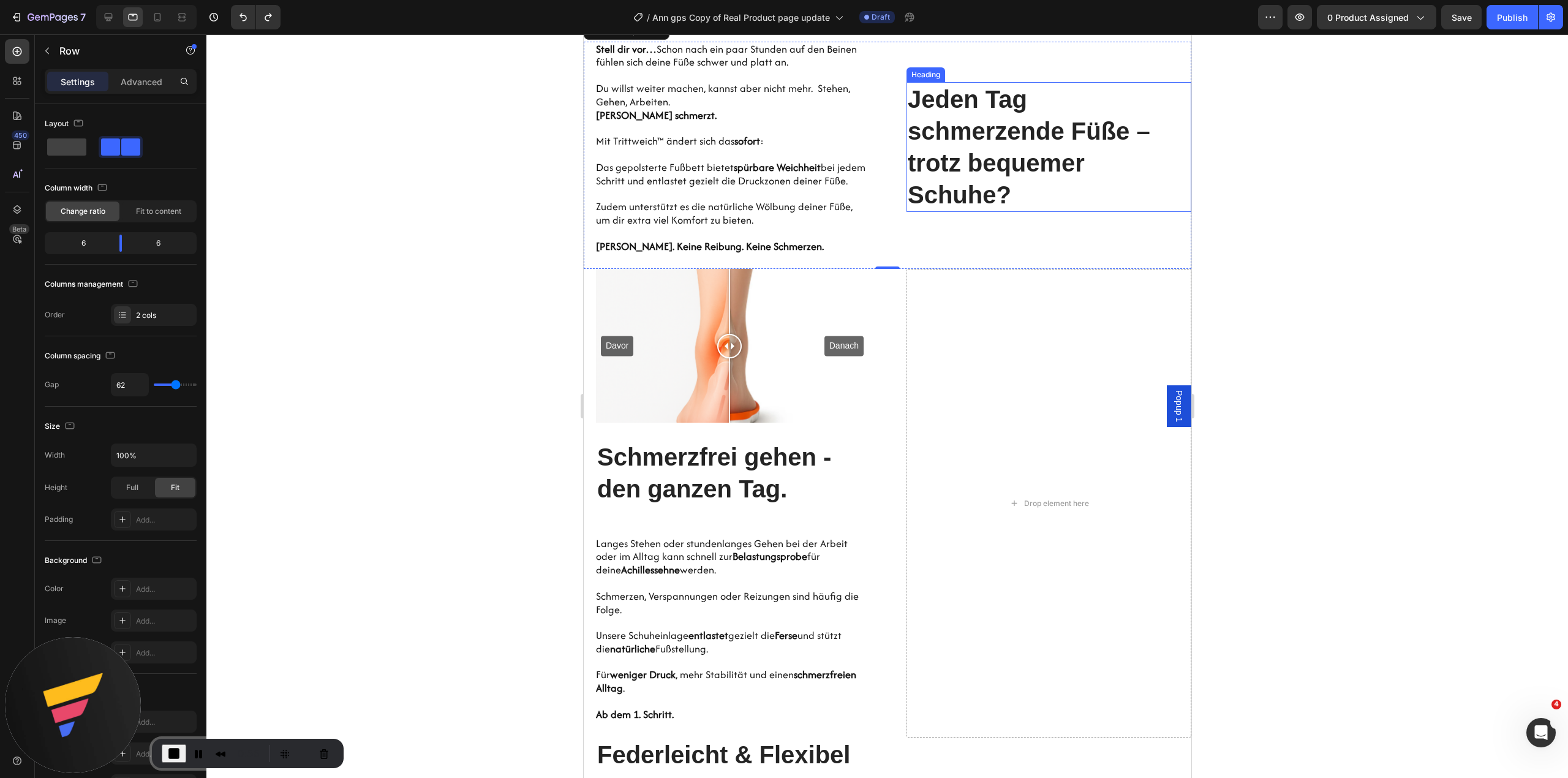
scroll to position [1009, 0]
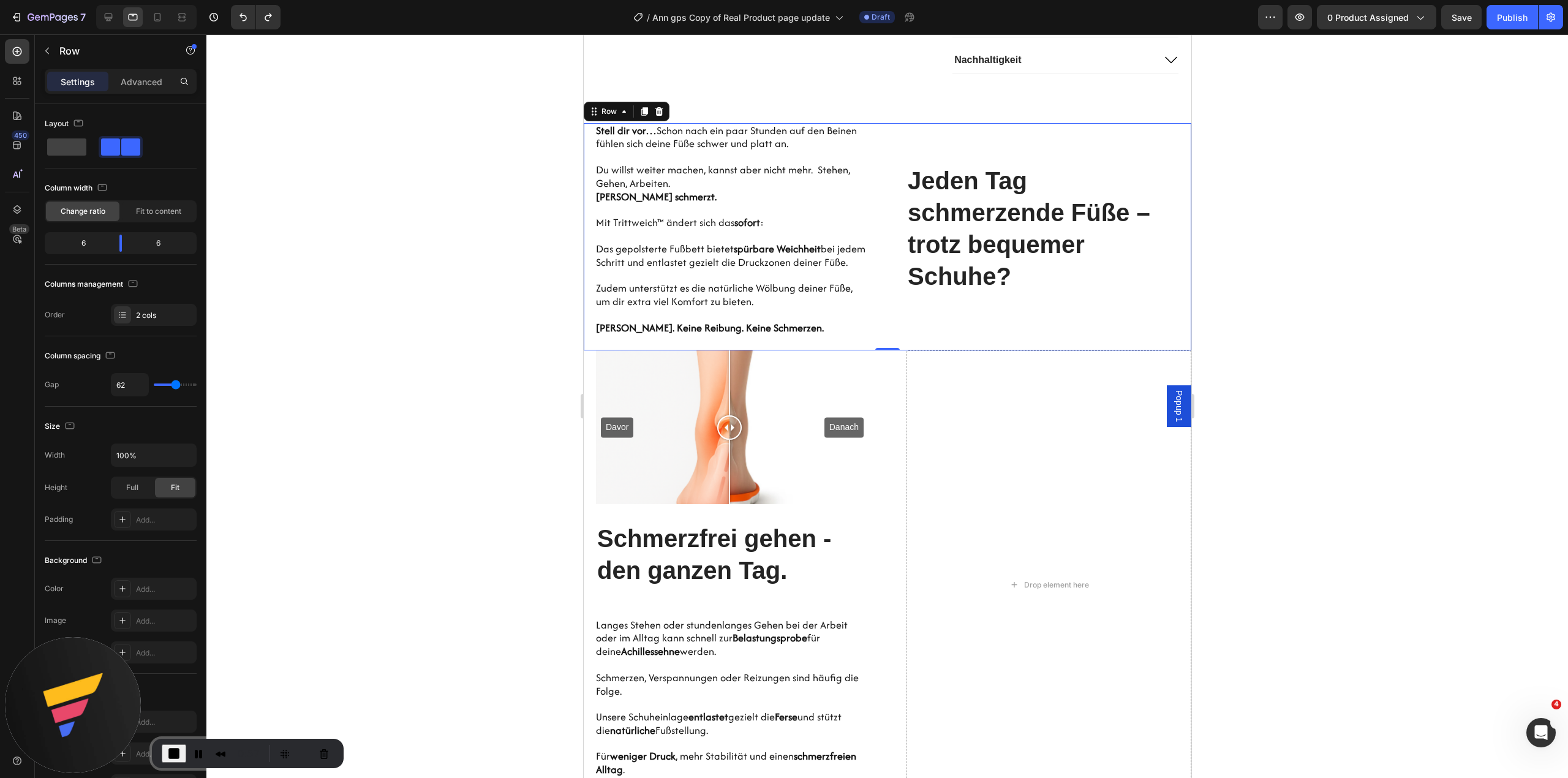
click at [922, 165] on div "Jeden Tag schmerzende Füße – trotz bequemer Schuhe? Heading" at bounding box center [1048, 236] width 285 height 228
click at [643, 116] on icon at bounding box center [644, 112] width 7 height 9
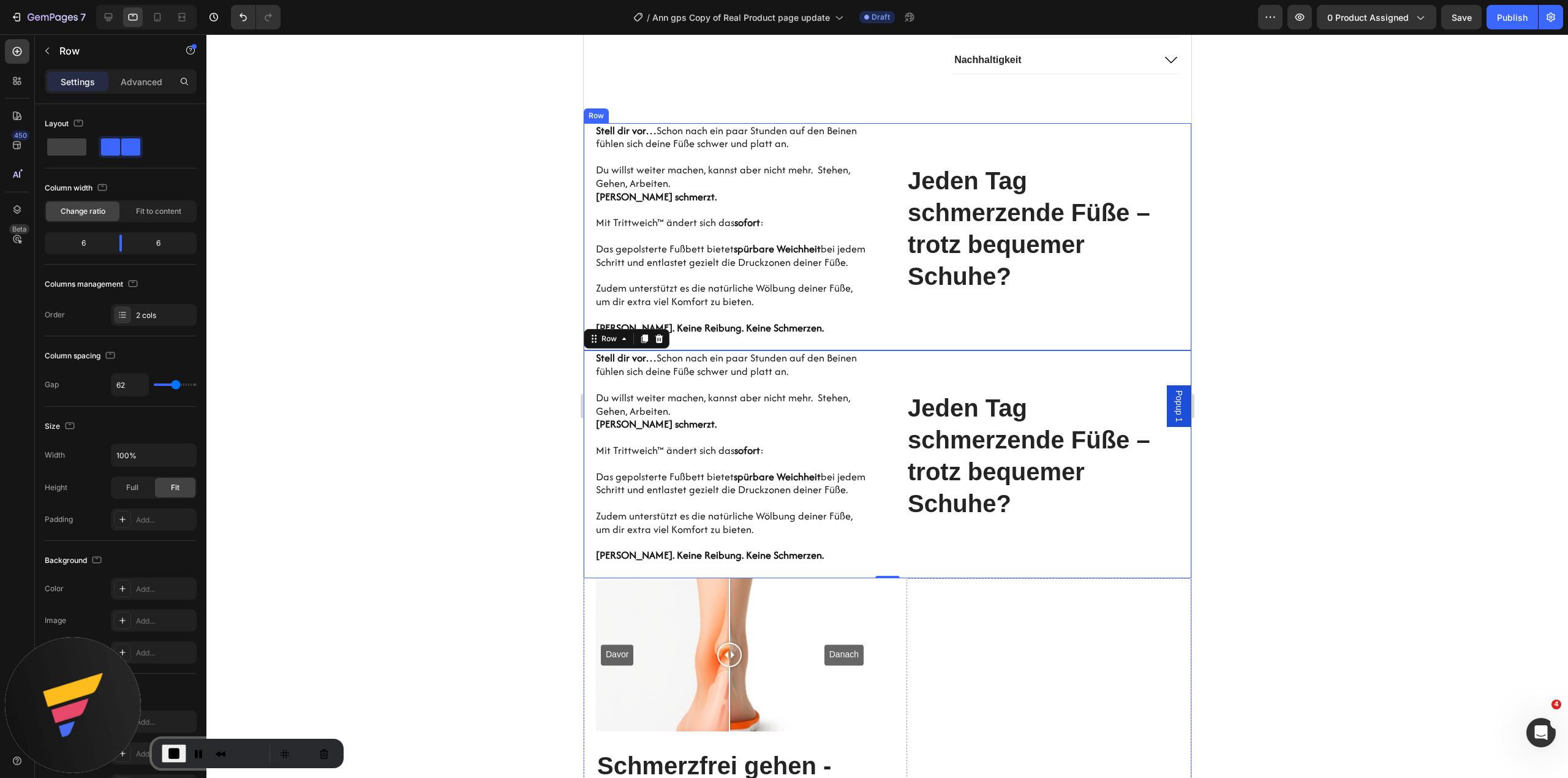
click at [873, 351] on div "Hero Banner Stell dir vor… Schon nach ein paar Stunden auf den Beinen fühlen si…" at bounding box center [887, 236] width 608 height 228
click at [160, 76] on p "Advanced" at bounding box center [141, 81] width 42 height 13
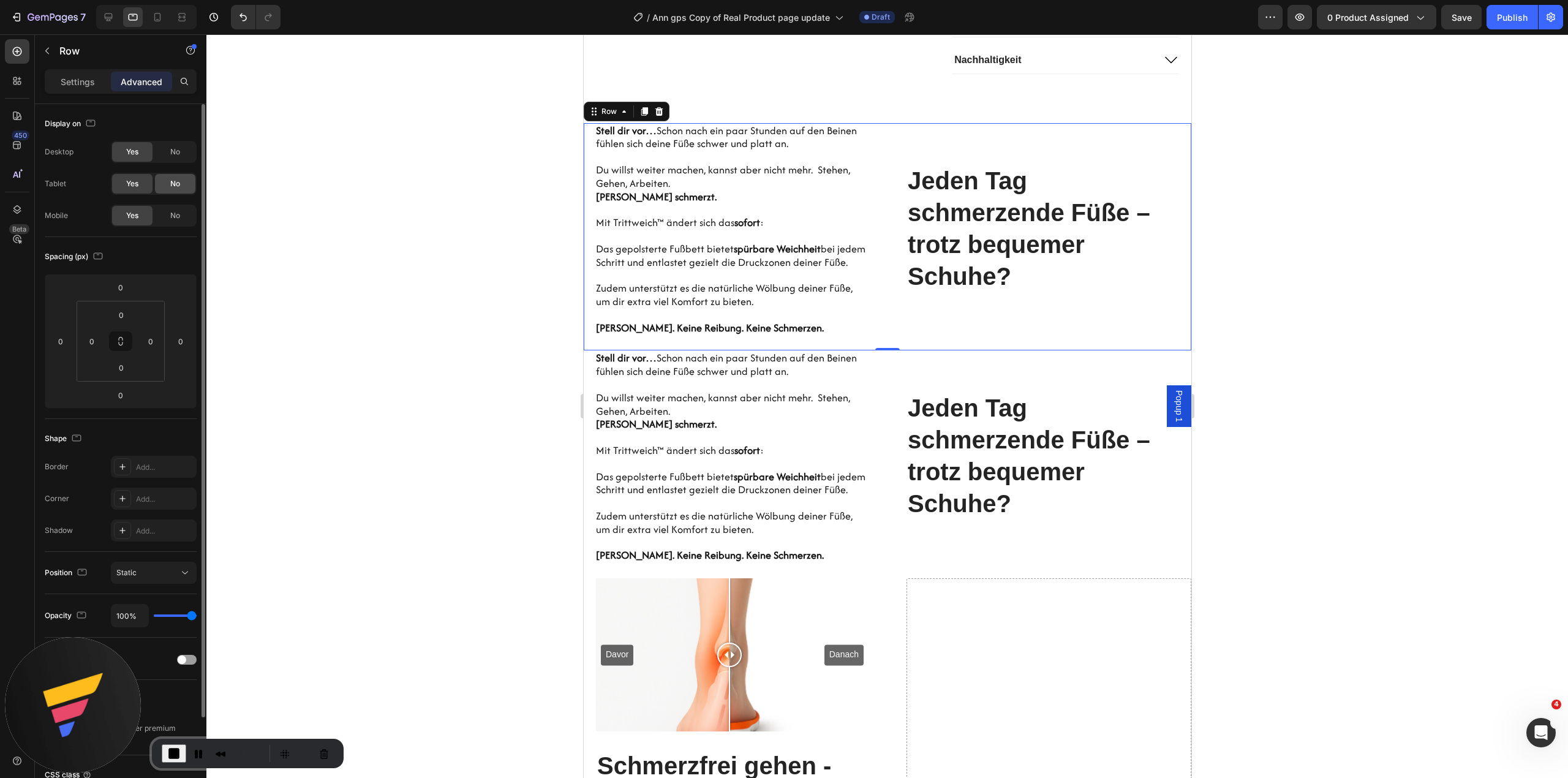
click at [177, 182] on span "No" at bounding box center [175, 183] width 10 height 11
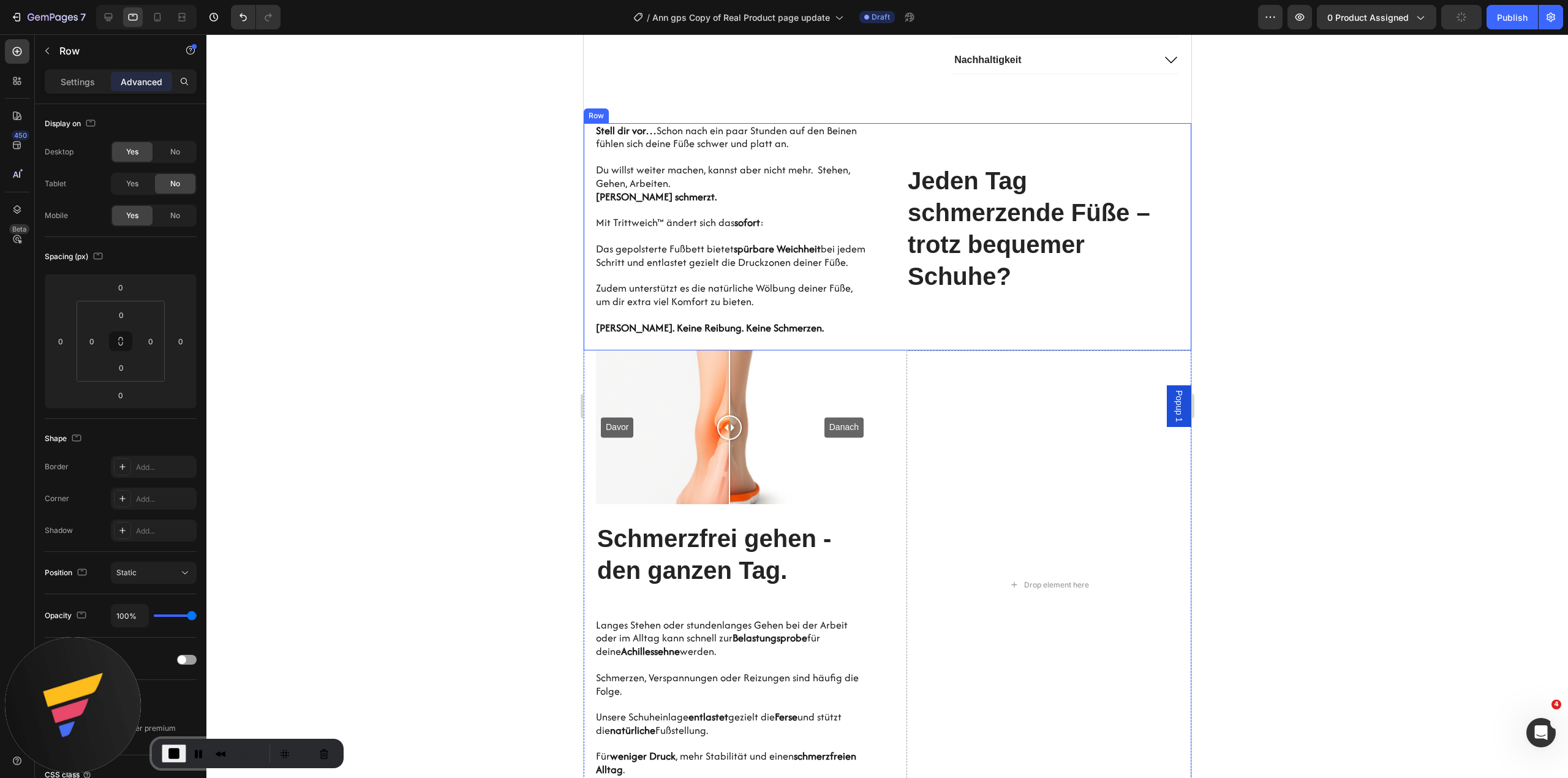
click at [967, 172] on div "Jeden Tag schmerzende Füße – trotz bequemer Schuhe? Heading" at bounding box center [1048, 236] width 285 height 228
click at [178, 150] on span "No" at bounding box center [175, 151] width 10 height 11
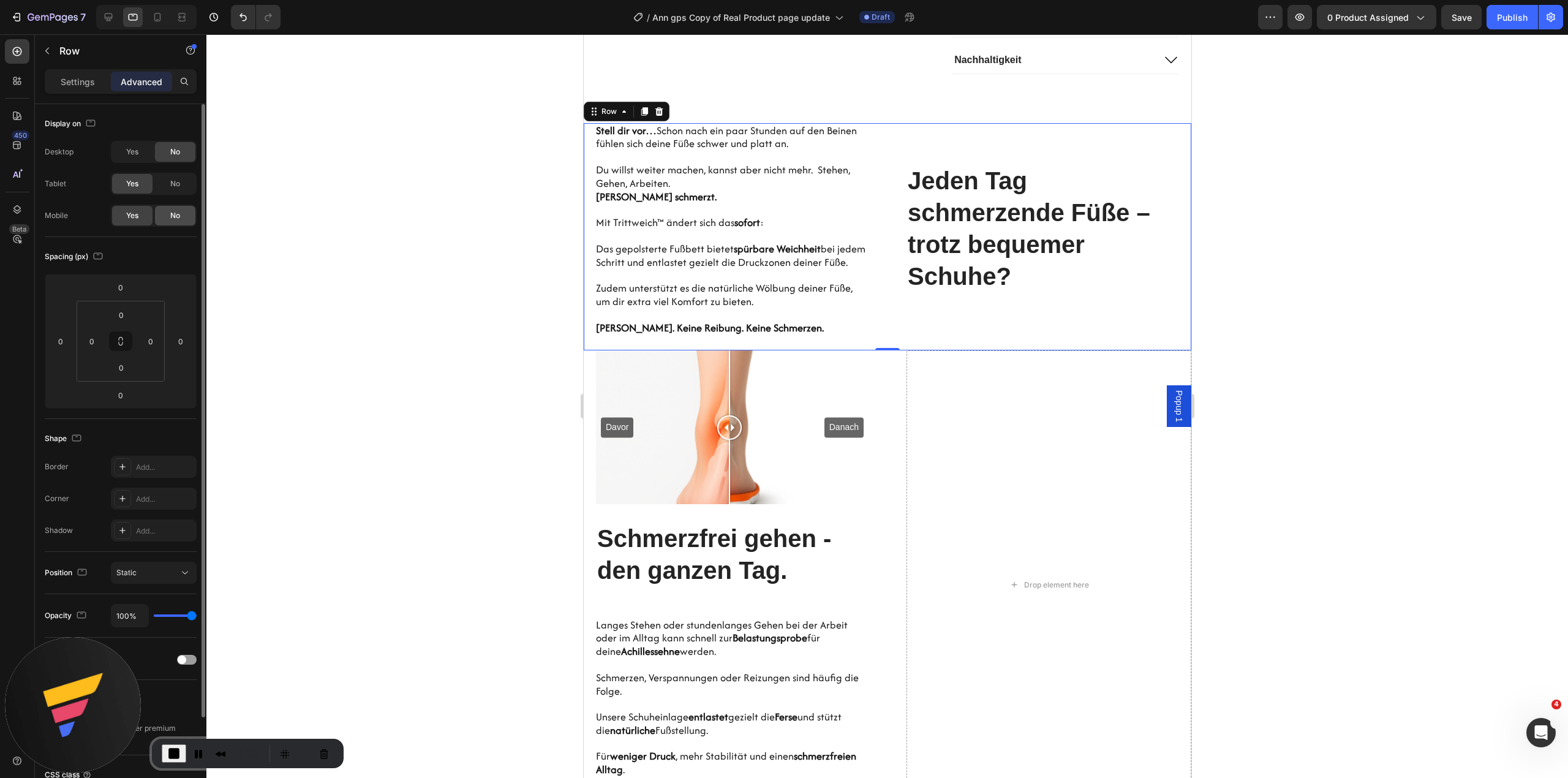
click at [182, 214] on div "No" at bounding box center [175, 215] width 40 height 20
click at [992, 231] on h2 "Jeden Tag schmerzende Füße – trotz bequemer Schuhe?" at bounding box center [1048, 228] width 285 height 130
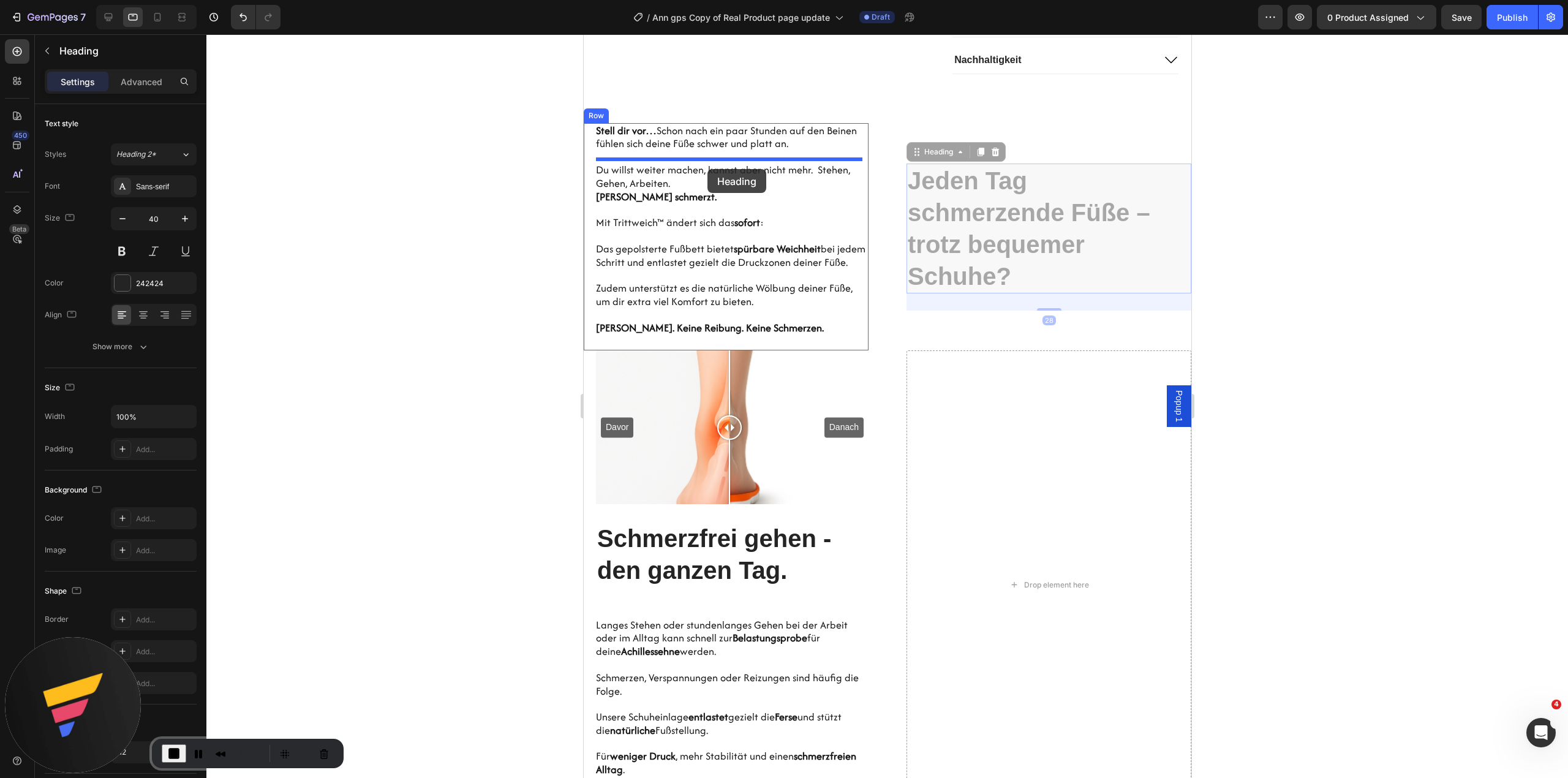
drag, startPoint x: 930, startPoint y: 192, endPoint x: 707, endPoint y: 169, distance: 224.2
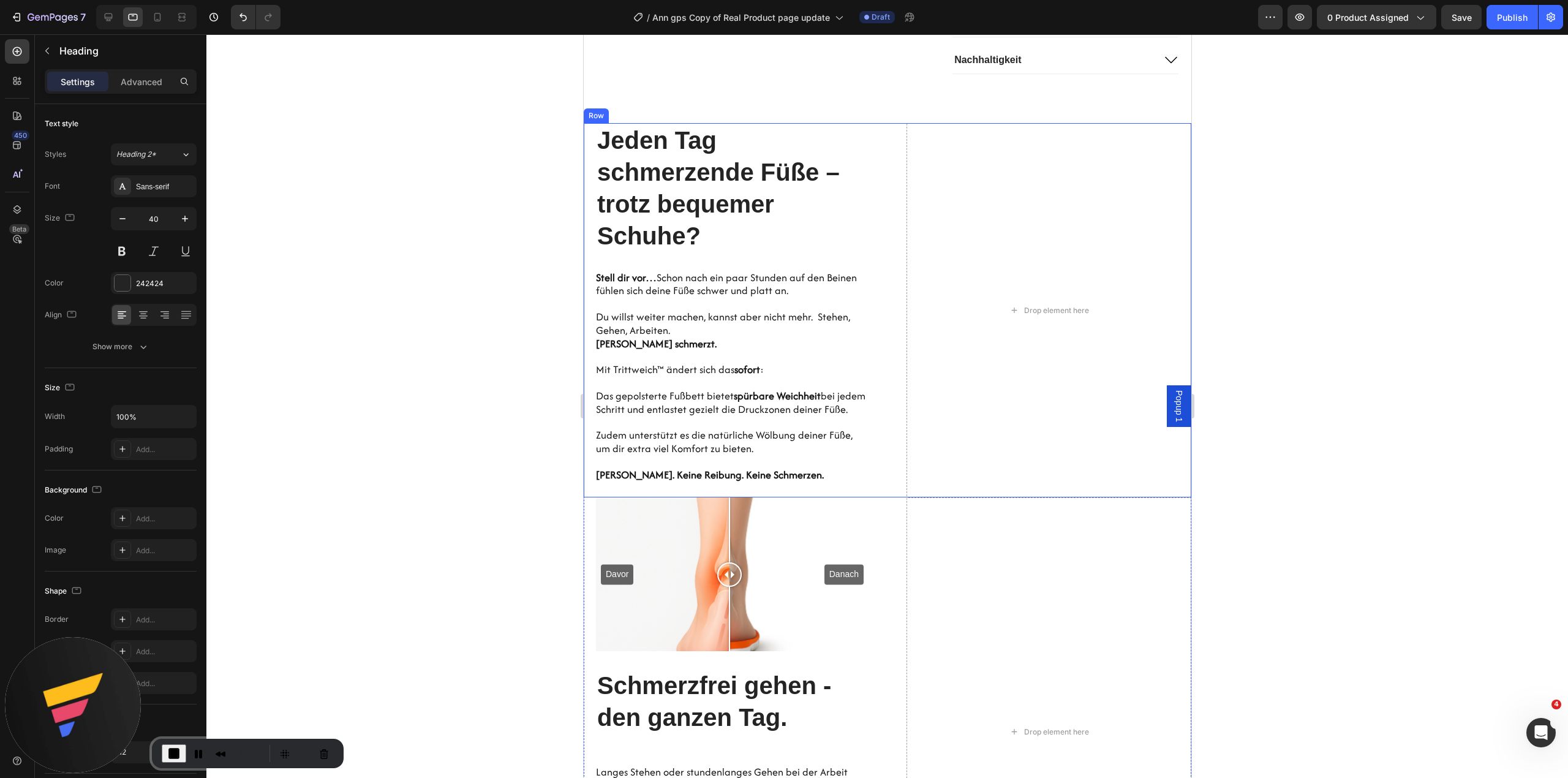
click at [885, 231] on div "Hero Banner Jeden Tag schmerzende Füße – trotz bequemer Schuhe? Heading 0 Stell…" at bounding box center [887, 310] width 608 height 374
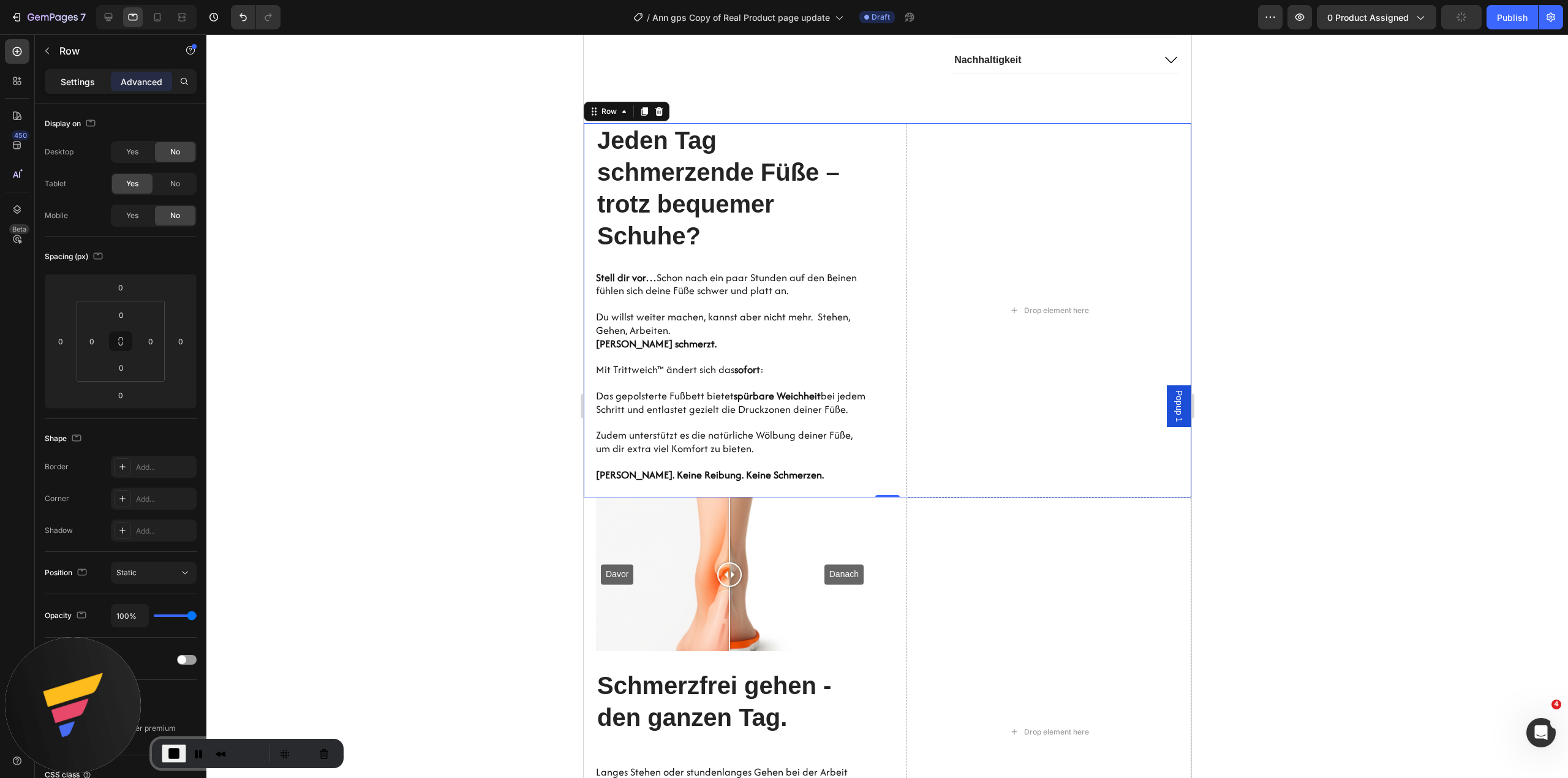
click at [83, 77] on p "Settings" at bounding box center [78, 81] width 34 height 13
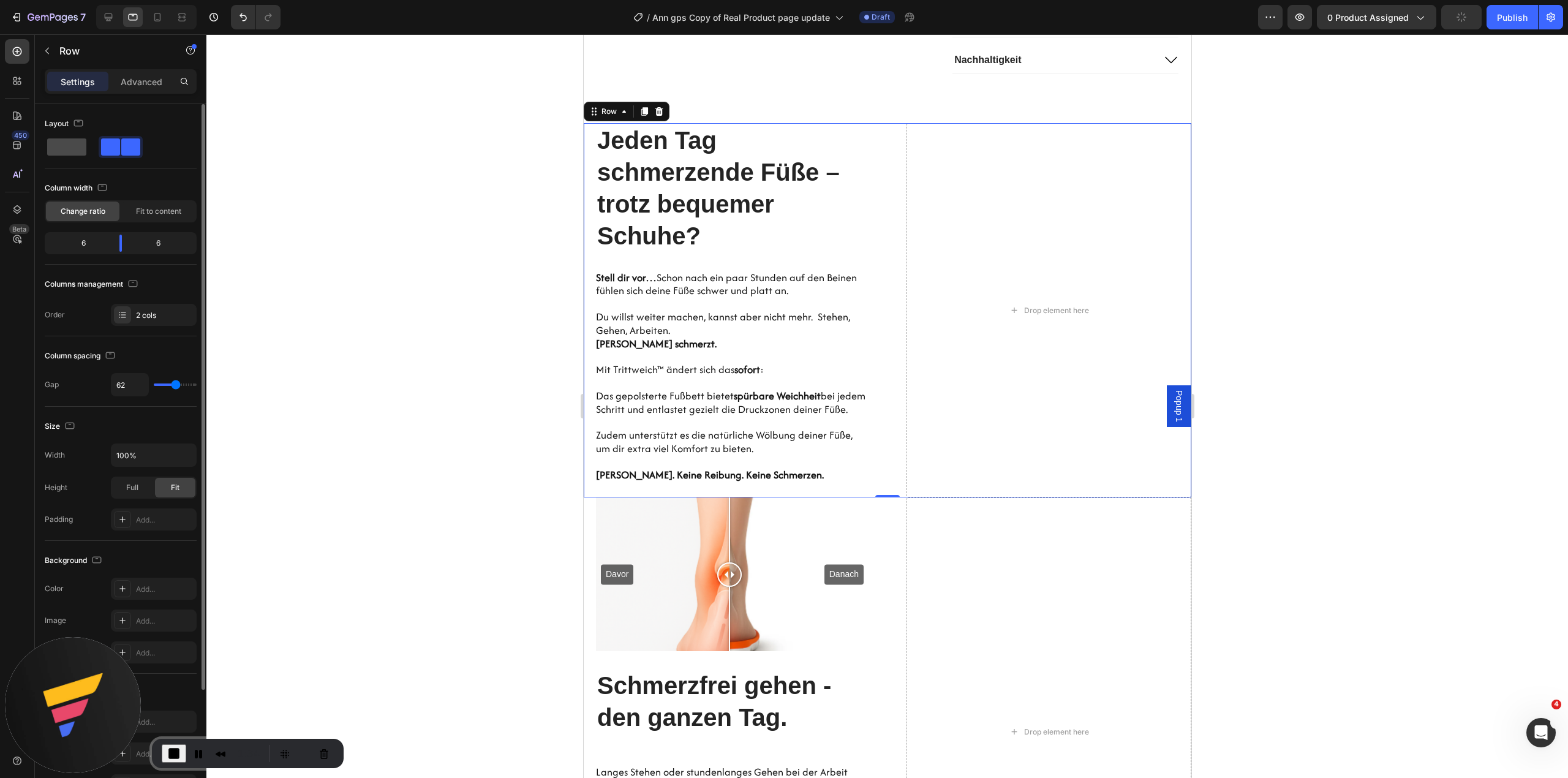
click at [69, 147] on span at bounding box center [67, 147] width 39 height 17
type input "0"
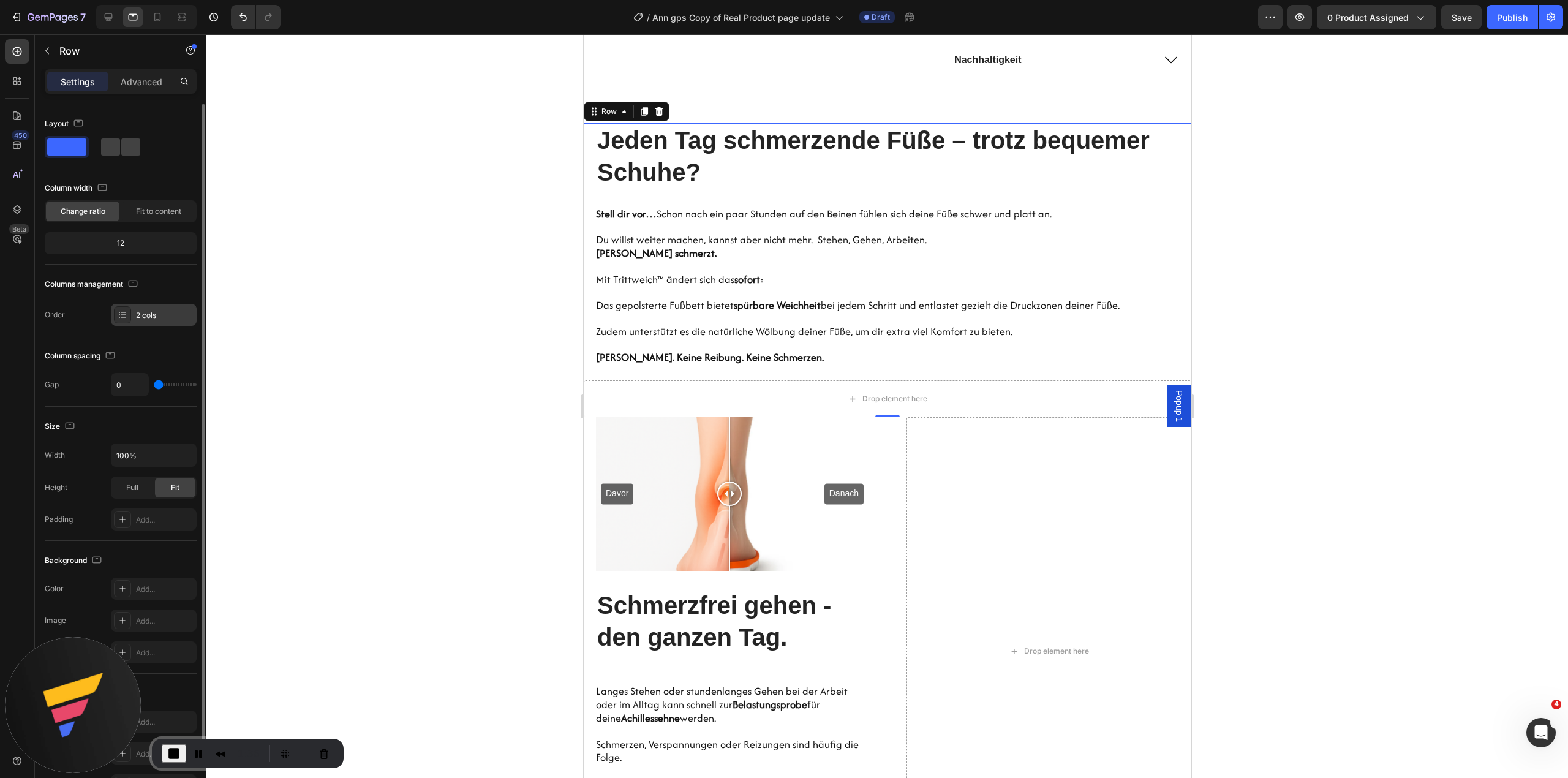
click at [174, 317] on div "2 cols" at bounding box center [165, 315] width 57 height 11
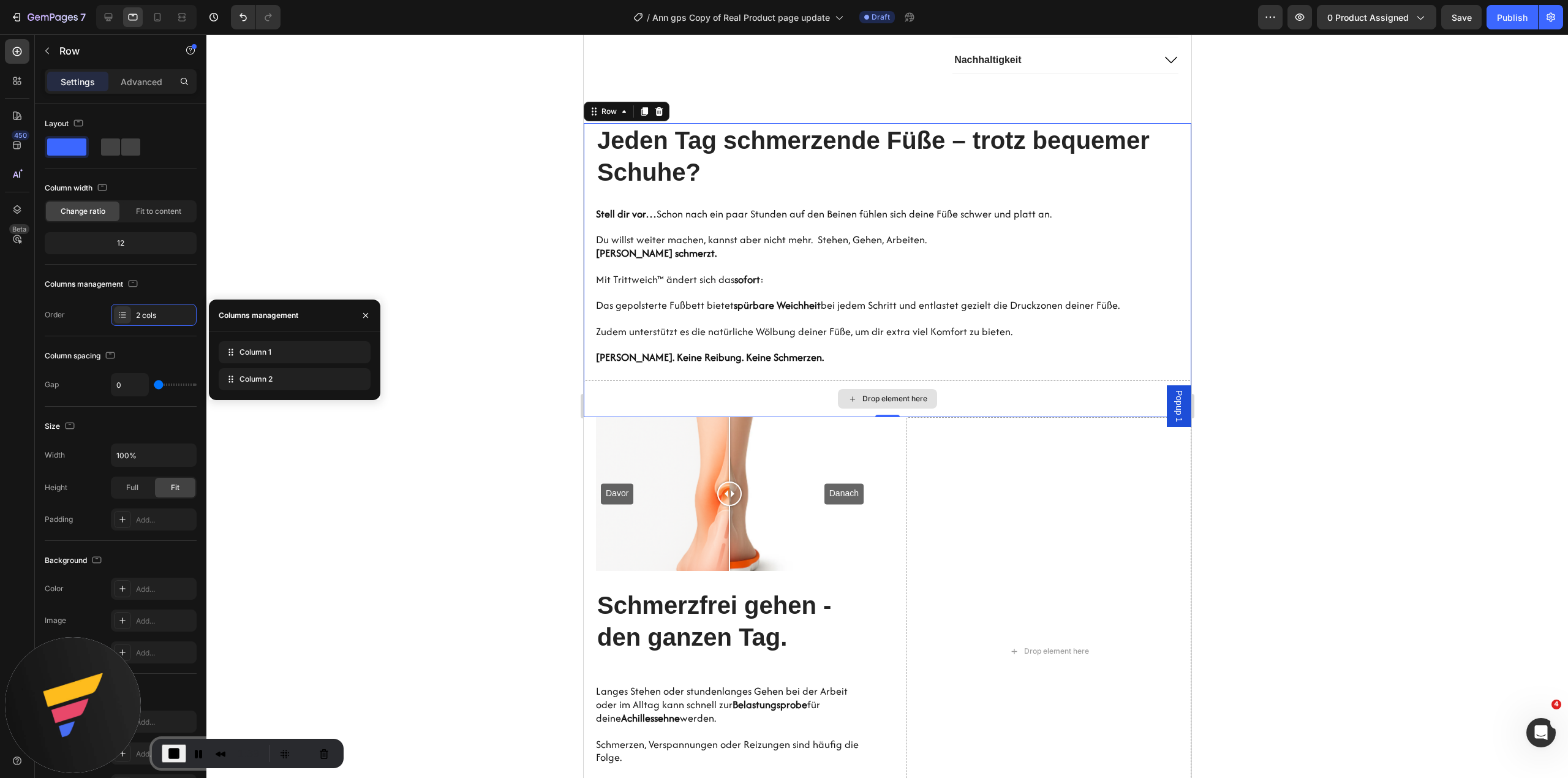
click at [1048, 417] on div "Drop element here" at bounding box center [887, 398] width 608 height 37
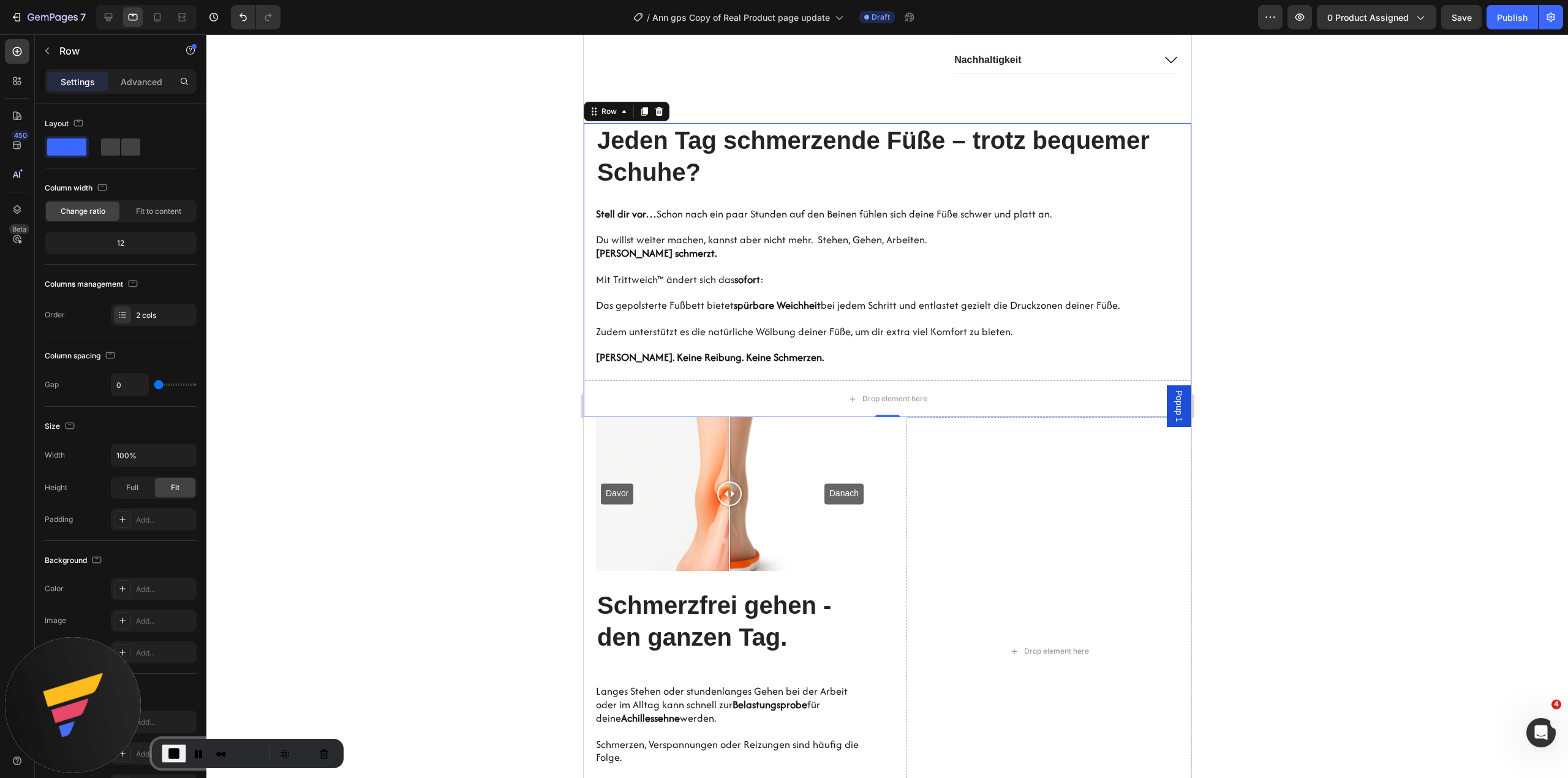
click at [1235, 308] on div at bounding box center [886, 405] width 1361 height 743
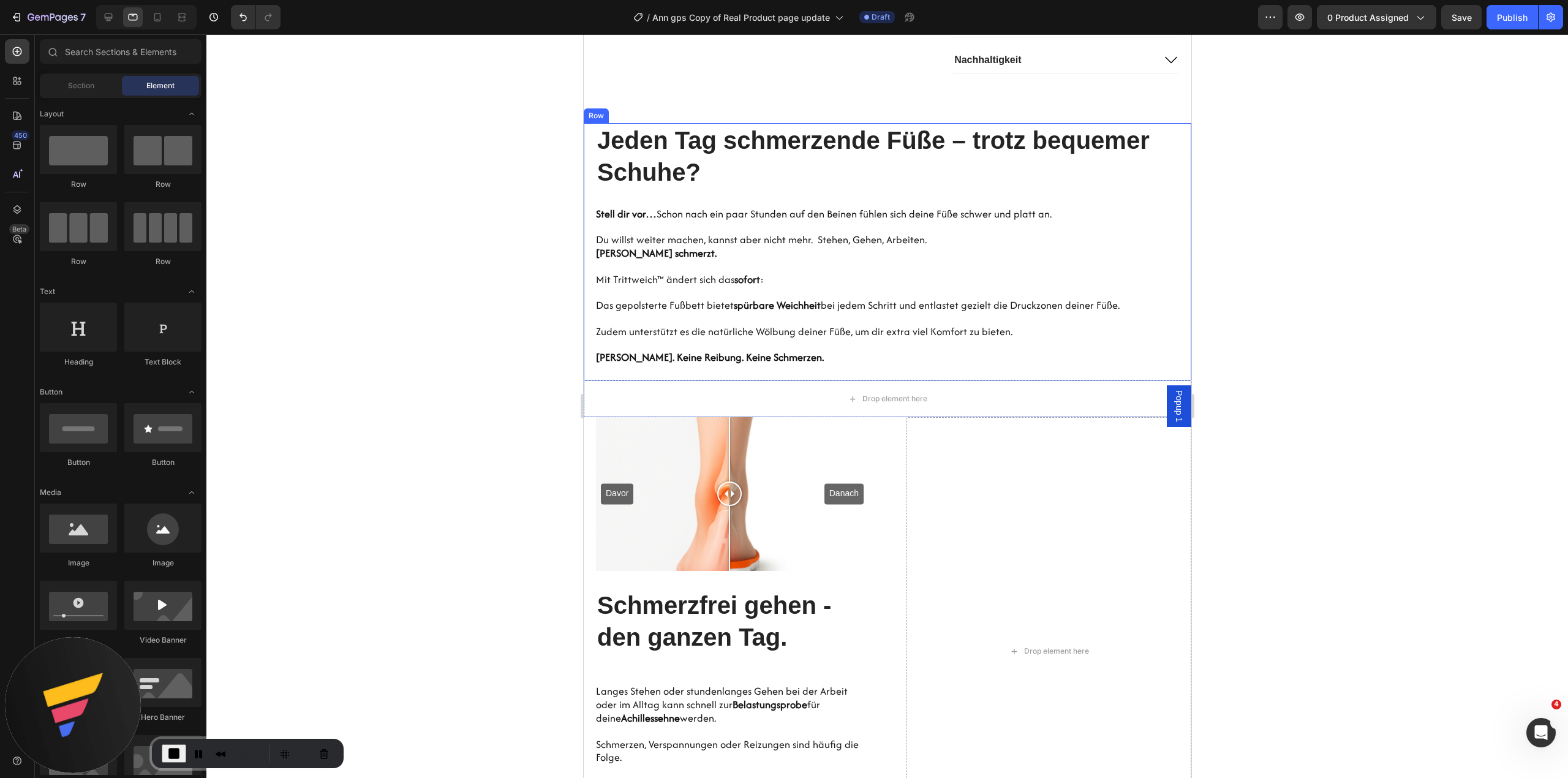
click at [588, 195] on div "Hero Banner Jeden Tag schmerzende Füße – trotz bequemer Schuhe? Heading Stell d…" at bounding box center [887, 252] width 608 height 258
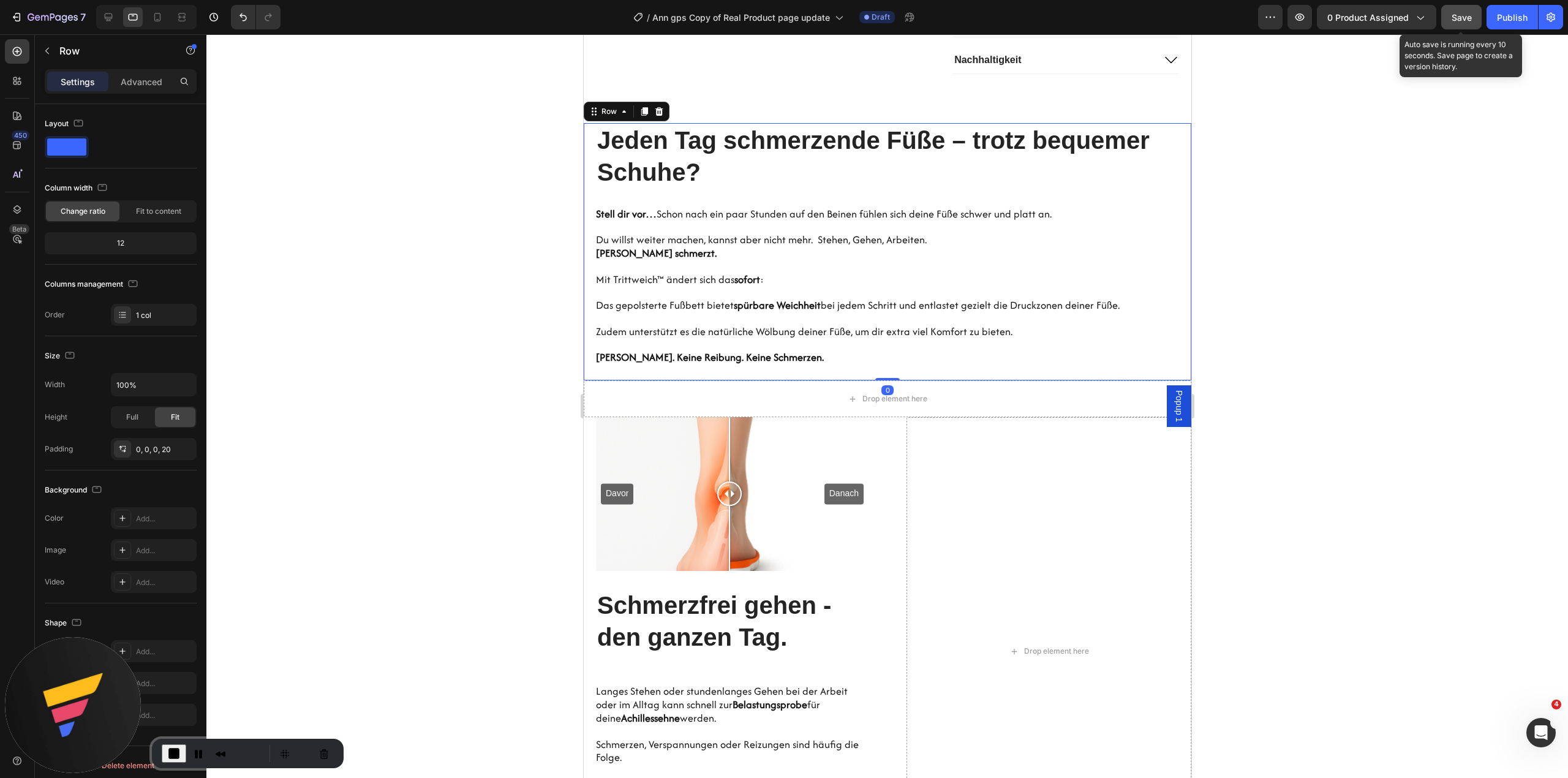
click at [1461, 25] on button "Save" at bounding box center [1461, 17] width 40 height 25
click at [105, 9] on div at bounding box center [108, 17] width 20 height 20
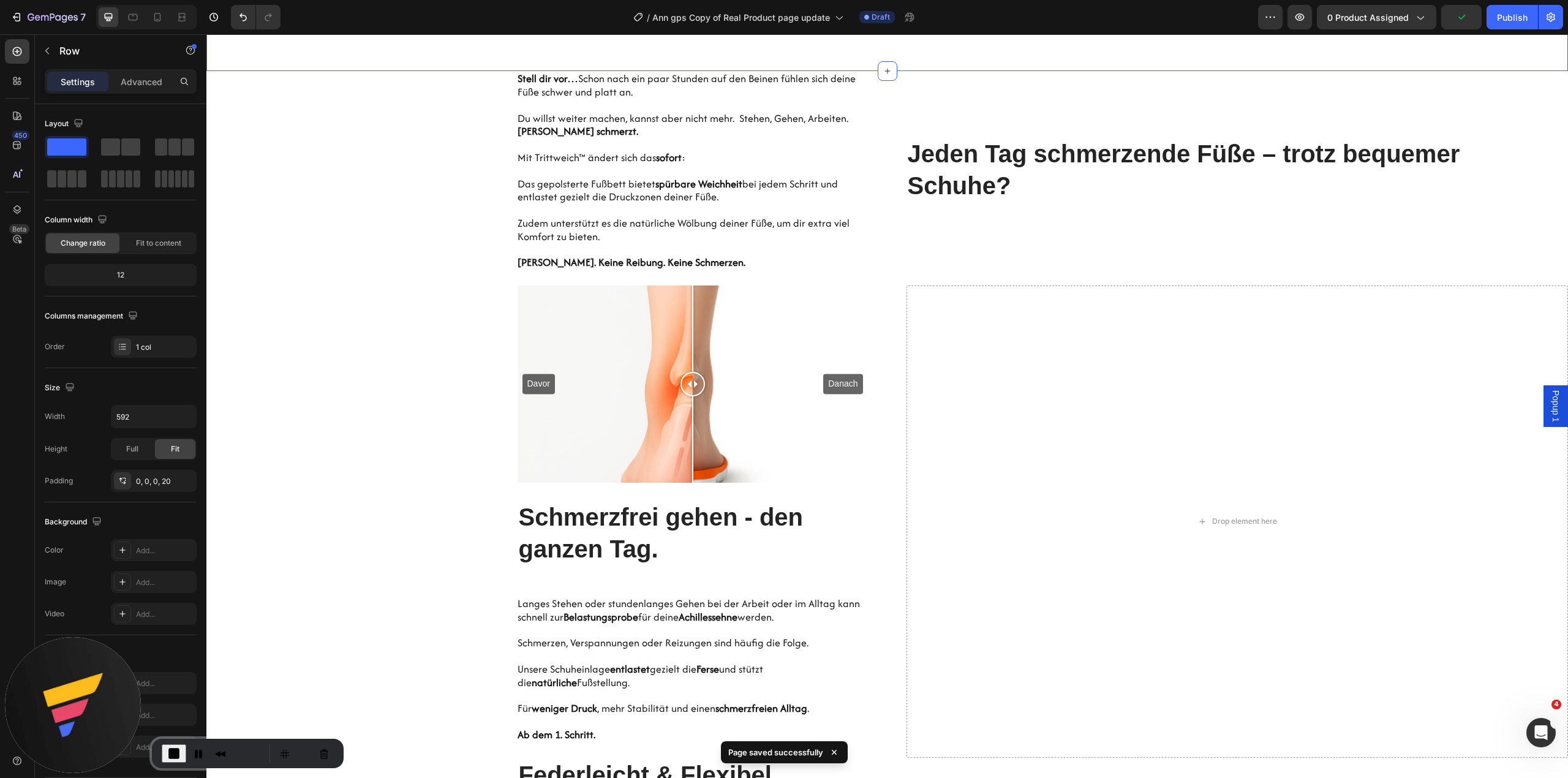
scroll to position [885, 0]
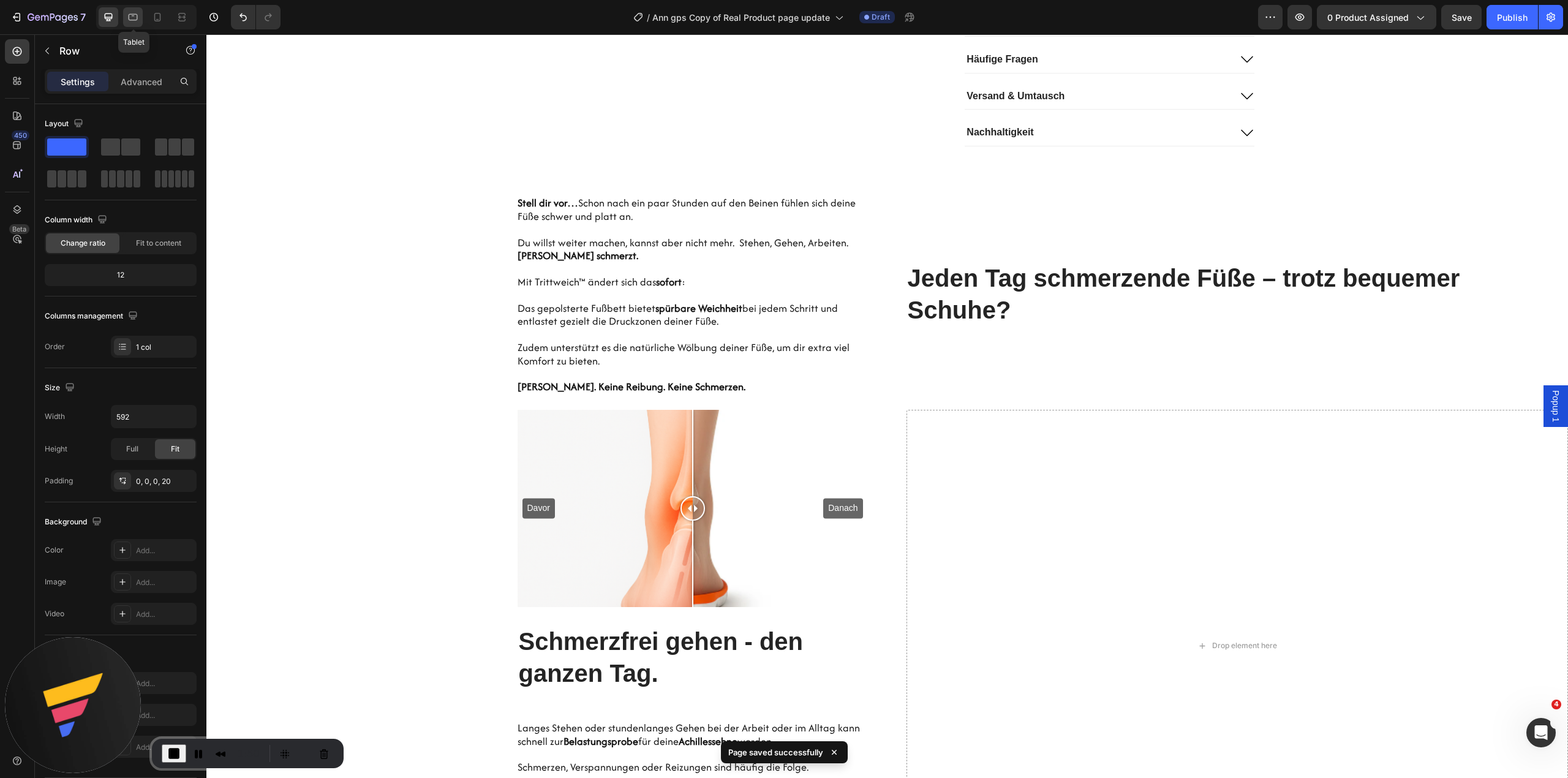
click at [134, 9] on div at bounding box center [132, 17] width 20 height 20
type input "100%"
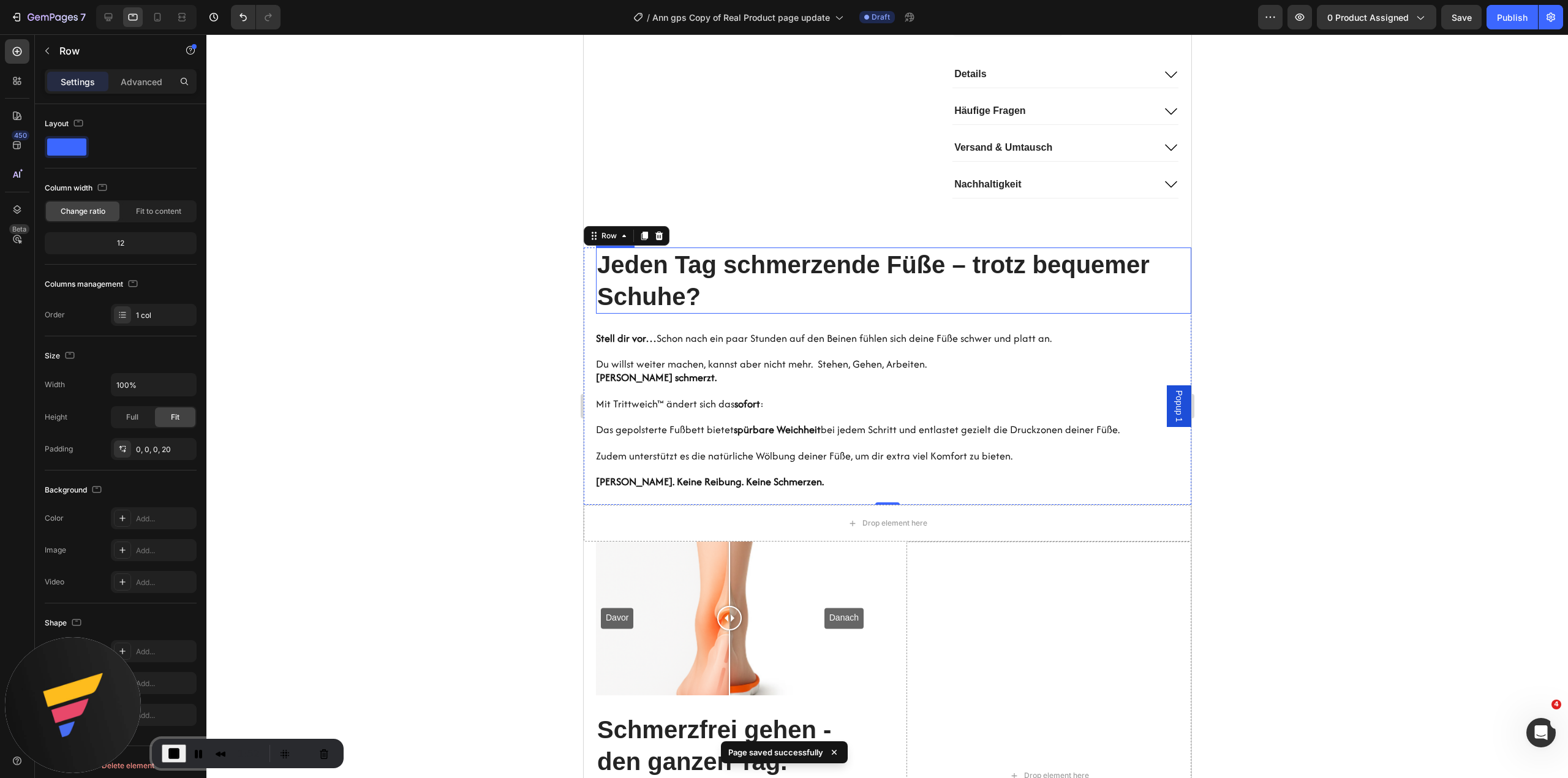
scroll to position [1091, 0]
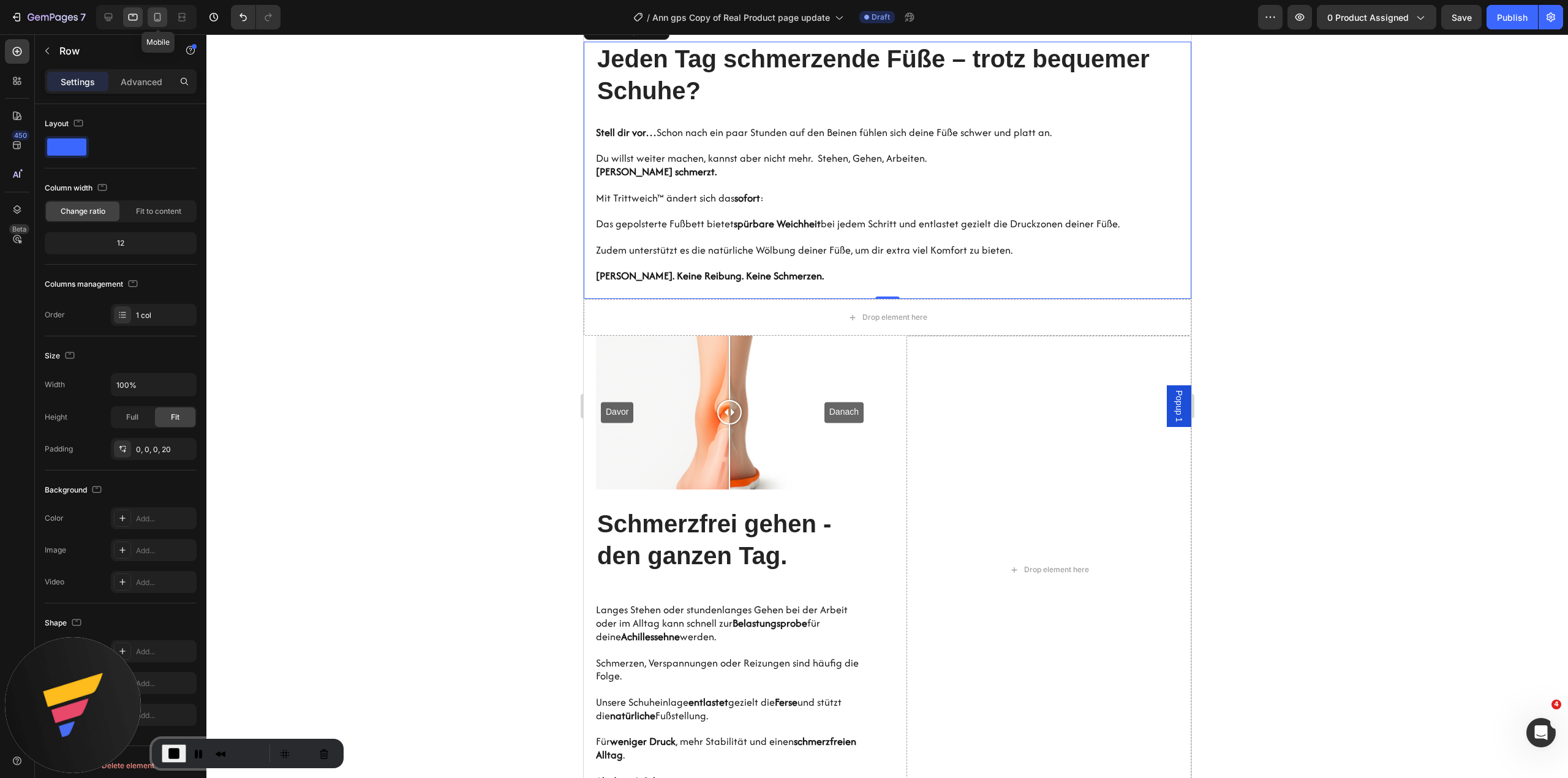
click at [153, 20] on icon at bounding box center [157, 16] width 12 height 12
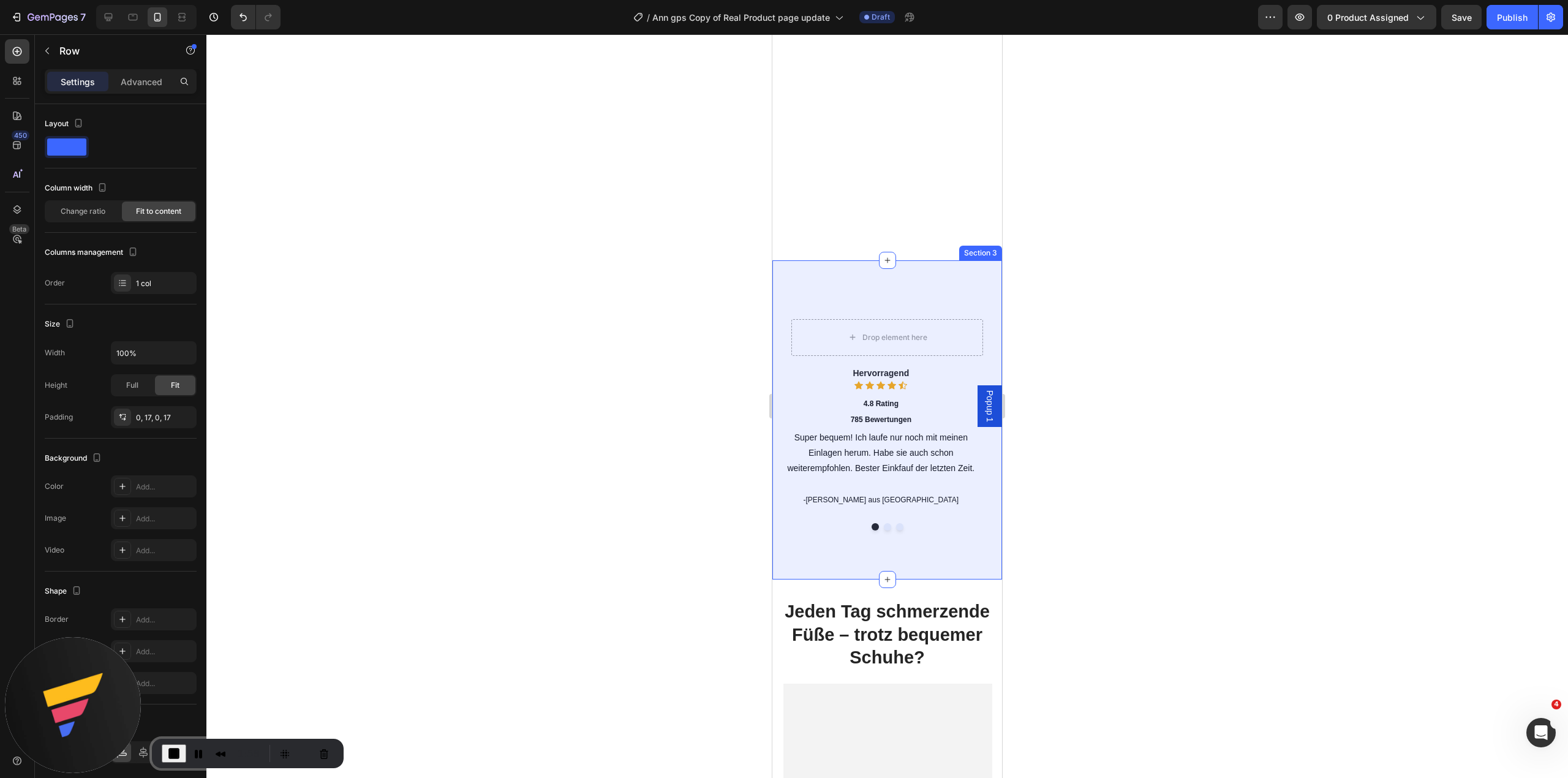
scroll to position [1375, 0]
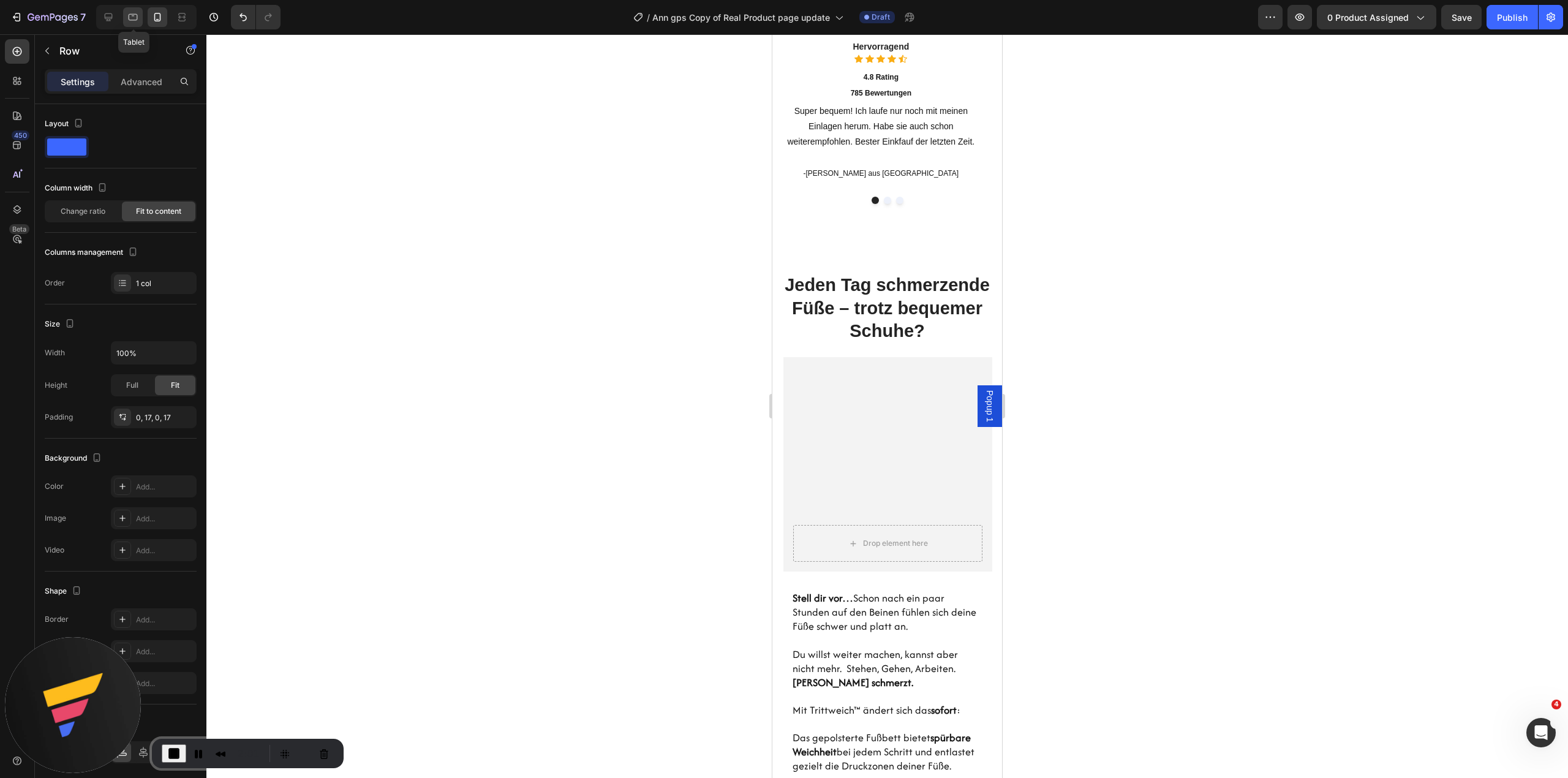
click at [127, 25] on div at bounding box center [132, 17] width 20 height 20
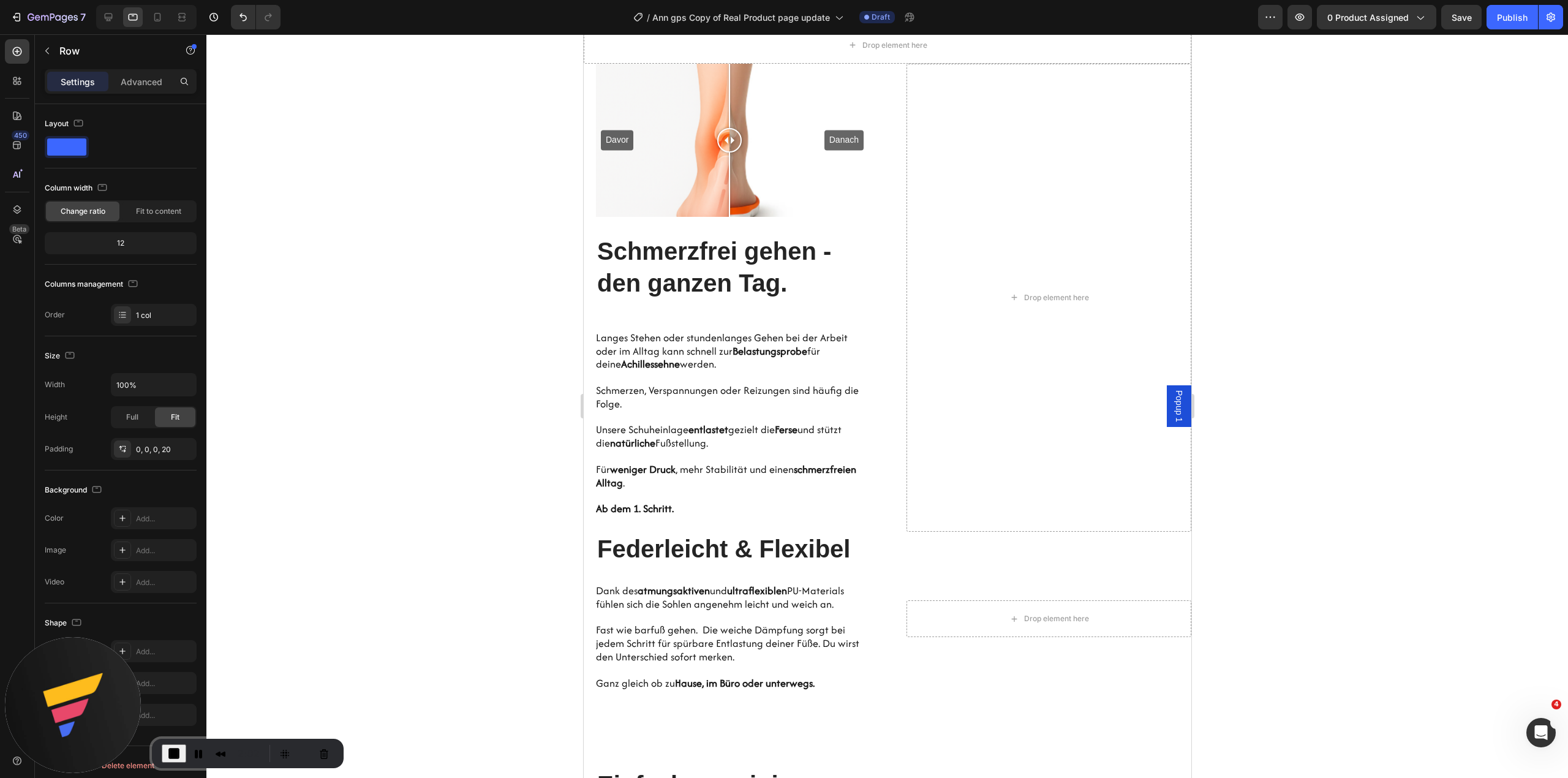
scroll to position [1277, 0]
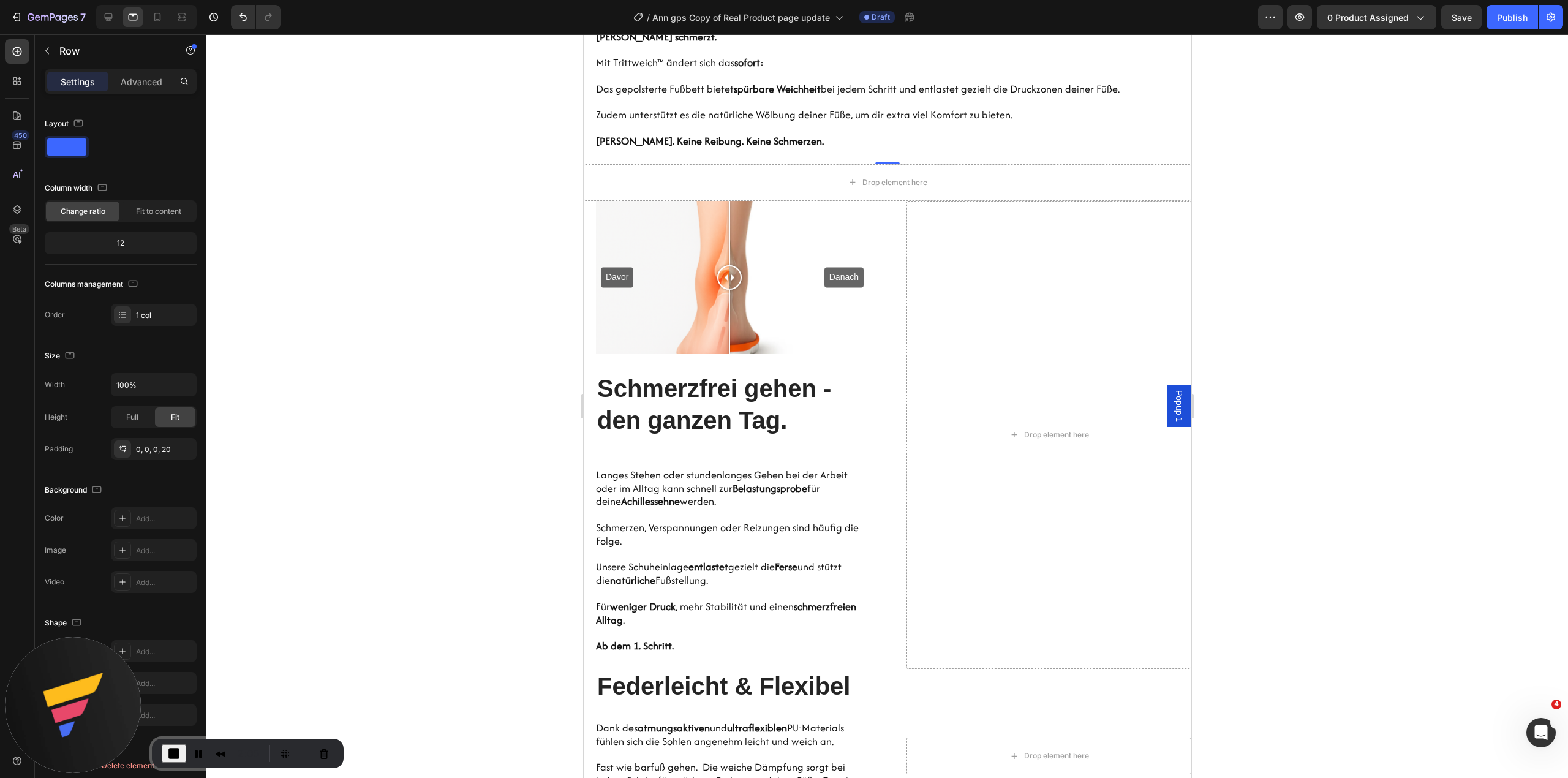
click at [171, 746] on span "End Recording" at bounding box center [173, 753] width 15 height 15
